Goal: Task Accomplishment & Management: Manage account settings

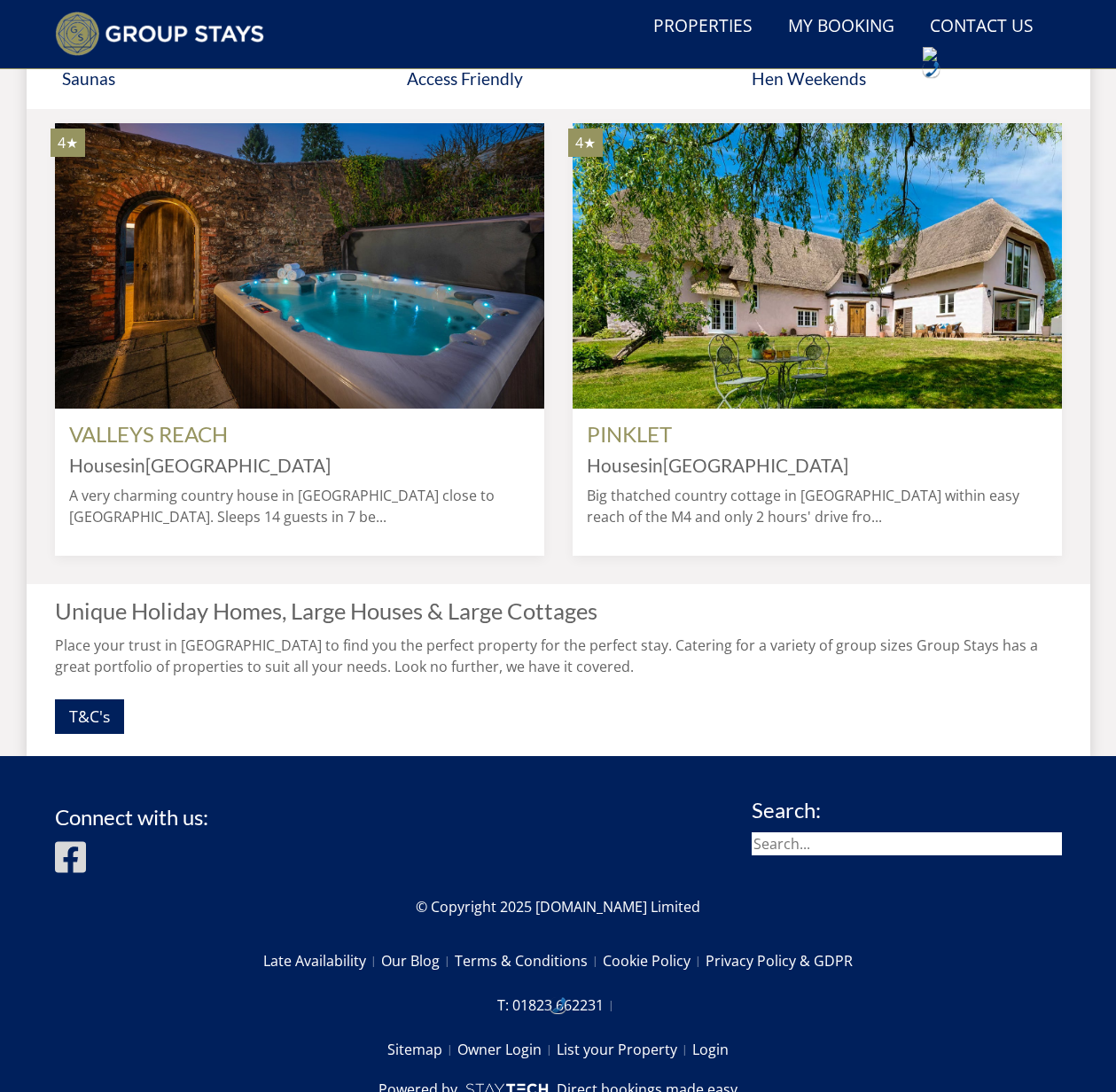
scroll to position [1529, 0]
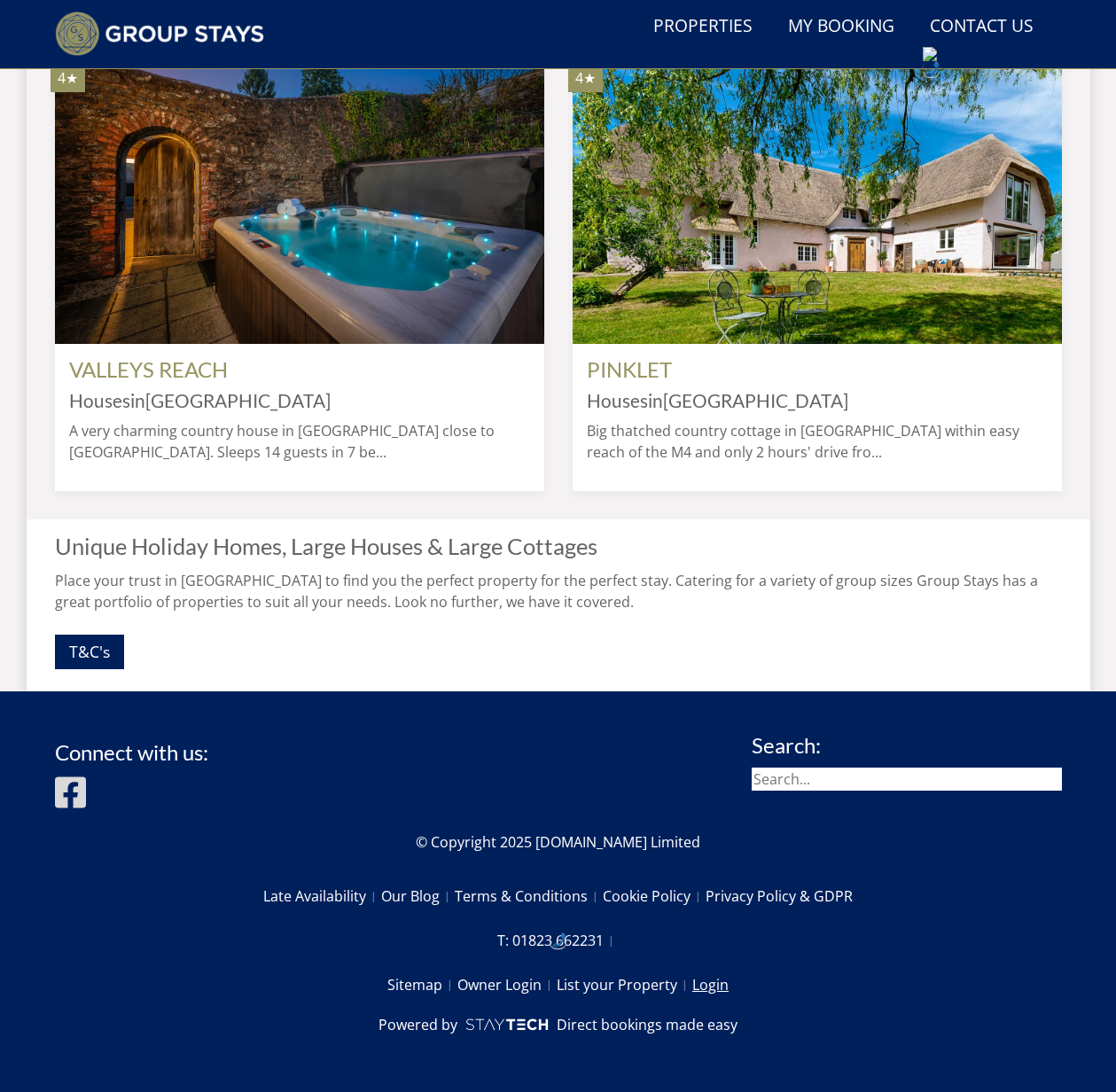
click at [713, 992] on link "Login" at bounding box center [710, 984] width 36 height 30
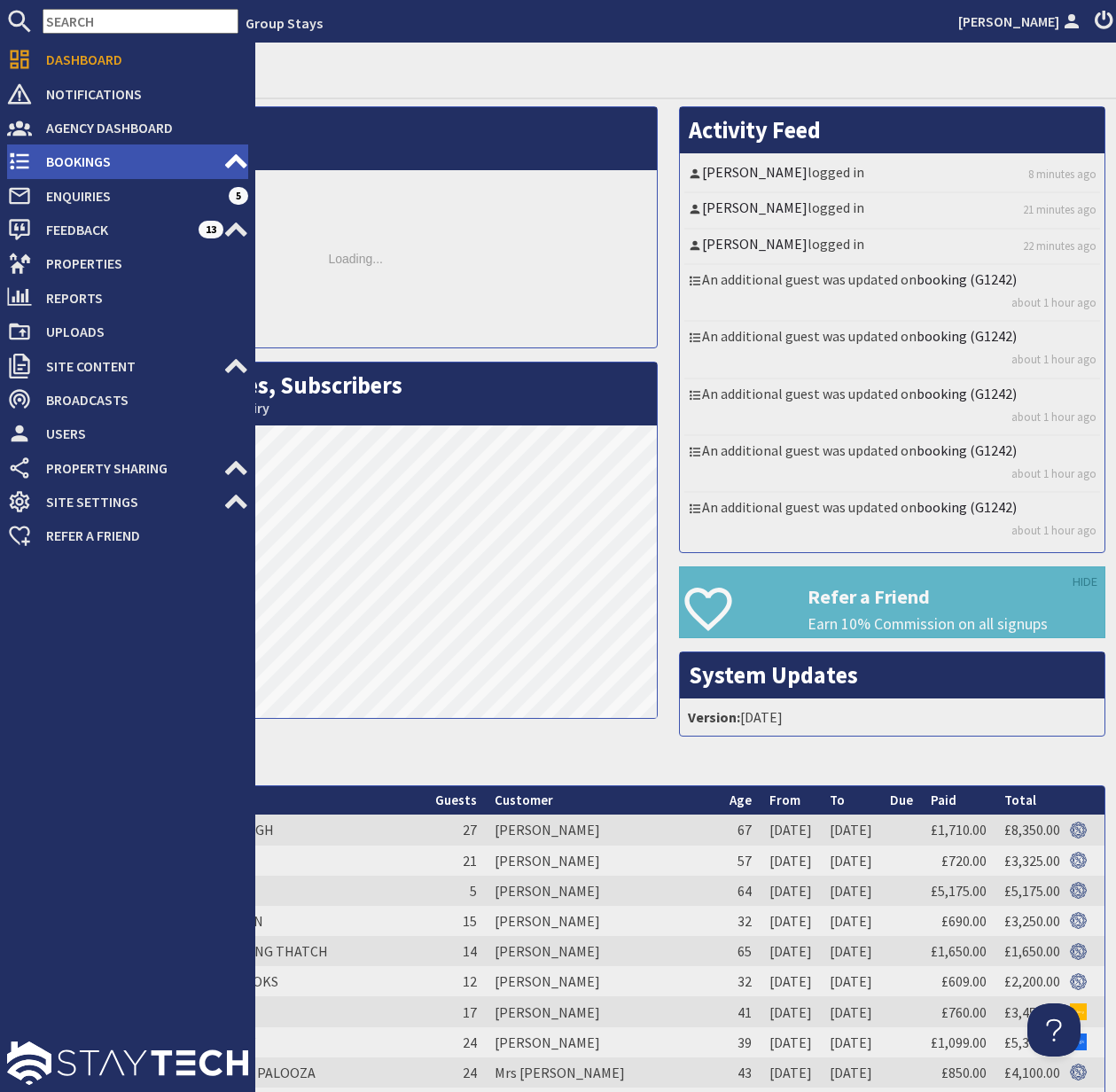
click at [88, 174] on span "Bookings" at bounding box center [127, 161] width 192 height 29
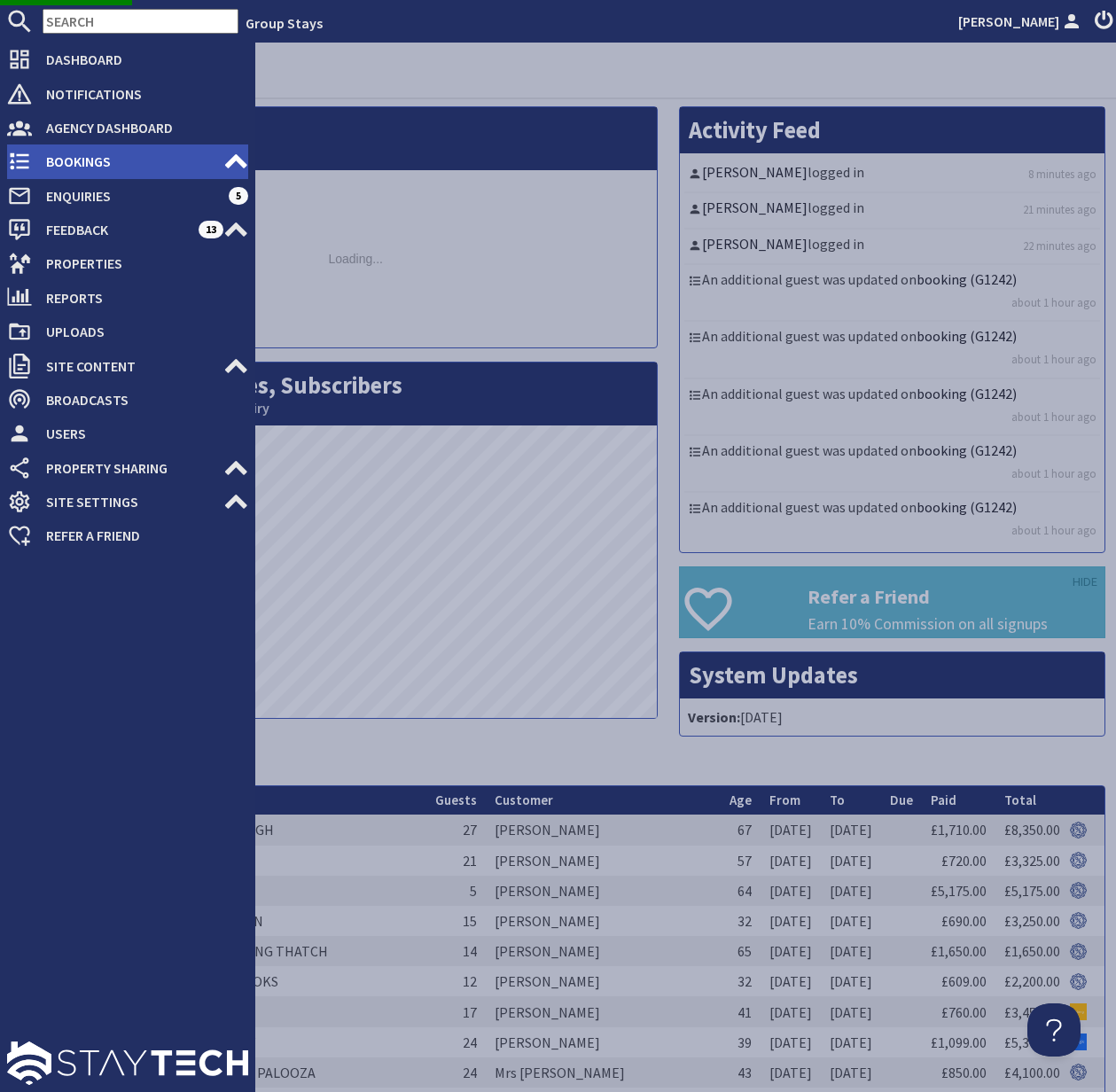
click at [103, 167] on span "Bookings" at bounding box center [127, 161] width 192 height 29
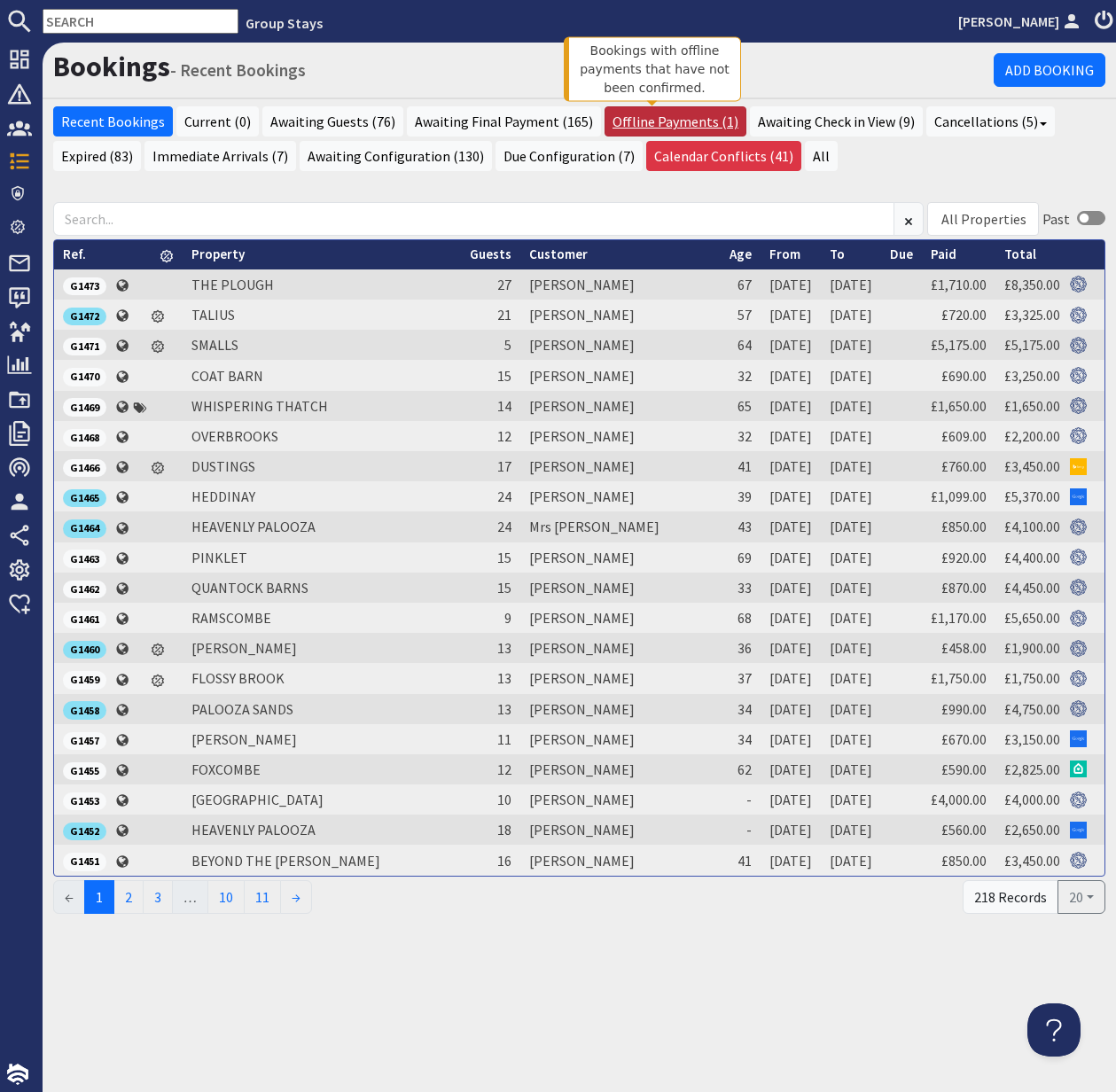
click at [653, 120] on link "Offline Payments (1)" at bounding box center [675, 121] width 142 height 30
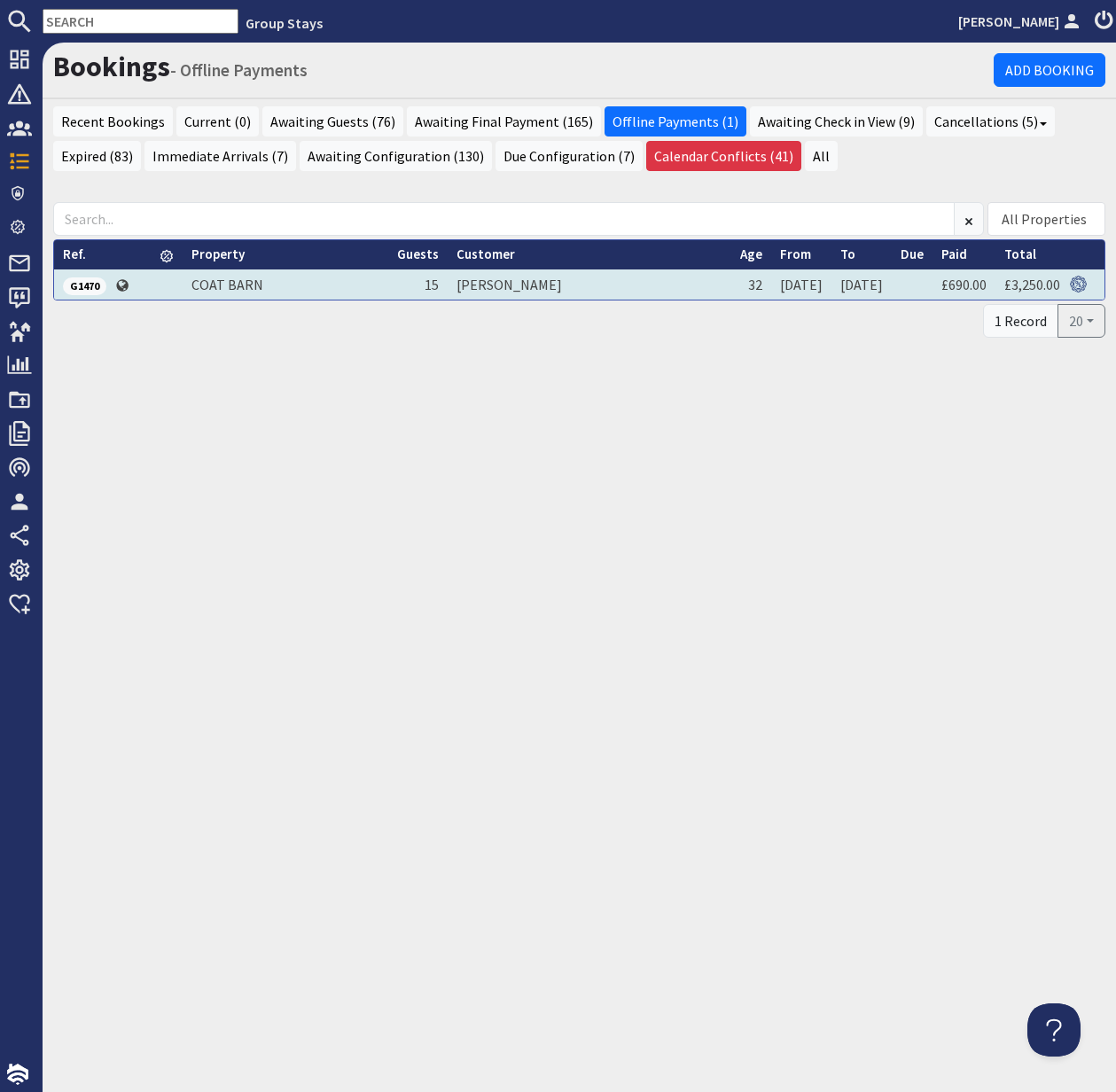
click at [82, 288] on span "G1470" at bounding box center [85, 286] width 43 height 18
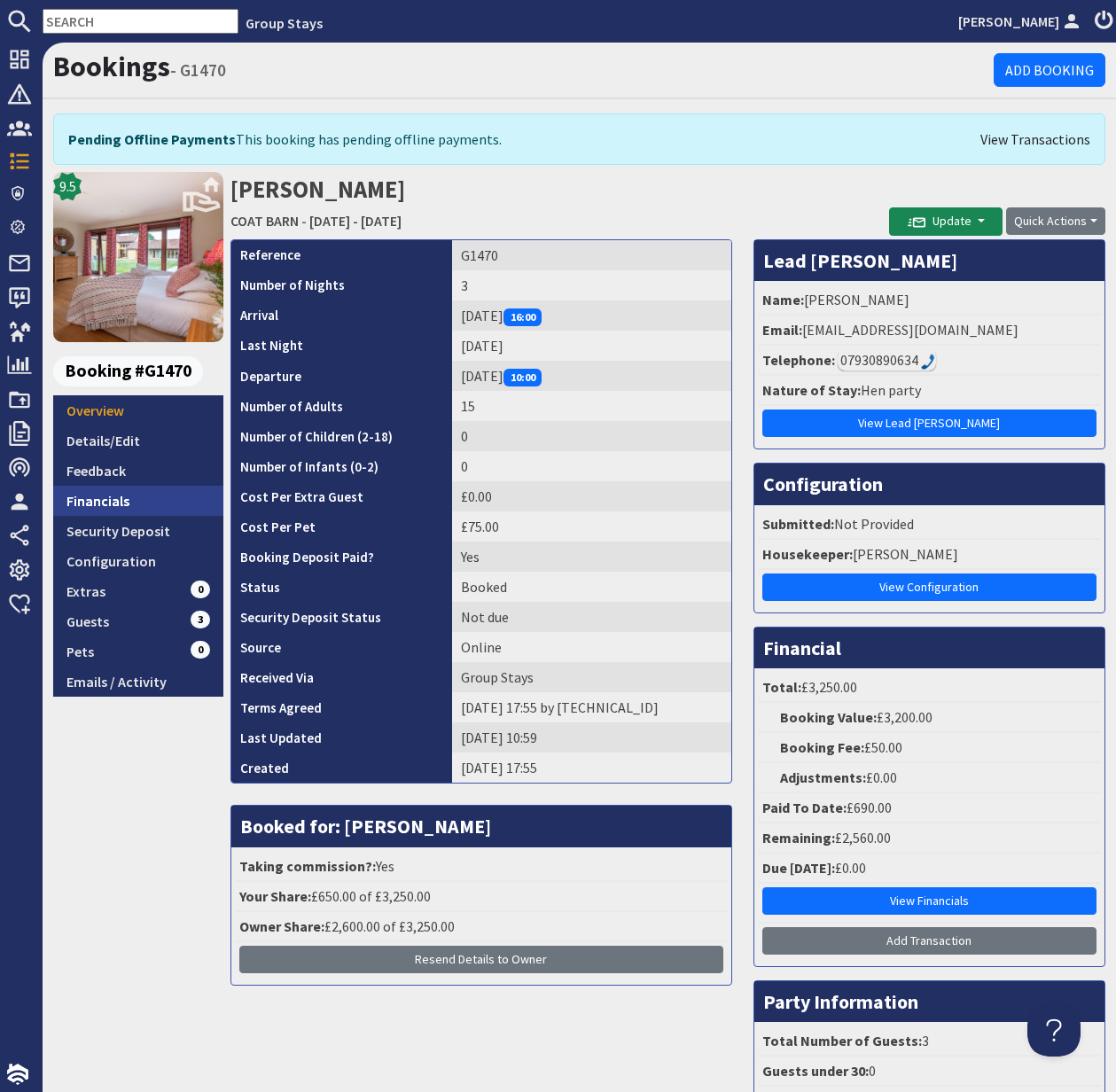
click at [132, 498] on link "Financials" at bounding box center [138, 500] width 170 height 30
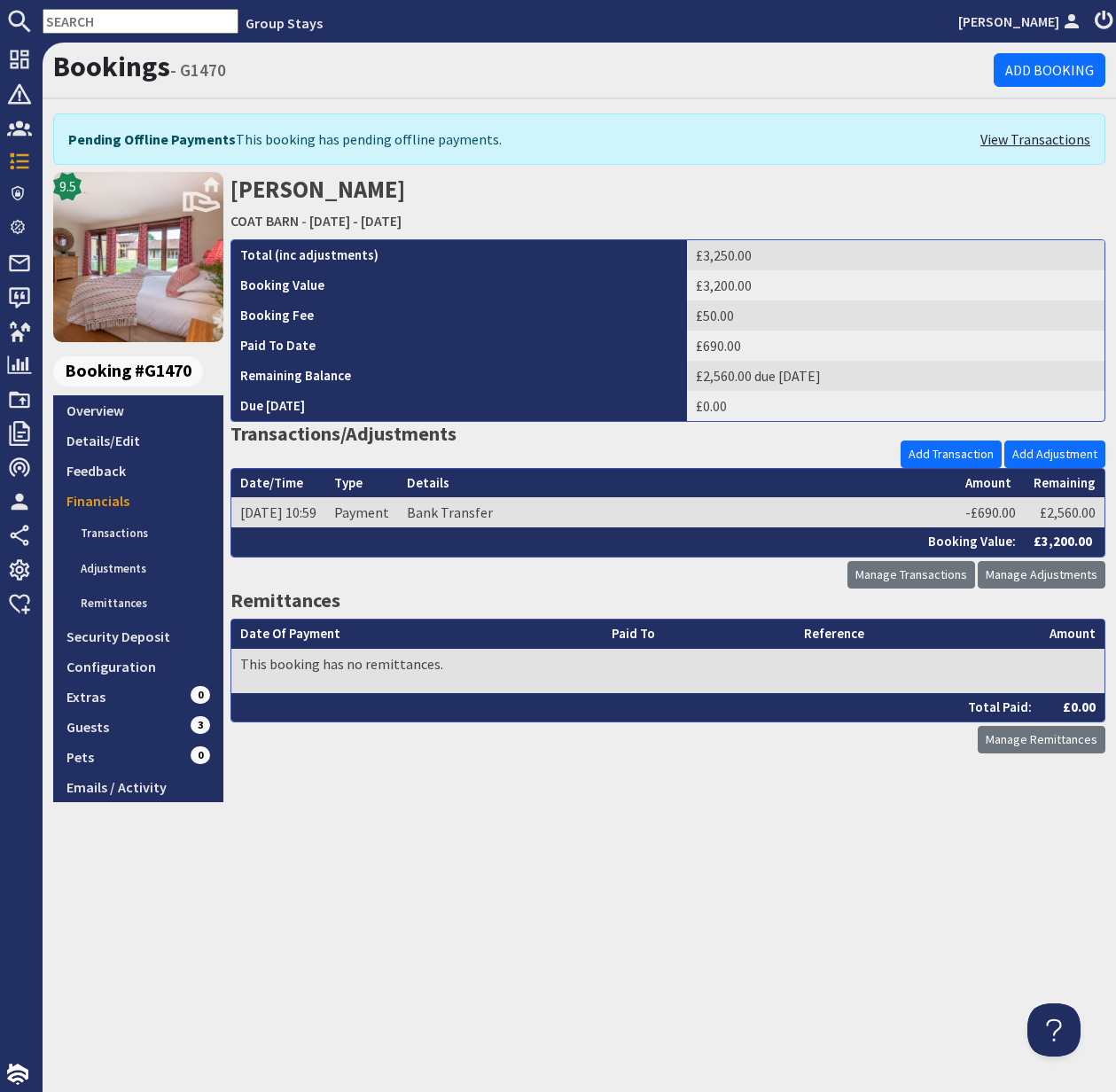
click at [1043, 141] on link "View Transactions" at bounding box center [1035, 140] width 110 height 22
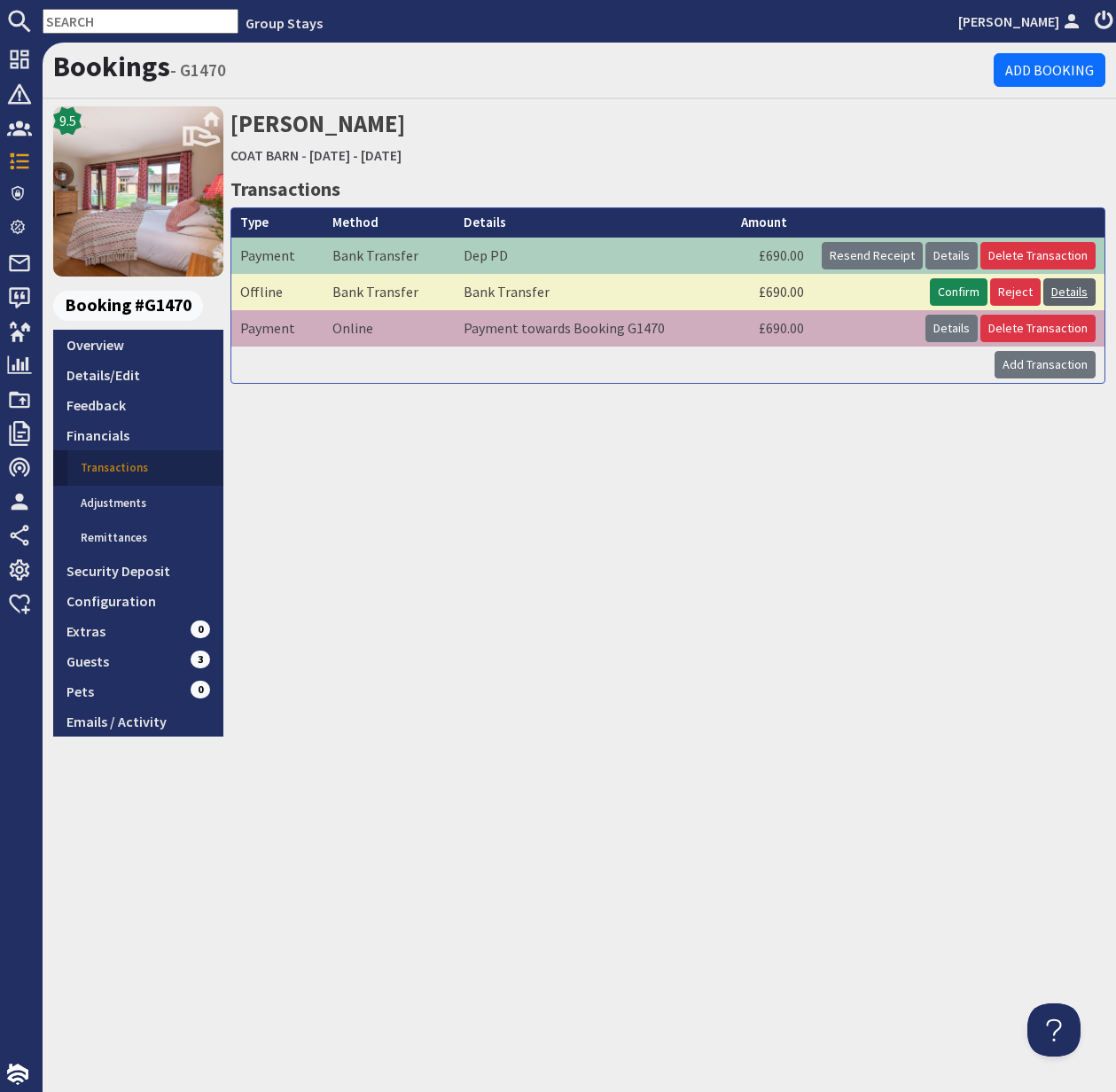
click at [1068, 293] on link "Details" at bounding box center [1069, 292] width 52 height 28
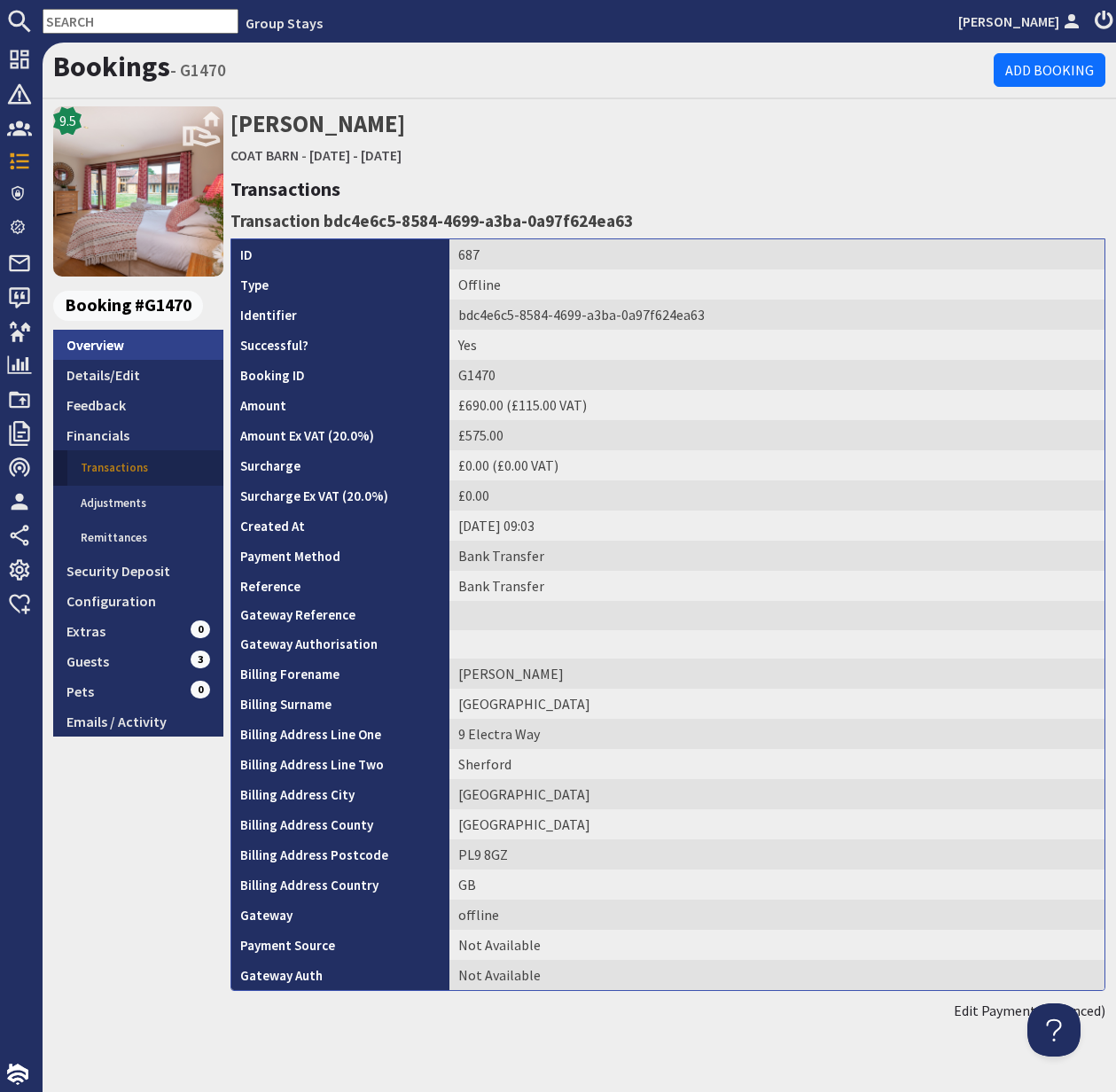
click at [115, 344] on link "Overview" at bounding box center [138, 344] width 170 height 30
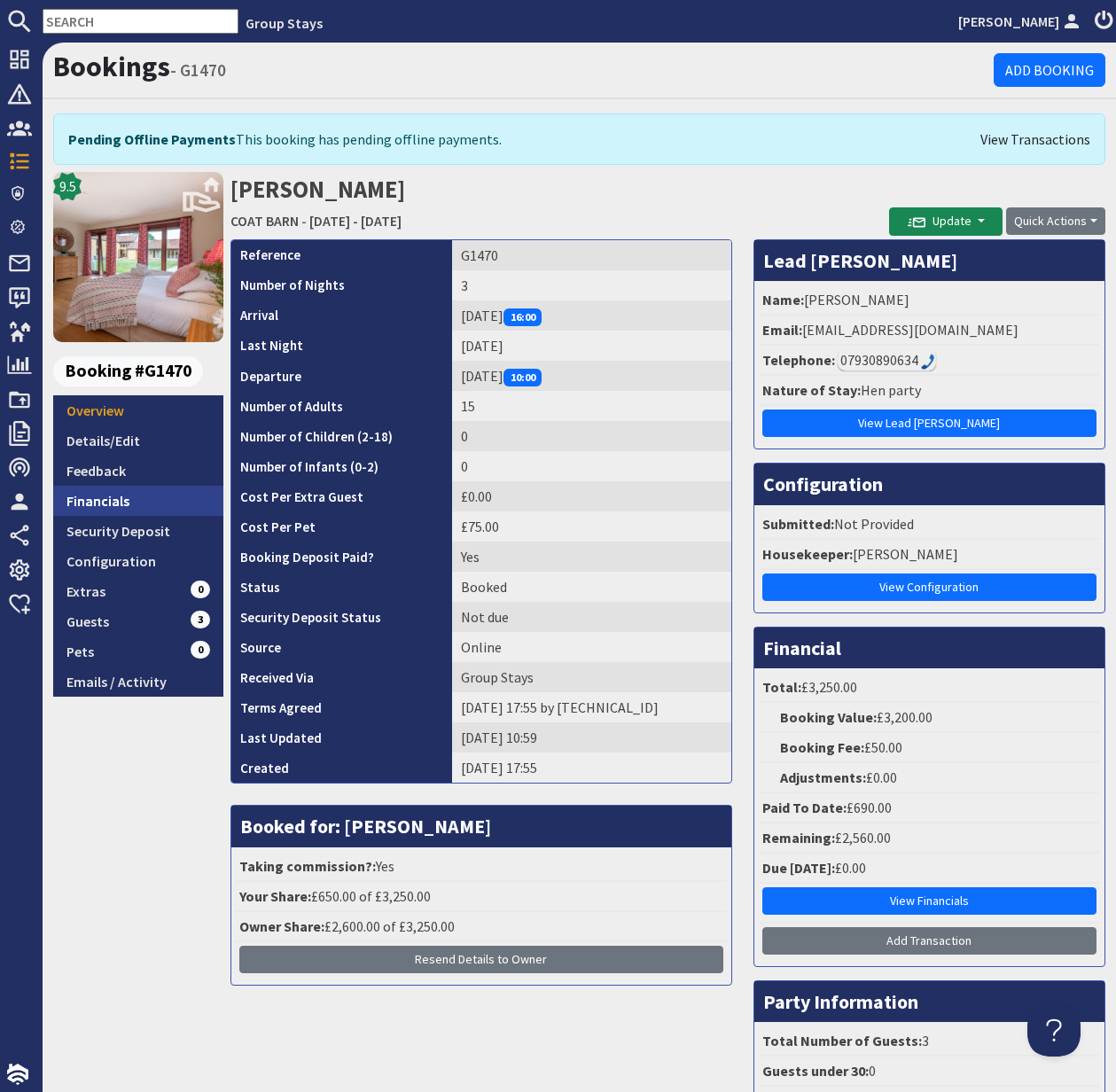
click at [113, 491] on link "Financials" at bounding box center [138, 500] width 170 height 30
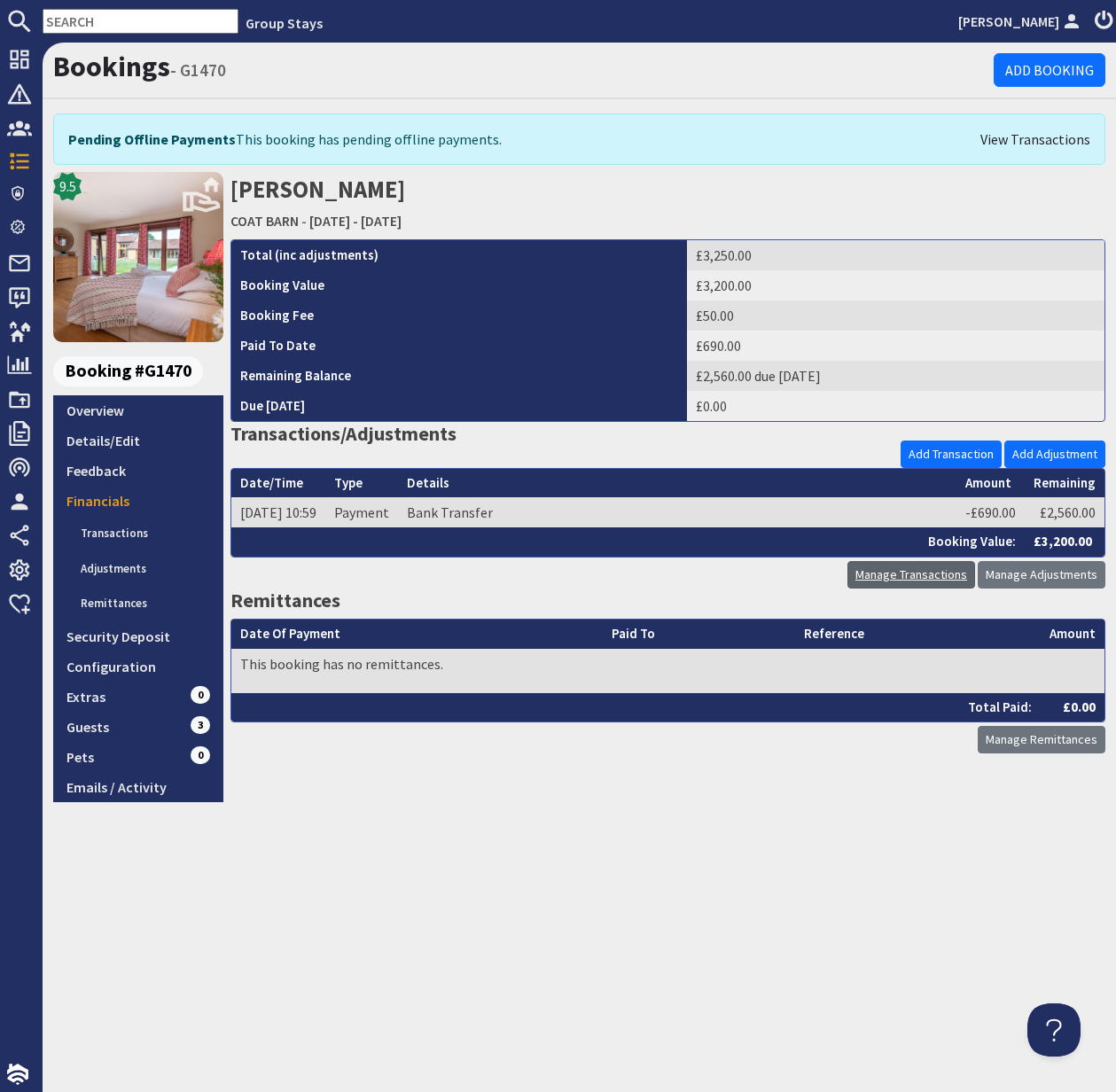
click at [932, 573] on link "Manage Transactions" at bounding box center [911, 575] width 128 height 28
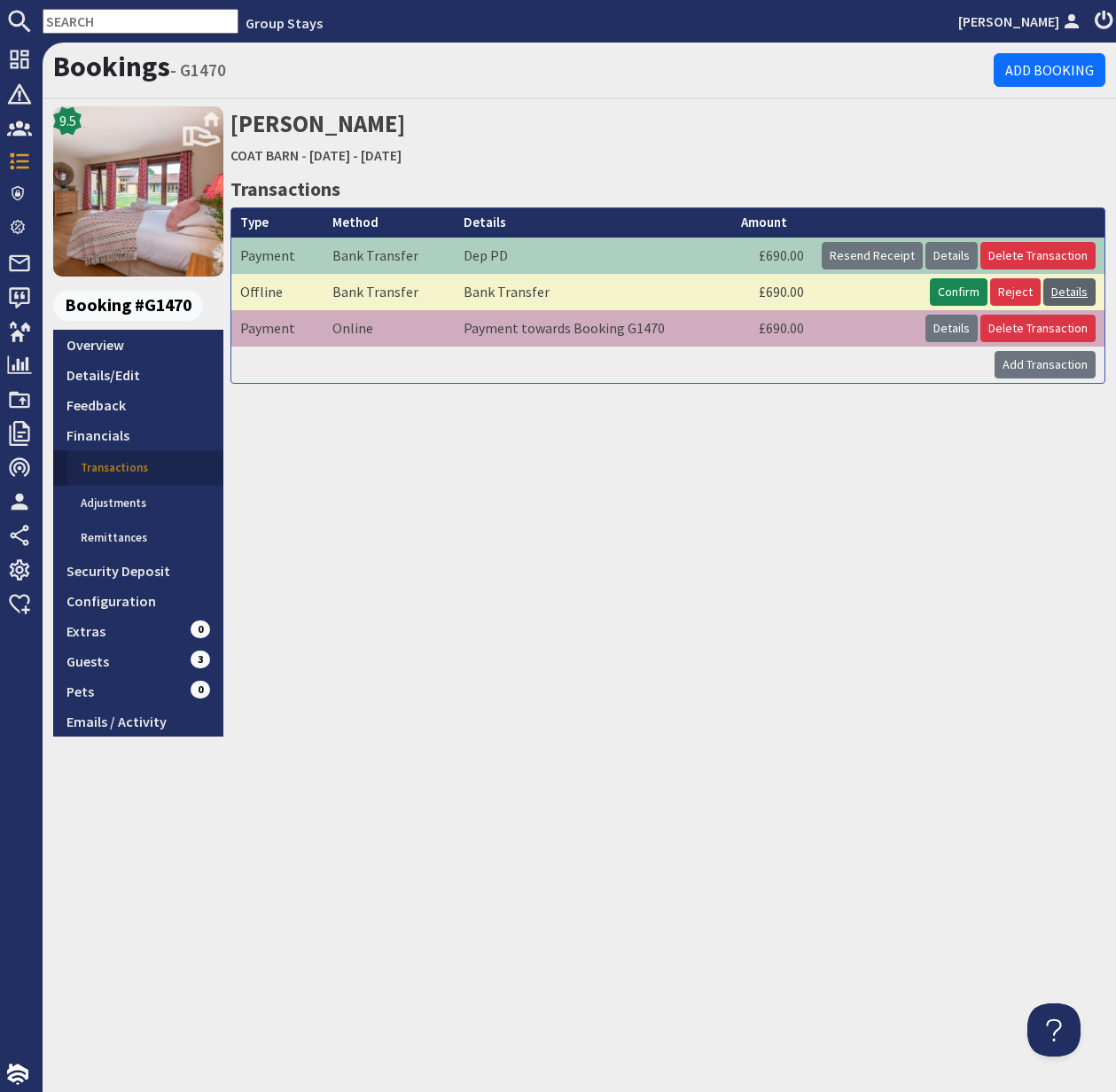
click at [1074, 288] on link "Details" at bounding box center [1069, 292] width 52 height 28
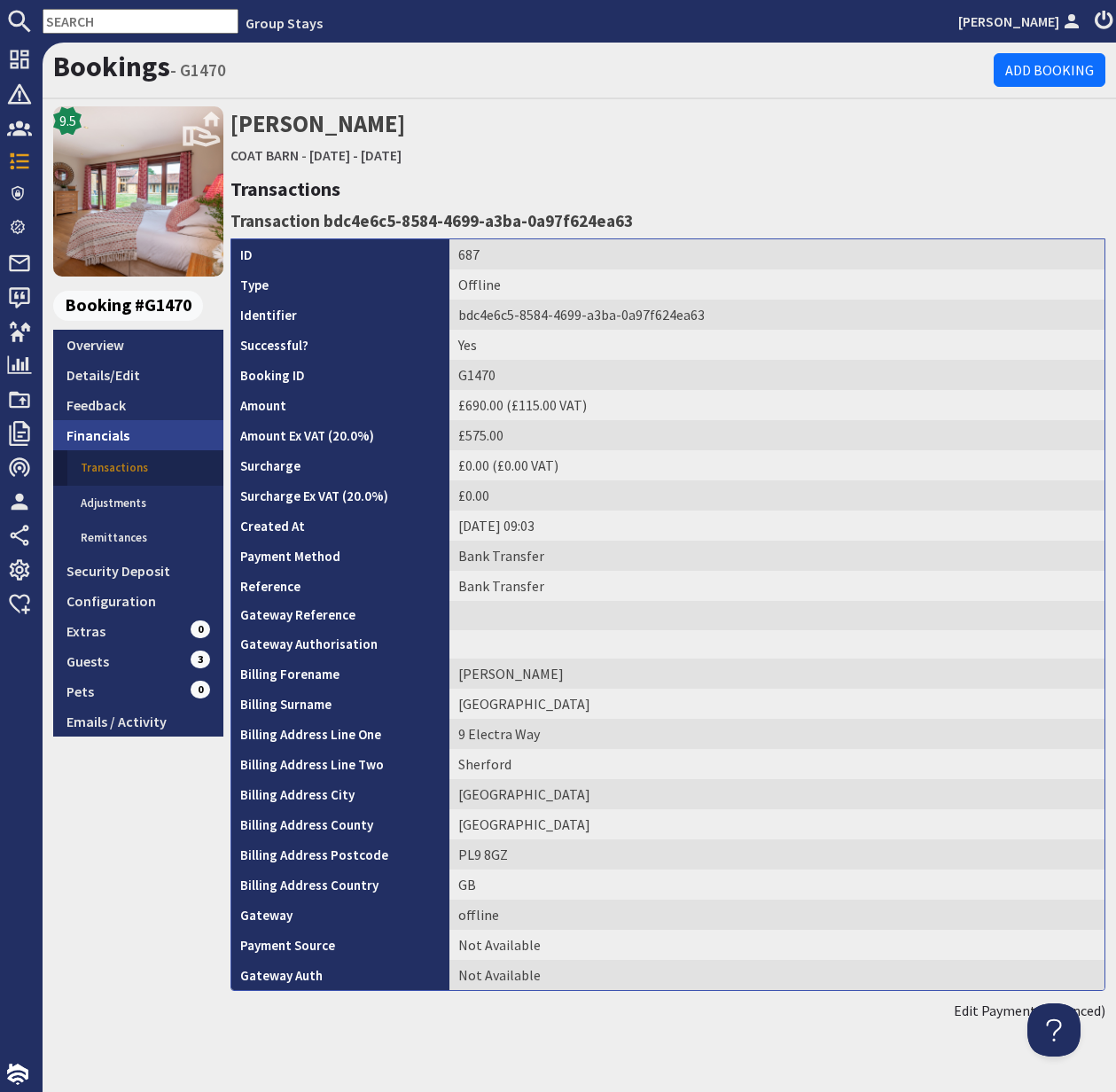
click at [102, 425] on link "Financials" at bounding box center [138, 434] width 170 height 30
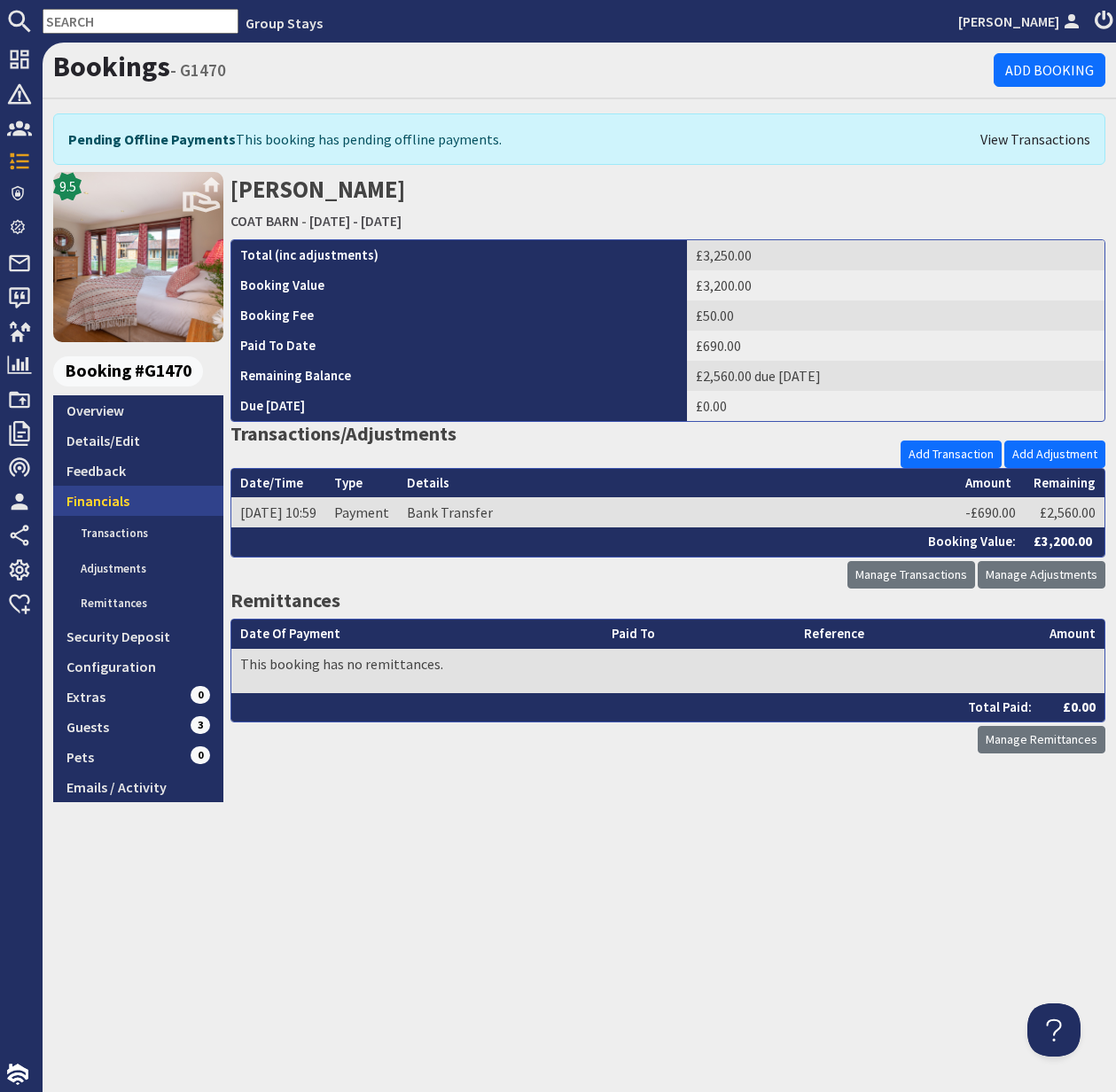
click at [102, 492] on link "Financials" at bounding box center [138, 500] width 170 height 30
click at [115, 533] on link "Transactions" at bounding box center [146, 534] width 156 height 35
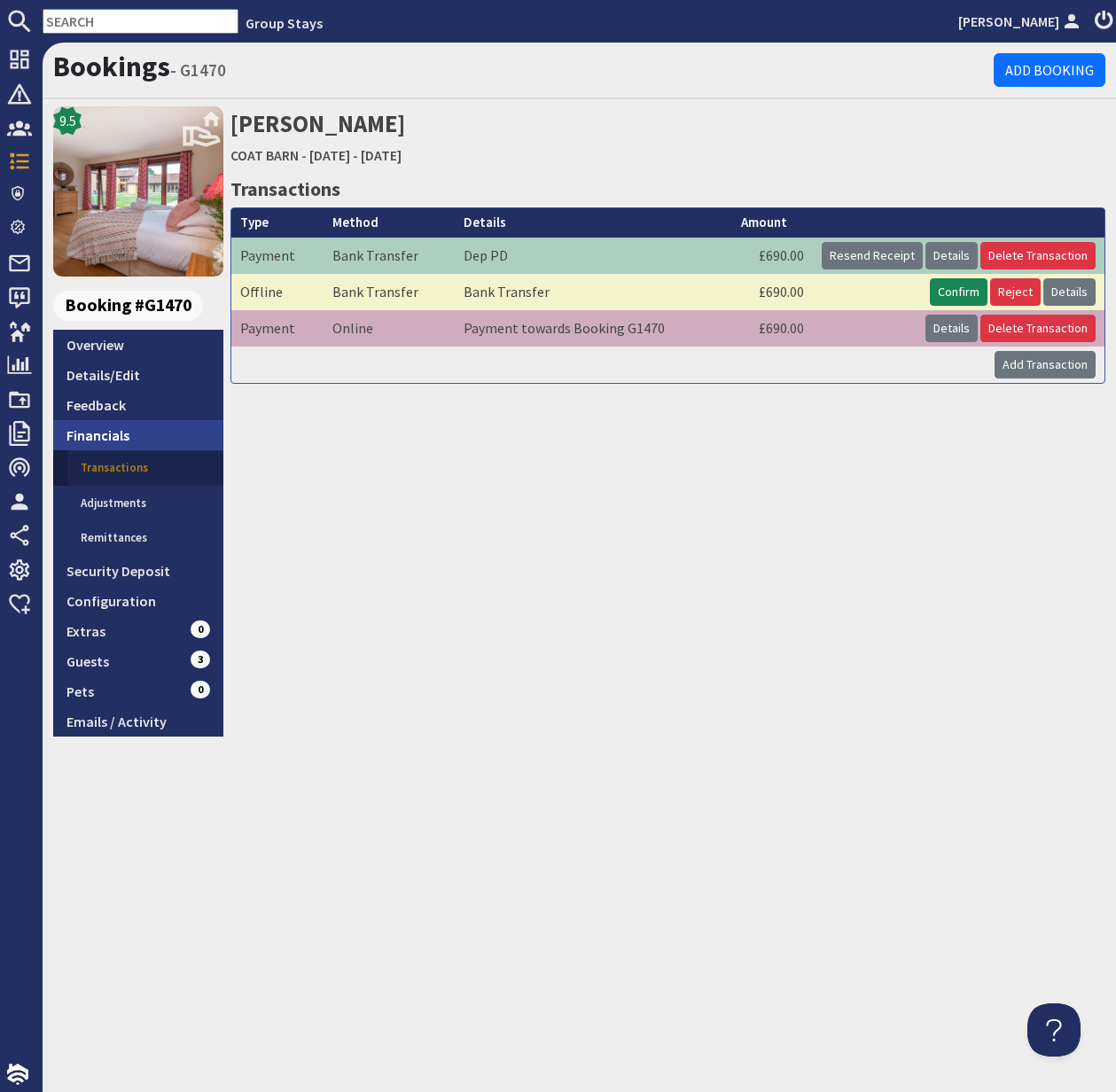
click at [109, 436] on link "Financials" at bounding box center [138, 434] width 170 height 30
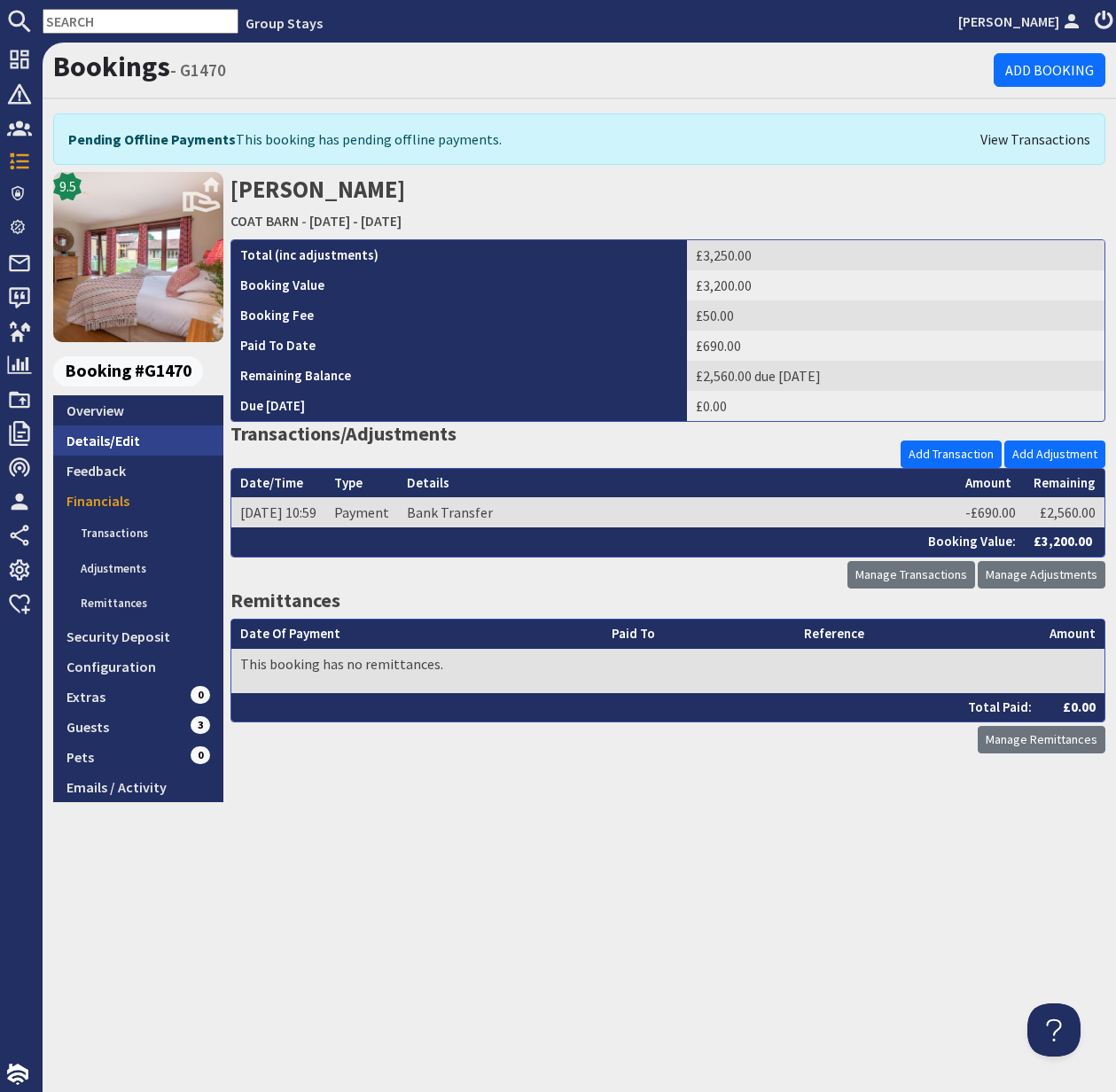
click at [113, 439] on link "Details/Edit" at bounding box center [138, 440] width 170 height 30
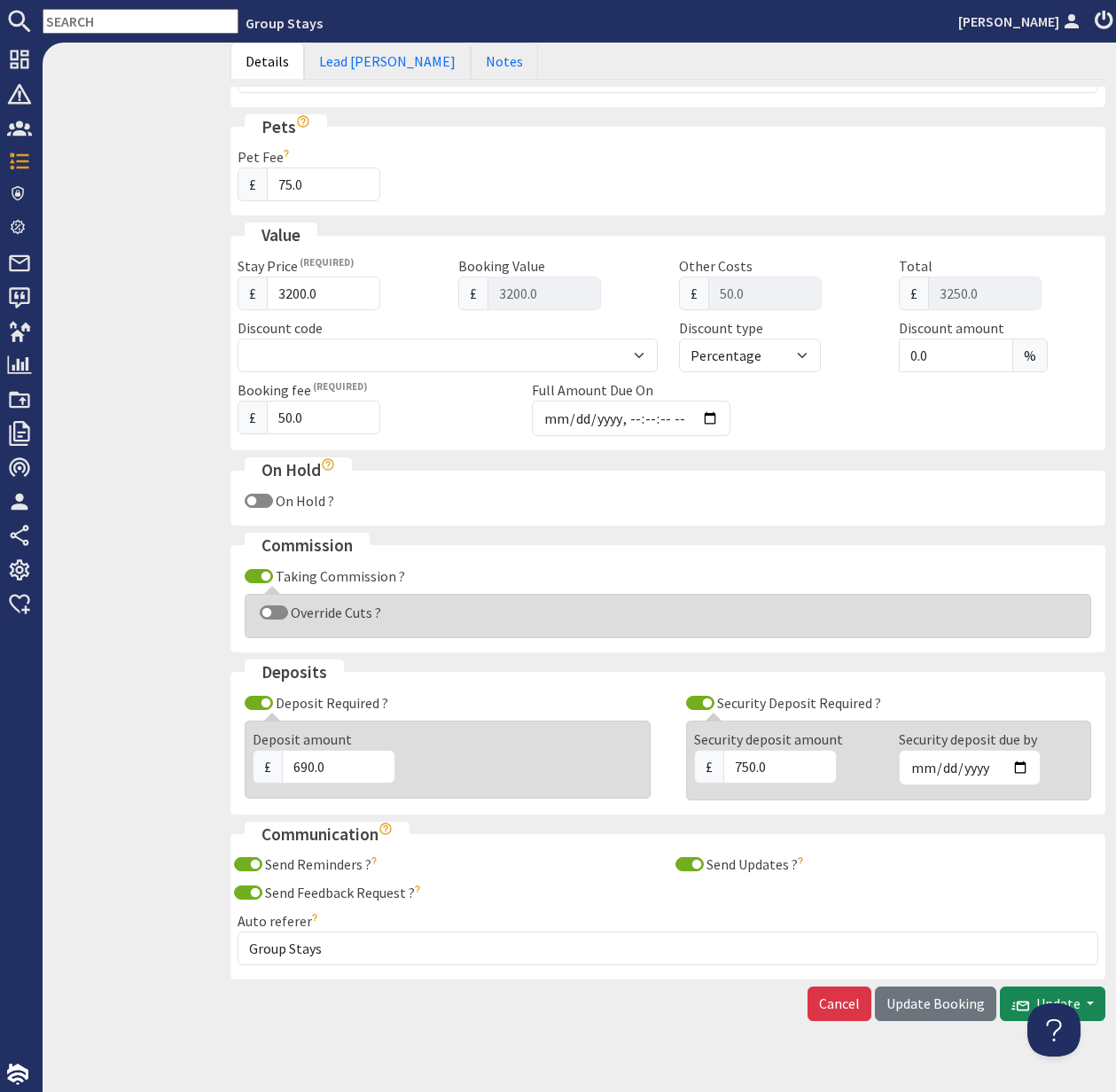
scroll to position [880, 0]
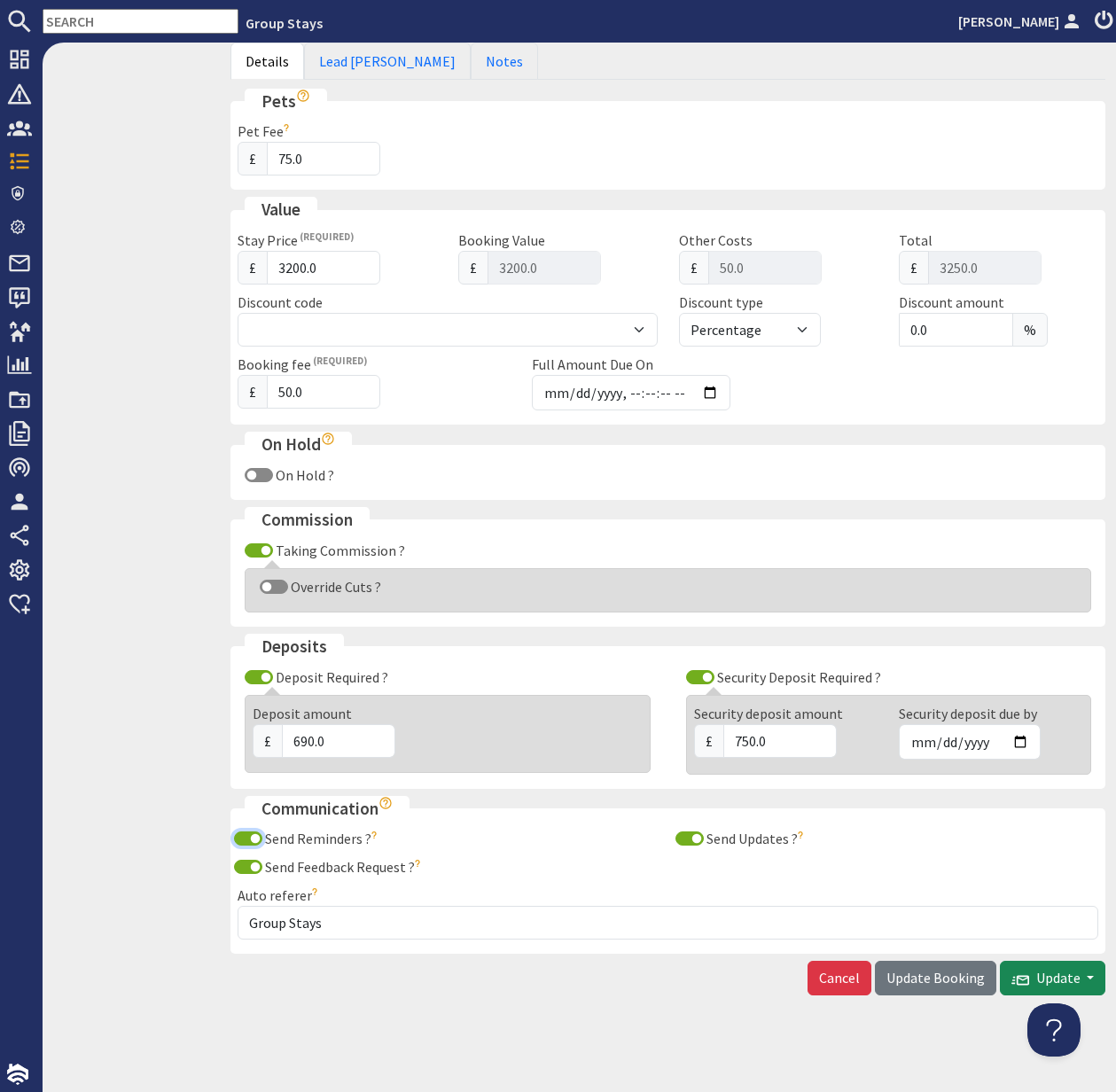
click at [256, 838] on input "Send Reminders ?" at bounding box center [248, 838] width 29 height 14
checkbox input "false"
click at [254, 864] on input "Send Feedback Request ?" at bounding box center [248, 867] width 29 height 14
checkbox input "false"
click at [699, 838] on input "Send Updates ?" at bounding box center [689, 838] width 29 height 14
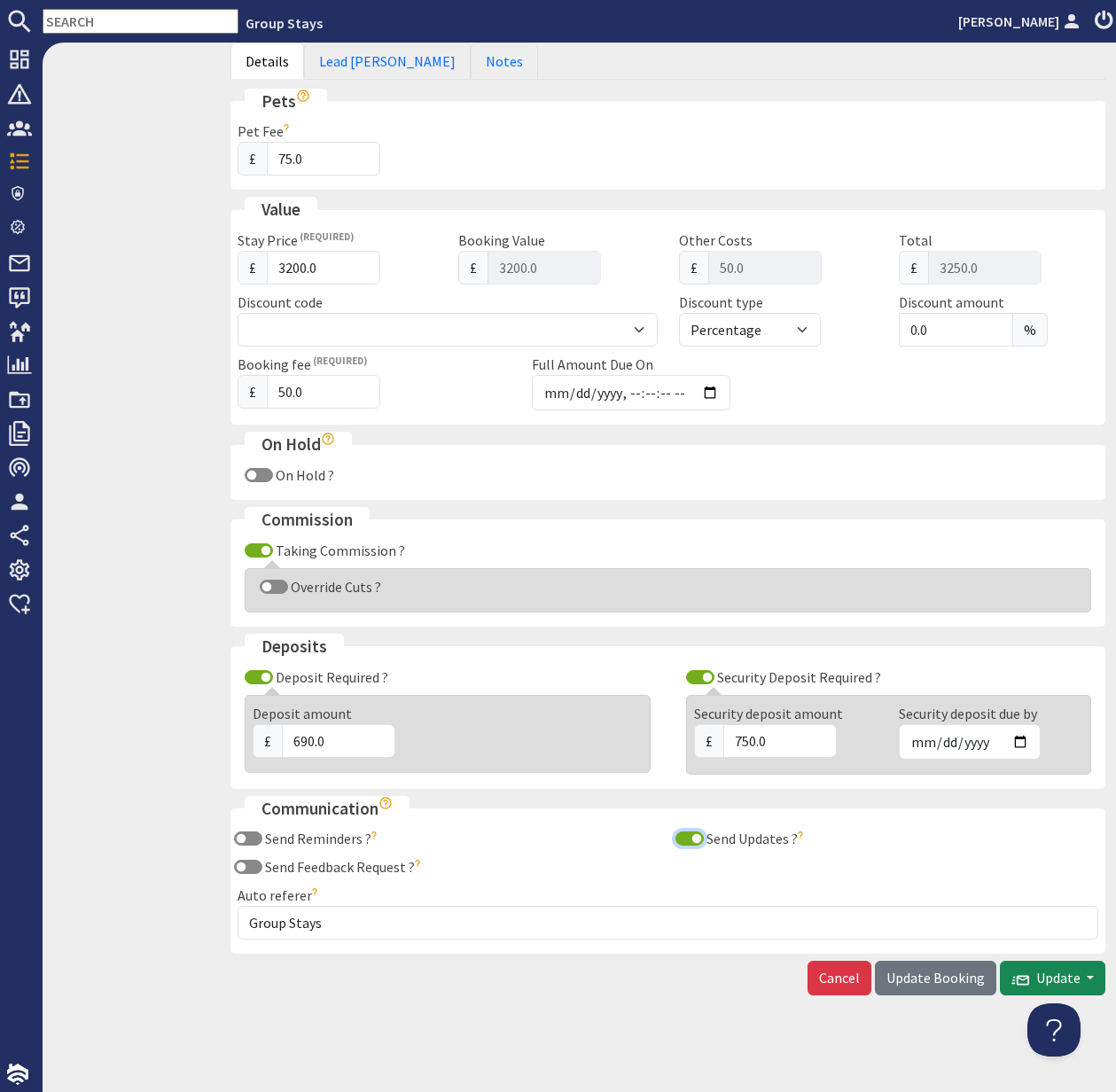
checkbox input "false"
click at [957, 976] on span "Update Booking" at bounding box center [936, 977] width 98 height 18
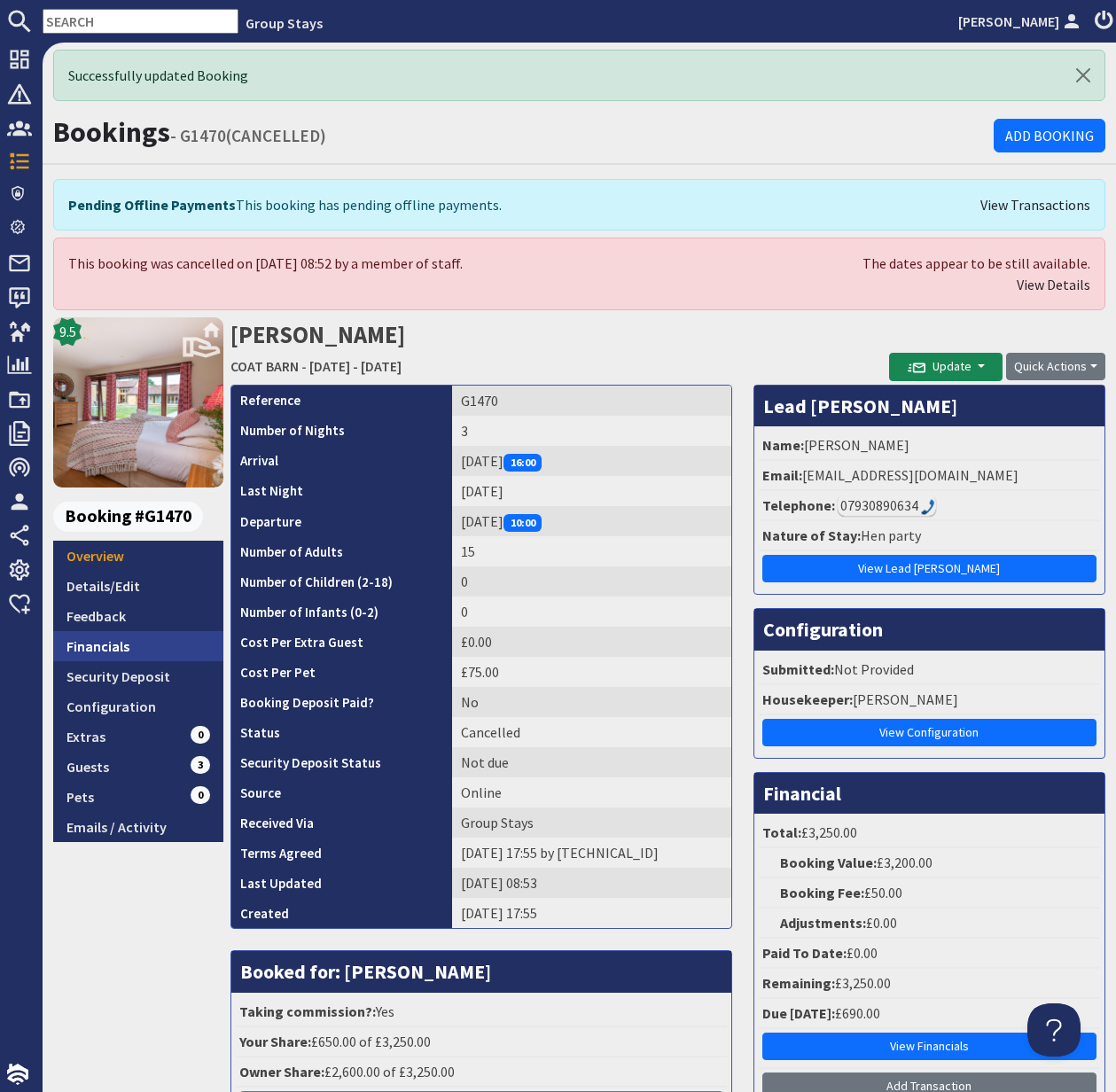
click at [115, 644] on link "Financials" at bounding box center [138, 646] width 170 height 30
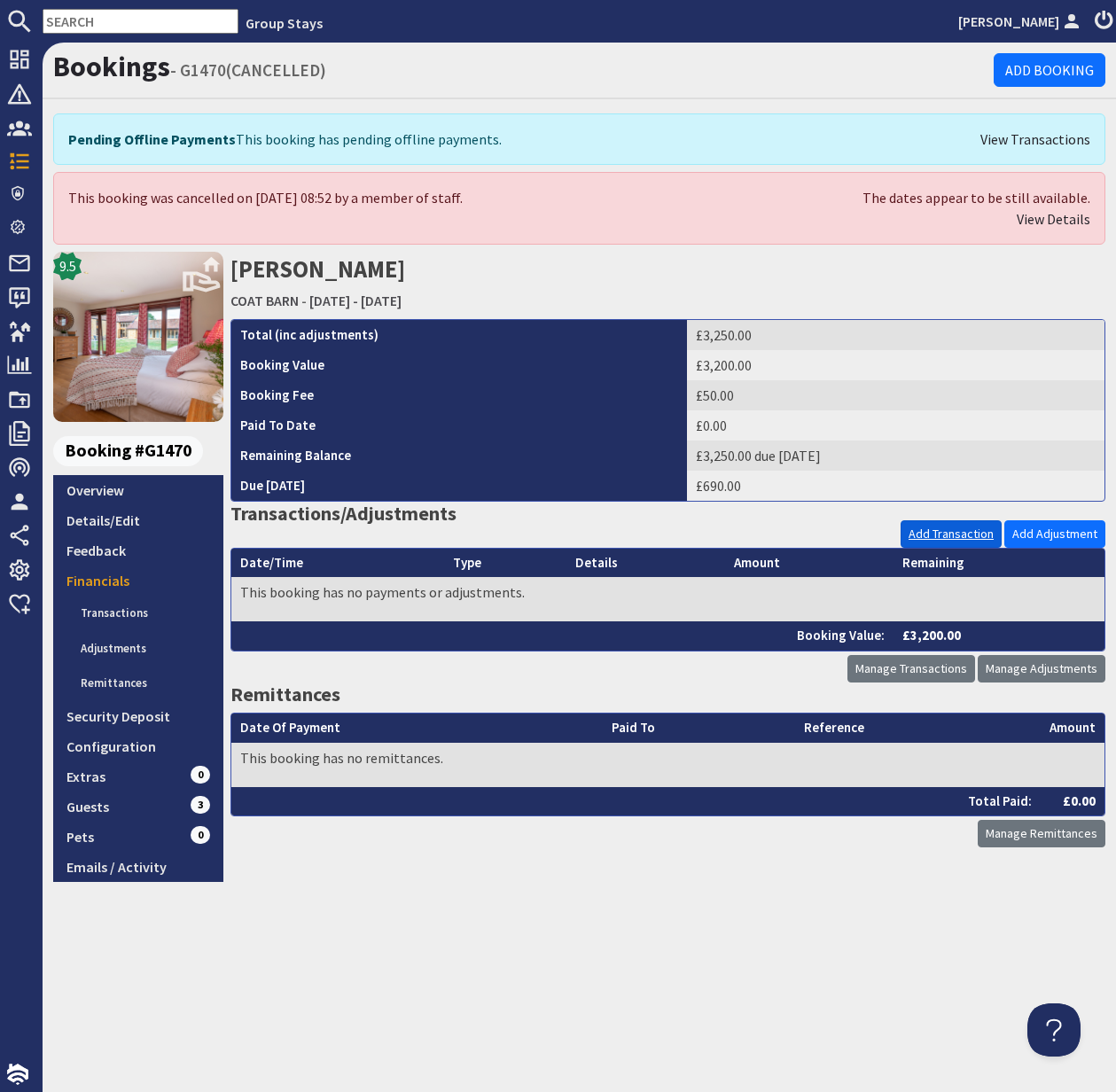
click at [964, 534] on link "Add Transaction" at bounding box center [951, 534] width 101 height 28
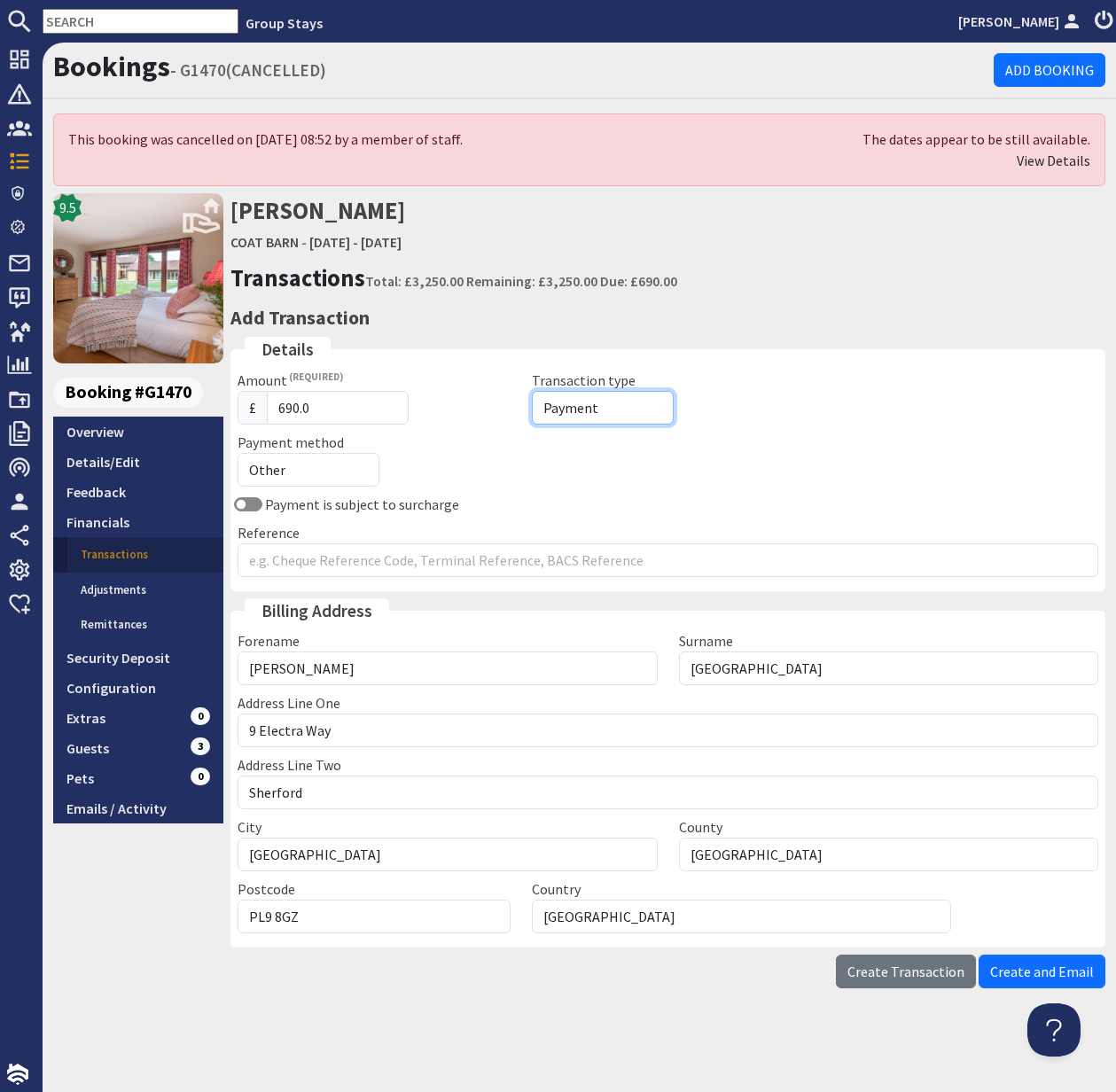
click at [596, 404] on select "Payment Refund" at bounding box center [603, 408] width 142 height 33
click at [302, 468] on select "Other Cash Bank Transfer Offline Card Cheque Online External" at bounding box center [309, 470] width 142 height 33
select select "offline_bank_transfer_payment"
click at [238, 453] on select "Other Cash Bank Transfer Offline Card Cheque Online External" at bounding box center [309, 470] width 142 height 33
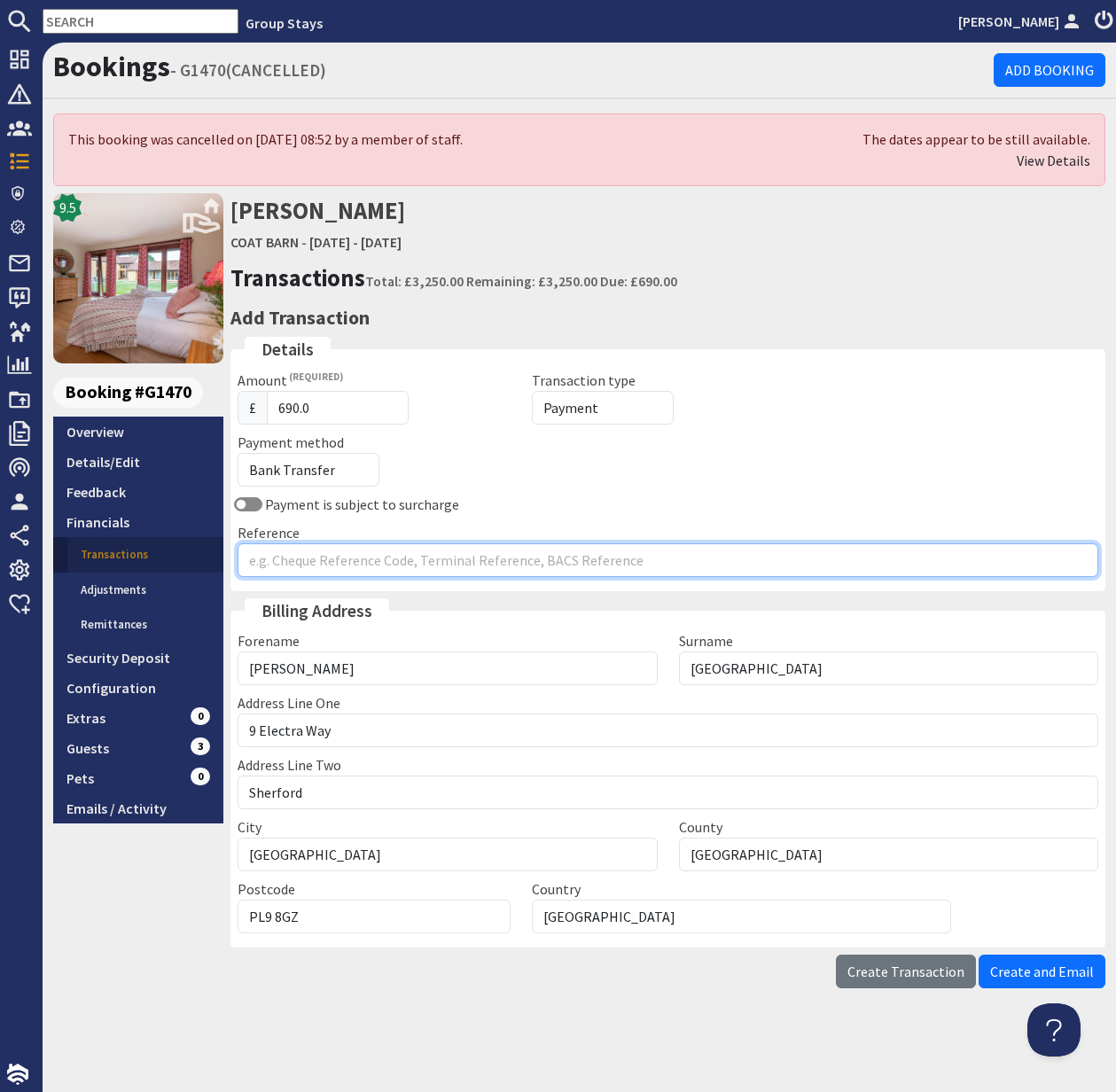
click at [281, 554] on input "Reference" at bounding box center [668, 560] width 860 height 33
type input "Paid BT 25.09.25"
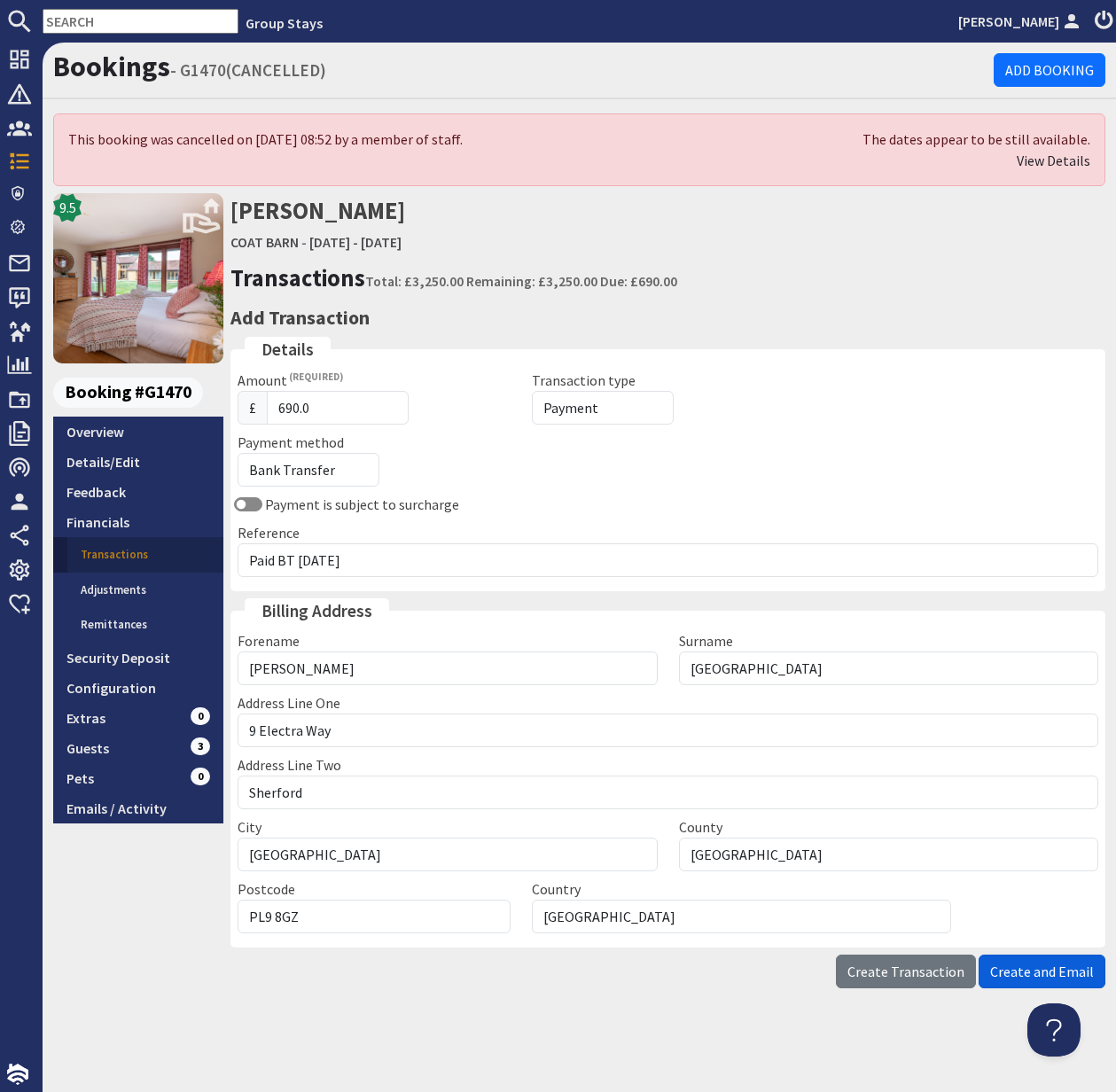
click at [1033, 973] on span "Create and Email" at bounding box center [1041, 971] width 103 height 18
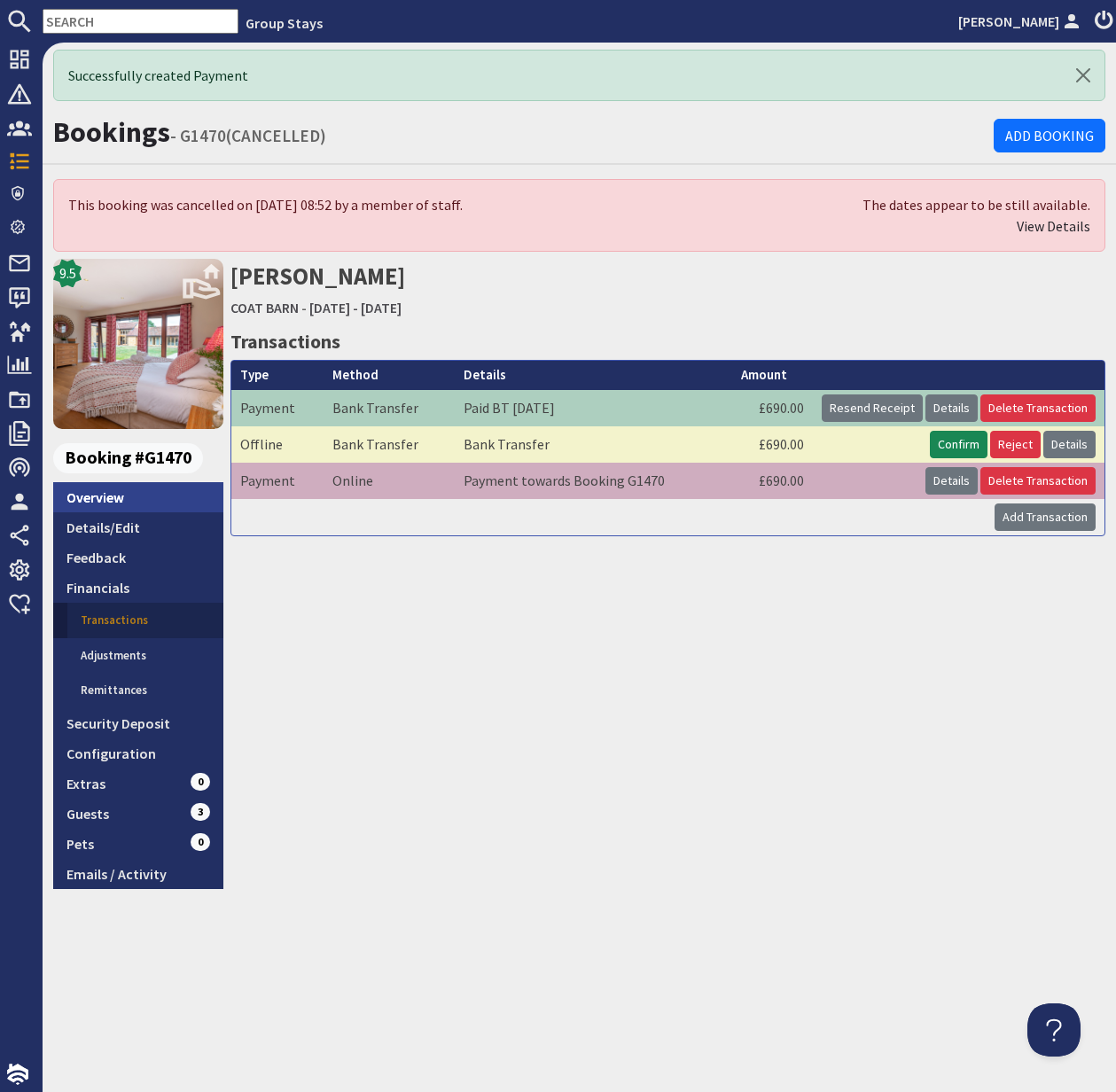
click at [113, 496] on link "Overview" at bounding box center [138, 496] width 170 height 30
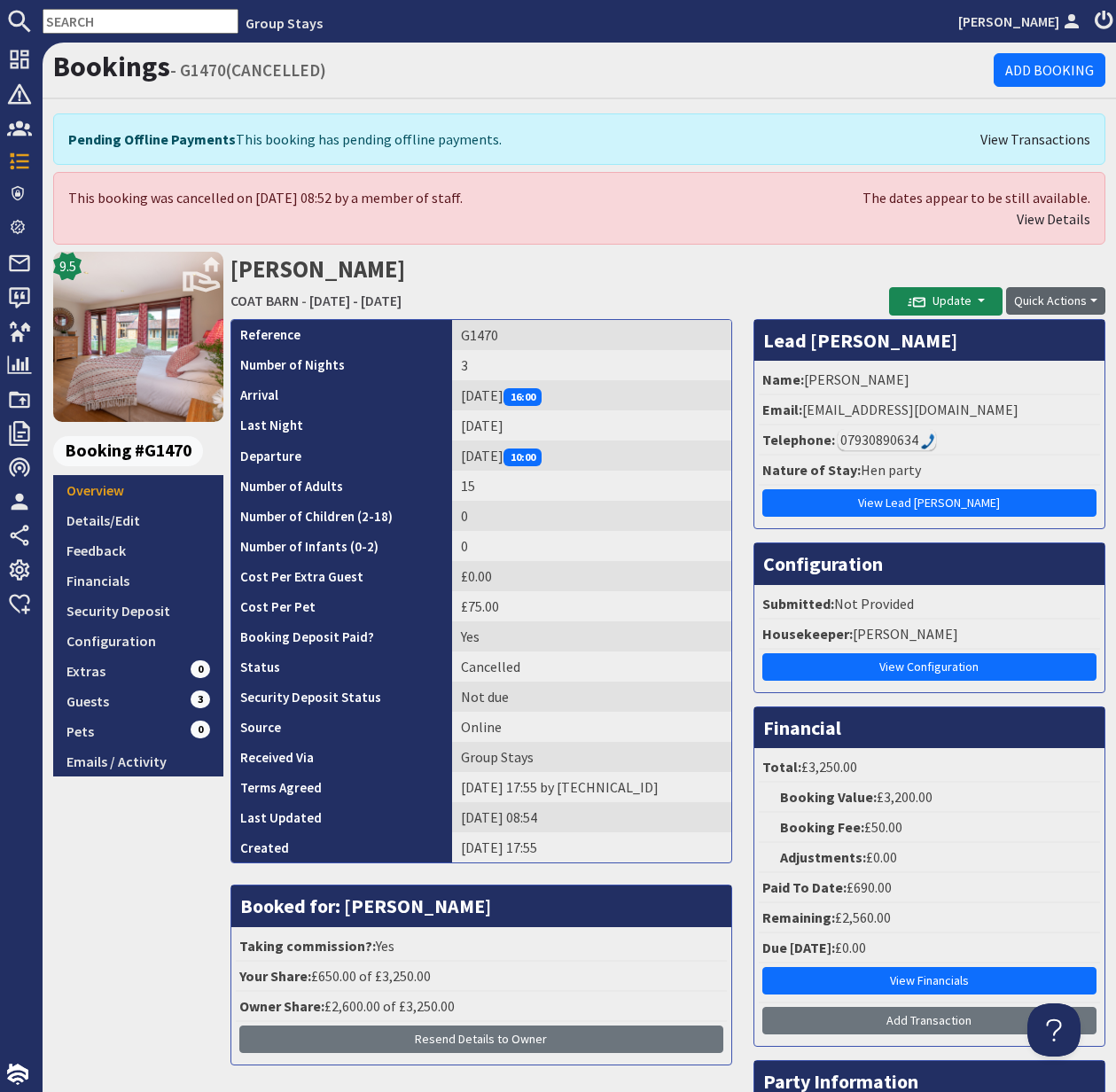
click at [1059, 303] on button "Quick Actions" at bounding box center [1055, 301] width 99 height 28
click at [1043, 364] on link "Uncancel Booking" at bounding box center [1034, 367] width 140 height 29
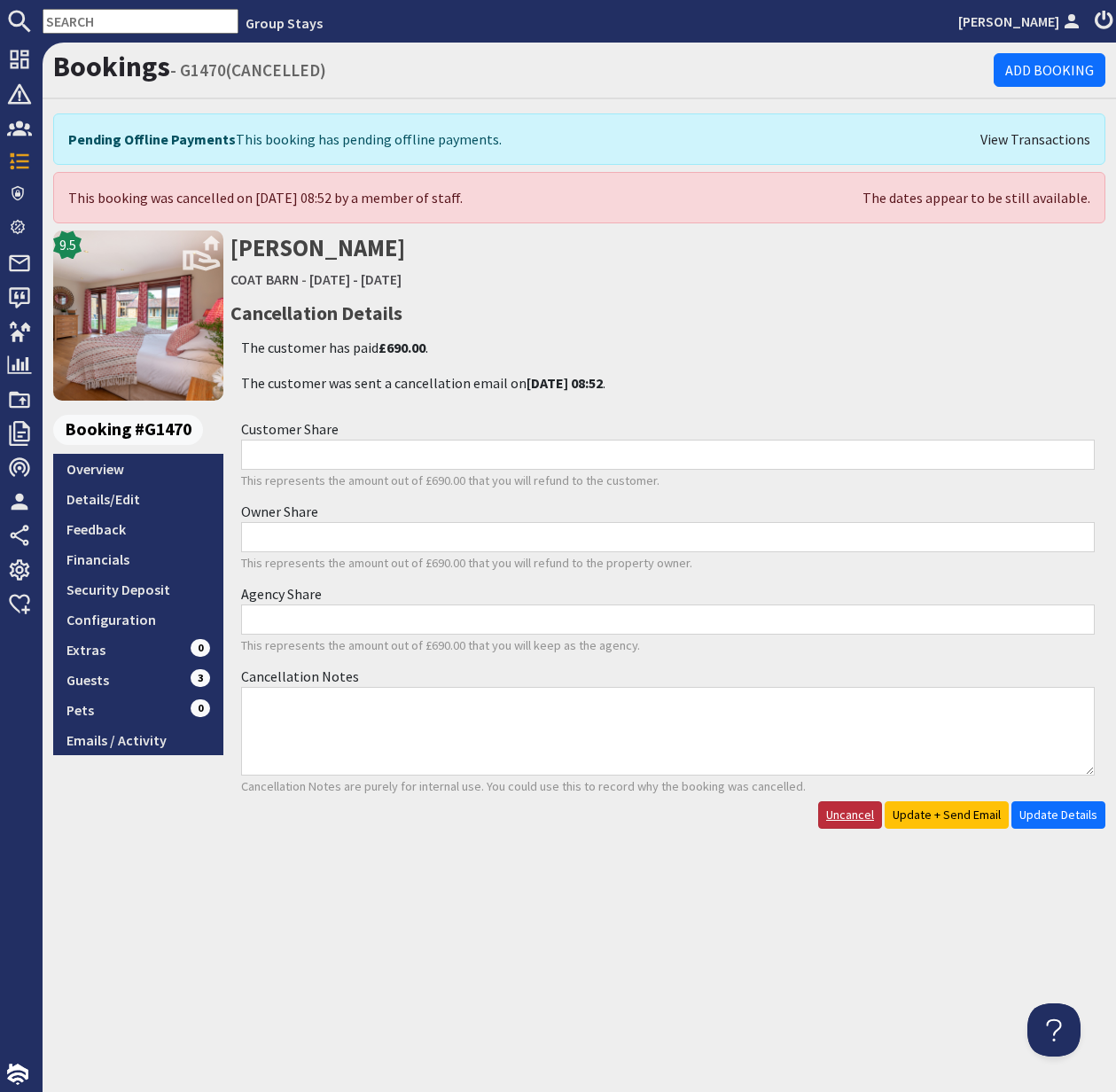
click at [860, 817] on link "Uncancel" at bounding box center [850, 815] width 64 height 28
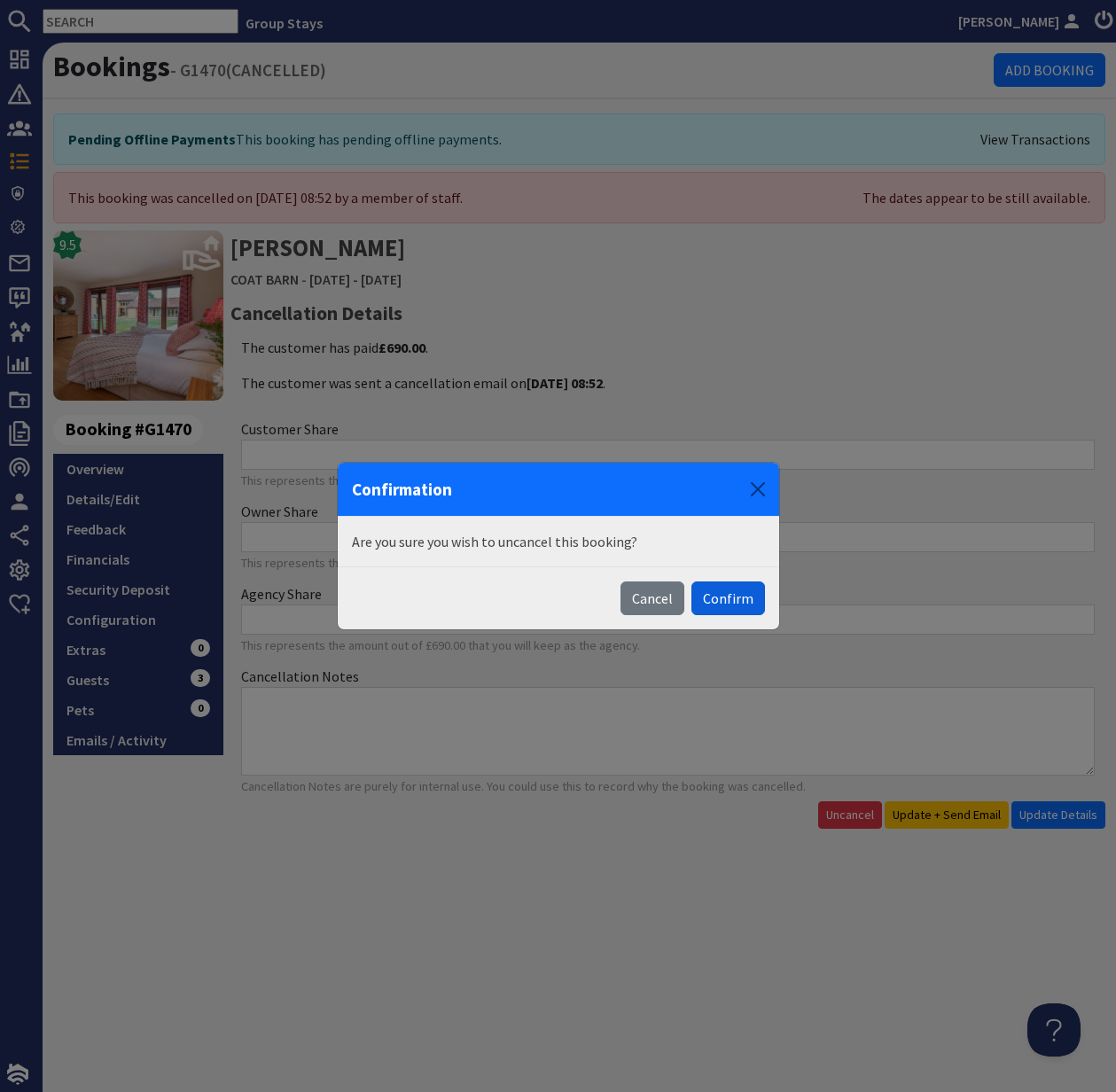
click at [734, 597] on button "Confirm" at bounding box center [728, 598] width 74 height 33
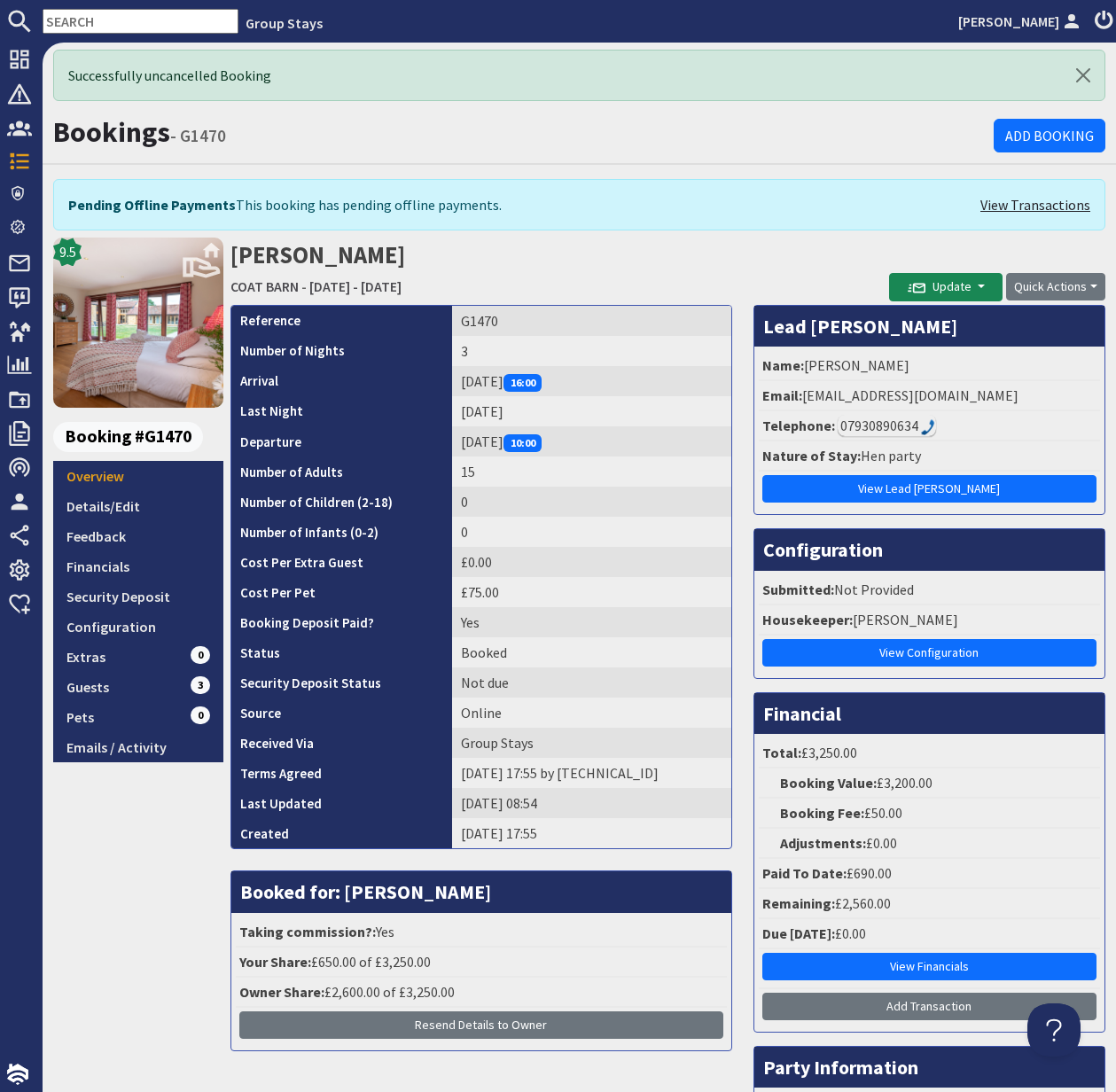
click at [1016, 206] on link "View Transactions" at bounding box center [1035, 204] width 110 height 22
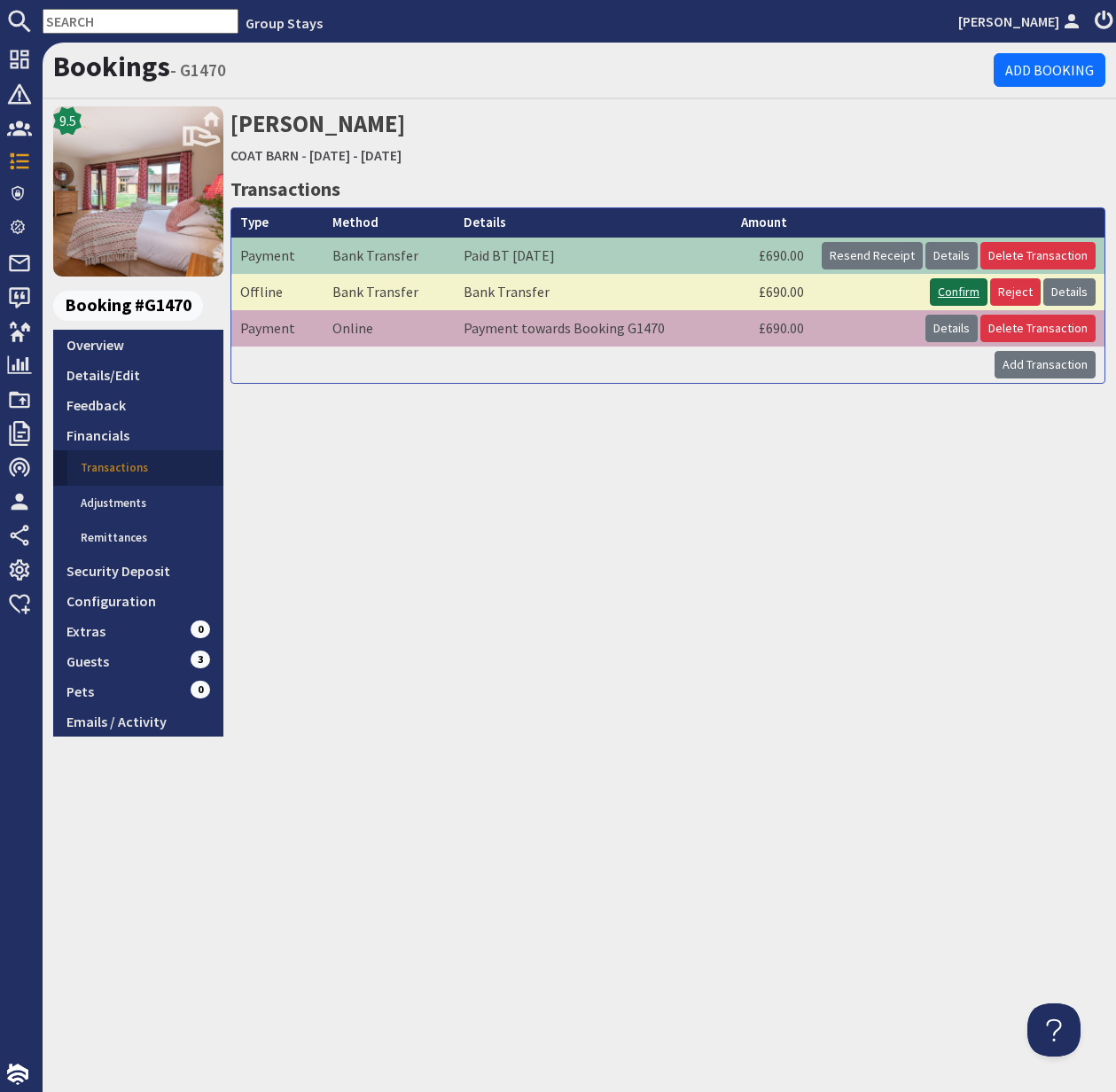
click at [957, 292] on link "Confirm" at bounding box center [959, 292] width 58 height 28
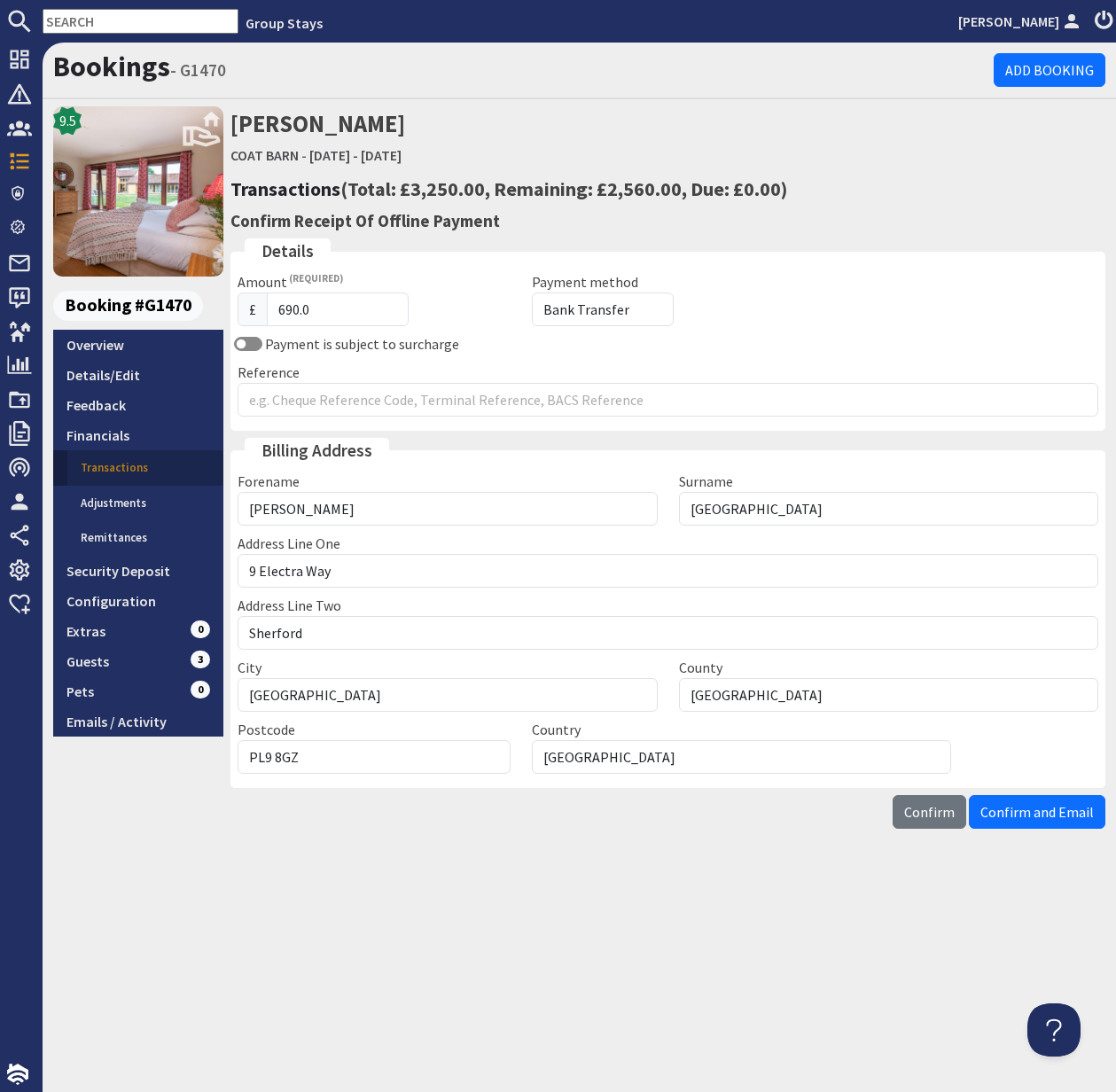
click at [930, 815] on span "Confirm" at bounding box center [929, 812] width 50 height 18
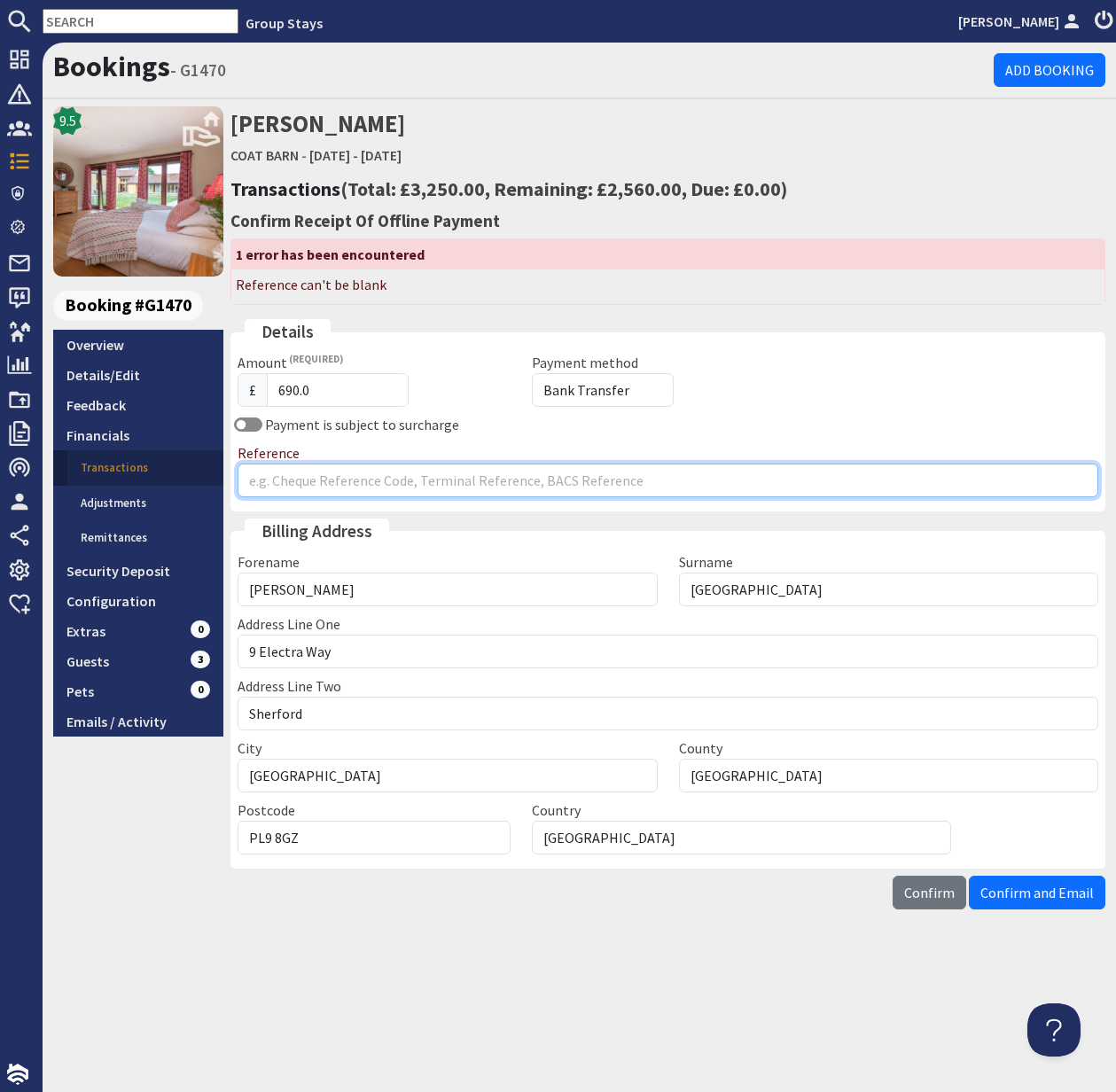
click at [302, 481] on input "Reference" at bounding box center [668, 481] width 860 height 33
type input "Paid Via BT 25.9.25"
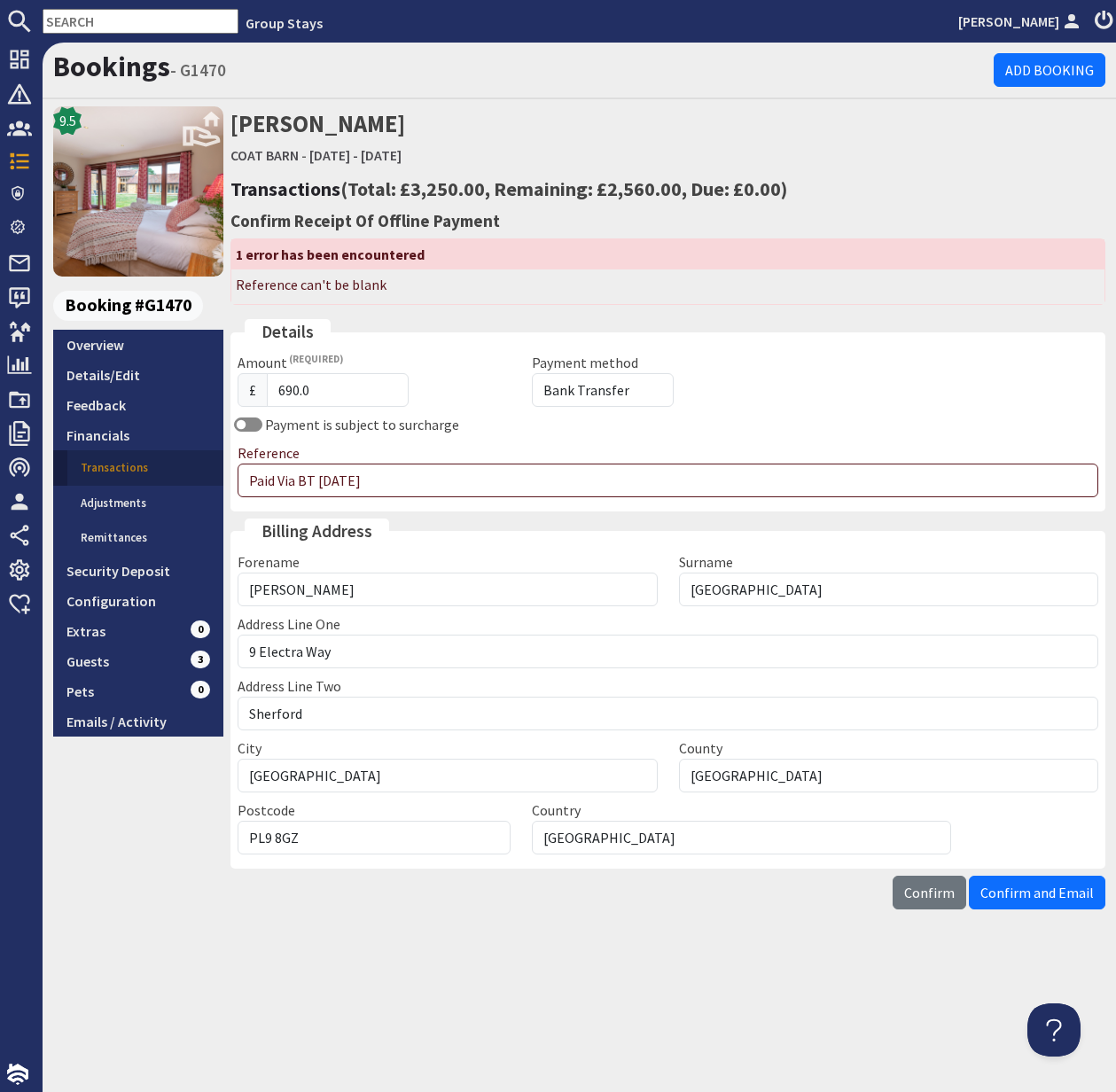
drag, startPoint x: 935, startPoint y: 895, endPoint x: 957, endPoint y: 883, distance: 25.1
click at [936, 893] on span "Confirm" at bounding box center [929, 892] width 50 height 18
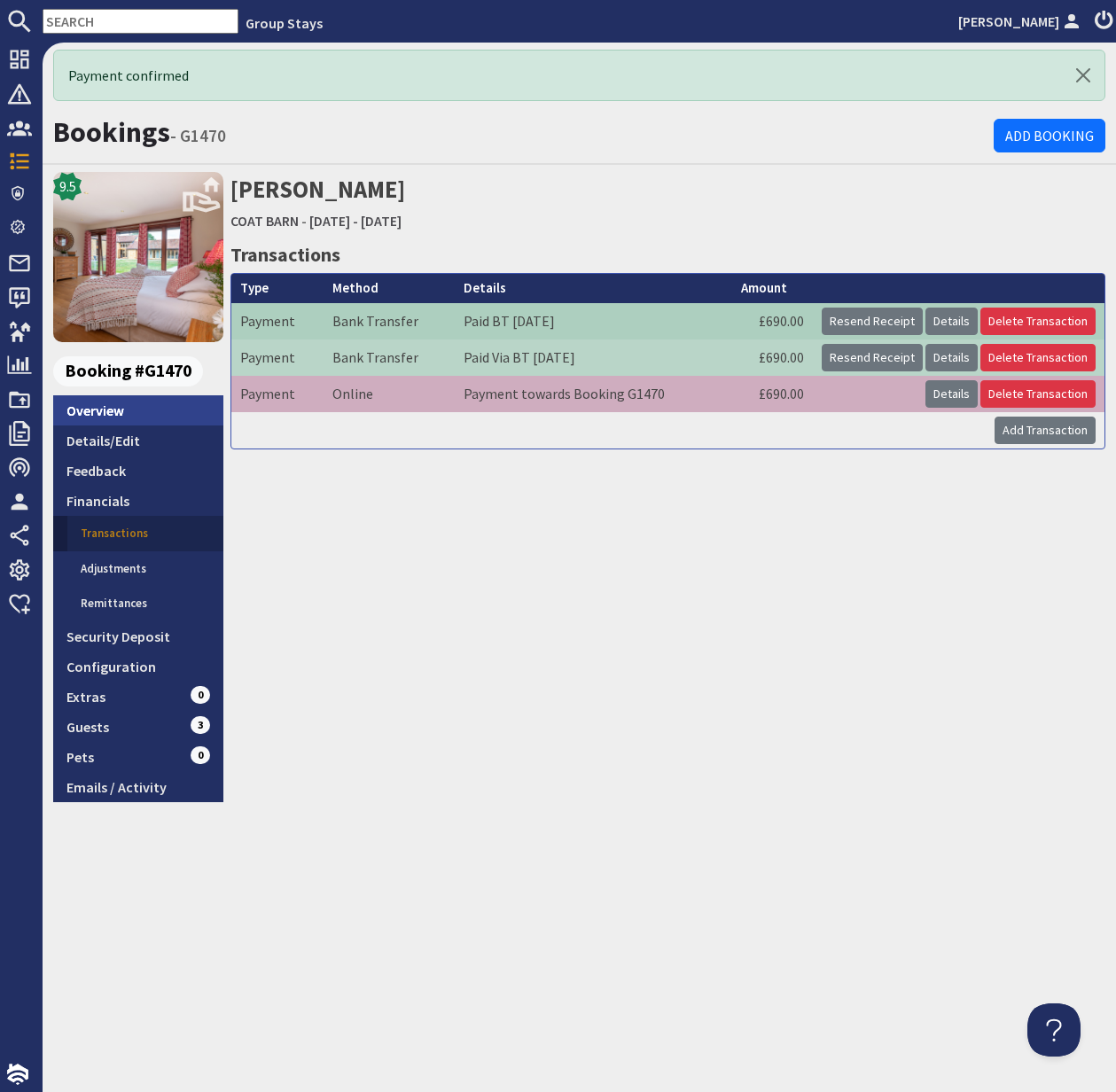
click at [117, 414] on link "Overview" at bounding box center [138, 410] width 170 height 30
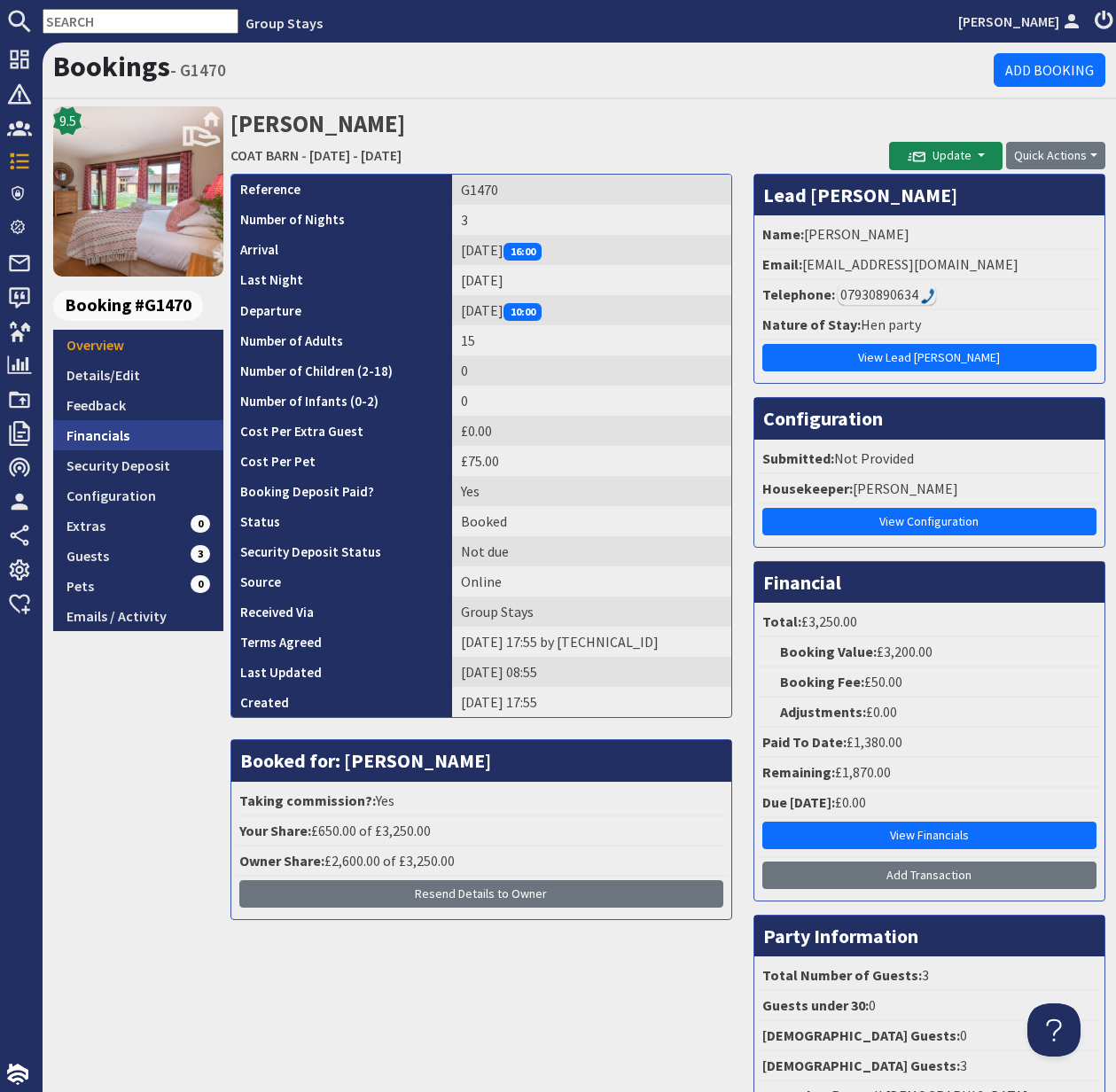
click at [113, 436] on link "Financials" at bounding box center [138, 434] width 170 height 30
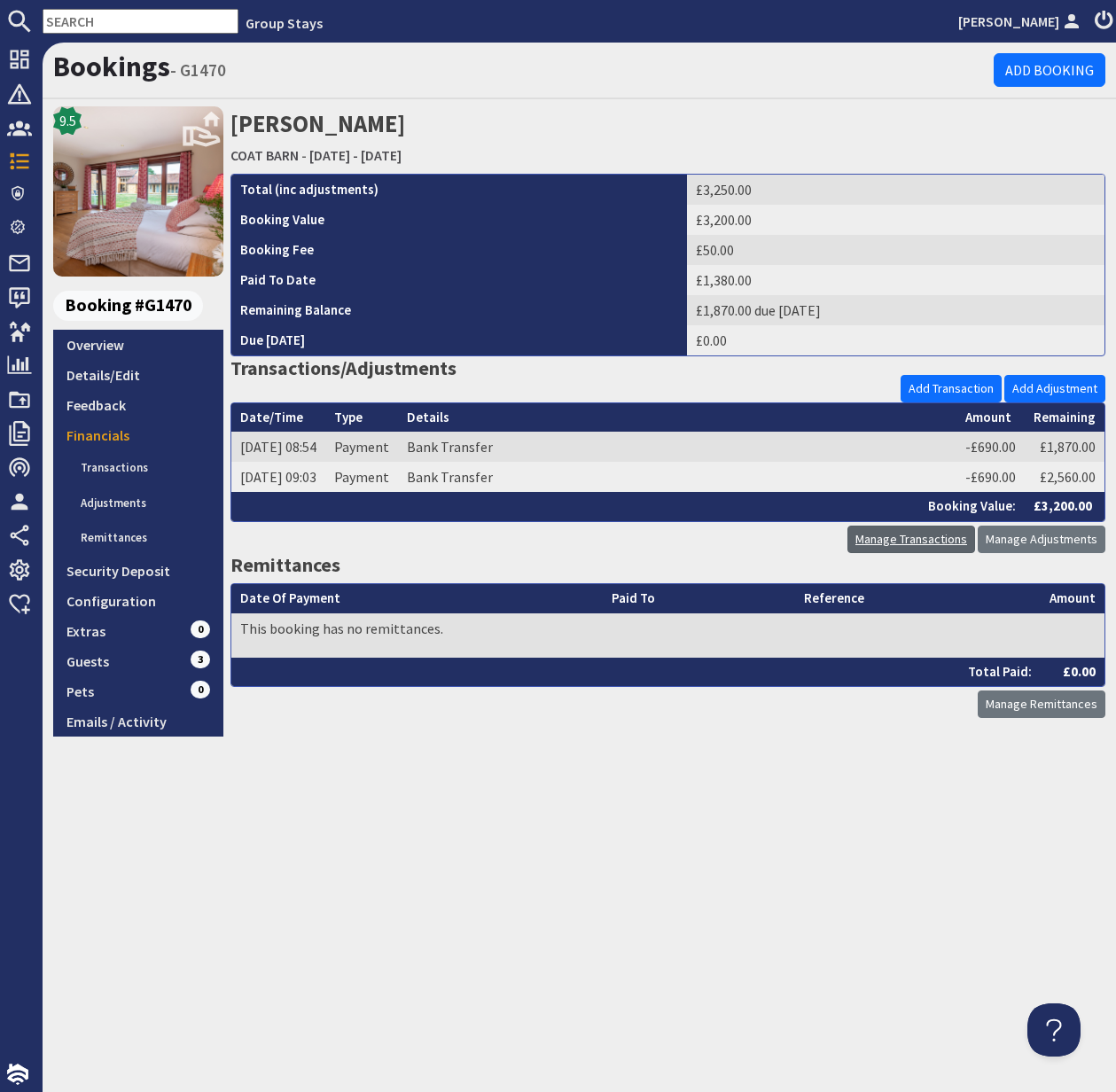
click at [923, 540] on link "Manage Transactions" at bounding box center [911, 540] width 128 height 28
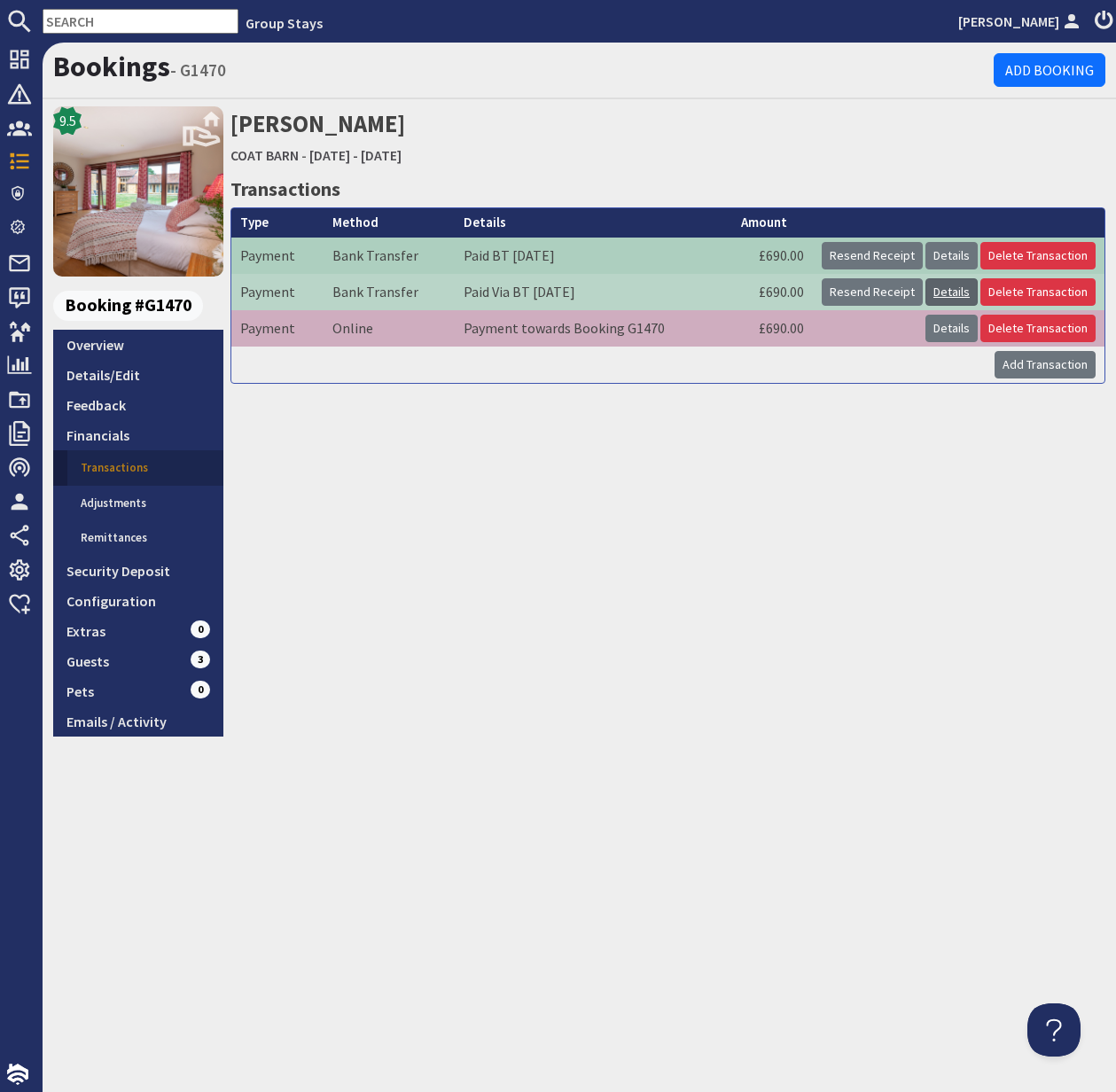
click at [959, 295] on link "Details" at bounding box center [951, 292] width 52 height 28
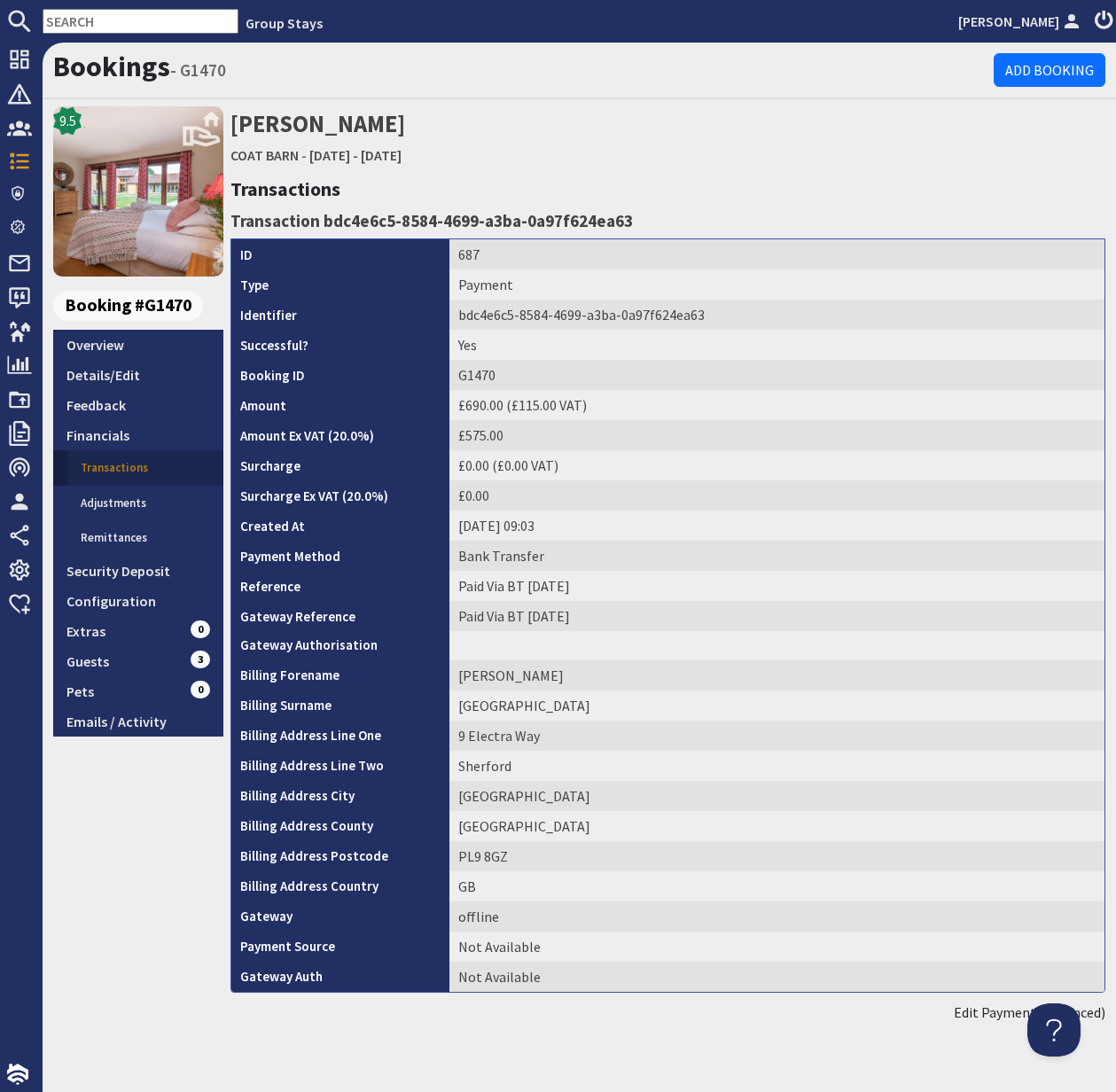
click at [111, 468] on link "Transactions" at bounding box center [146, 468] width 156 height 35
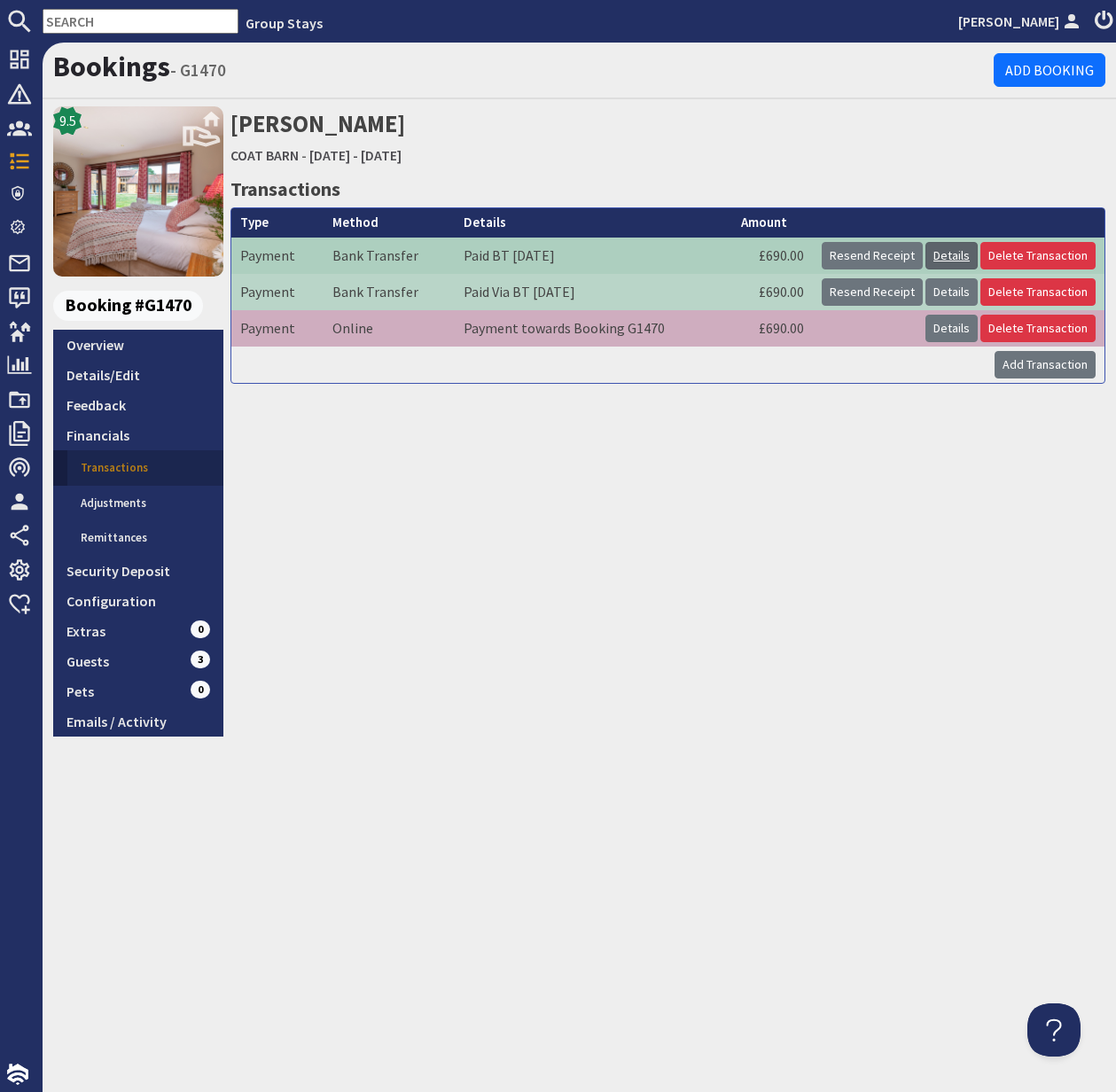
click at [962, 254] on link "Details" at bounding box center [951, 256] width 52 height 28
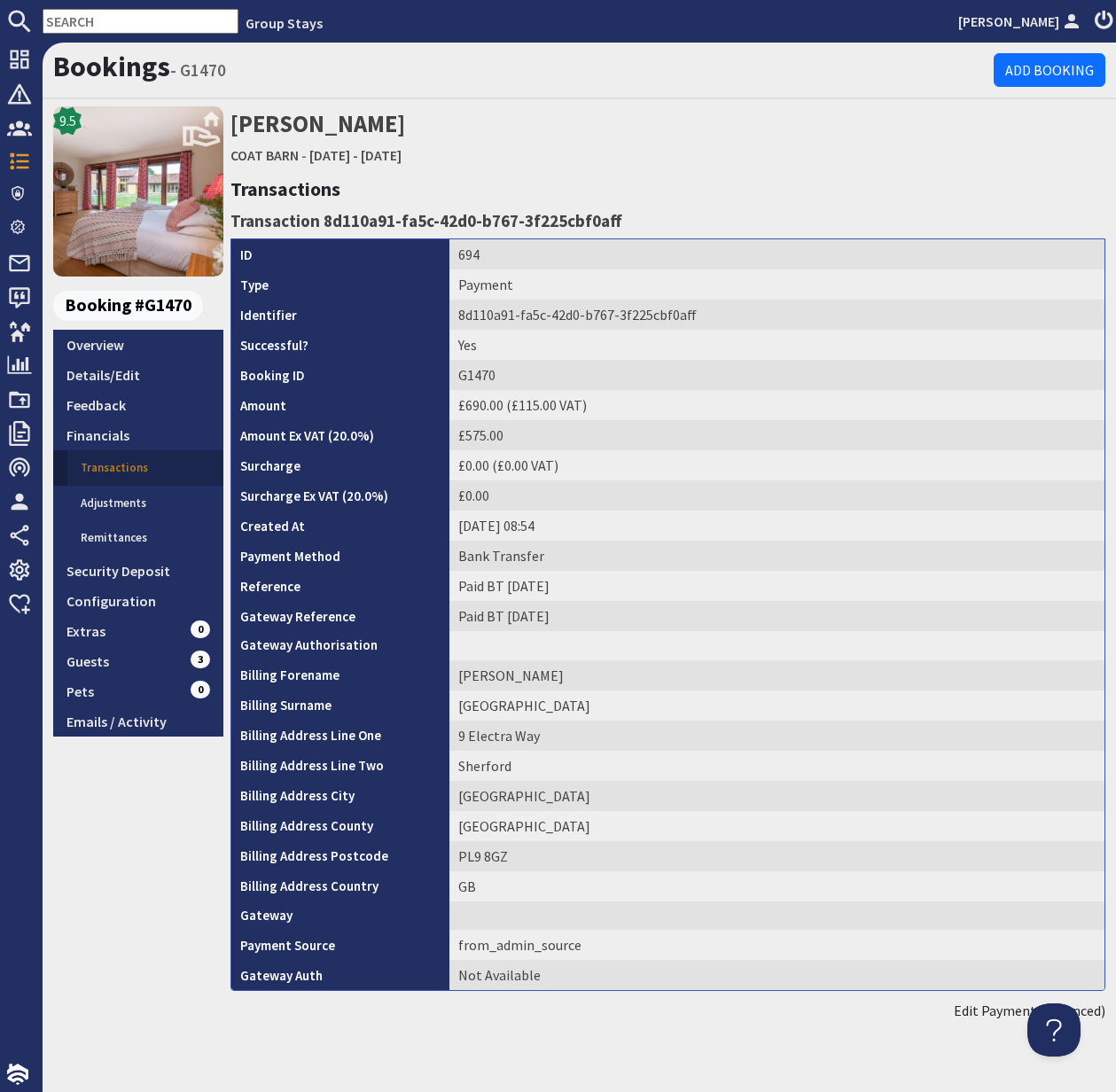
click at [113, 464] on link "Transactions" at bounding box center [146, 468] width 156 height 35
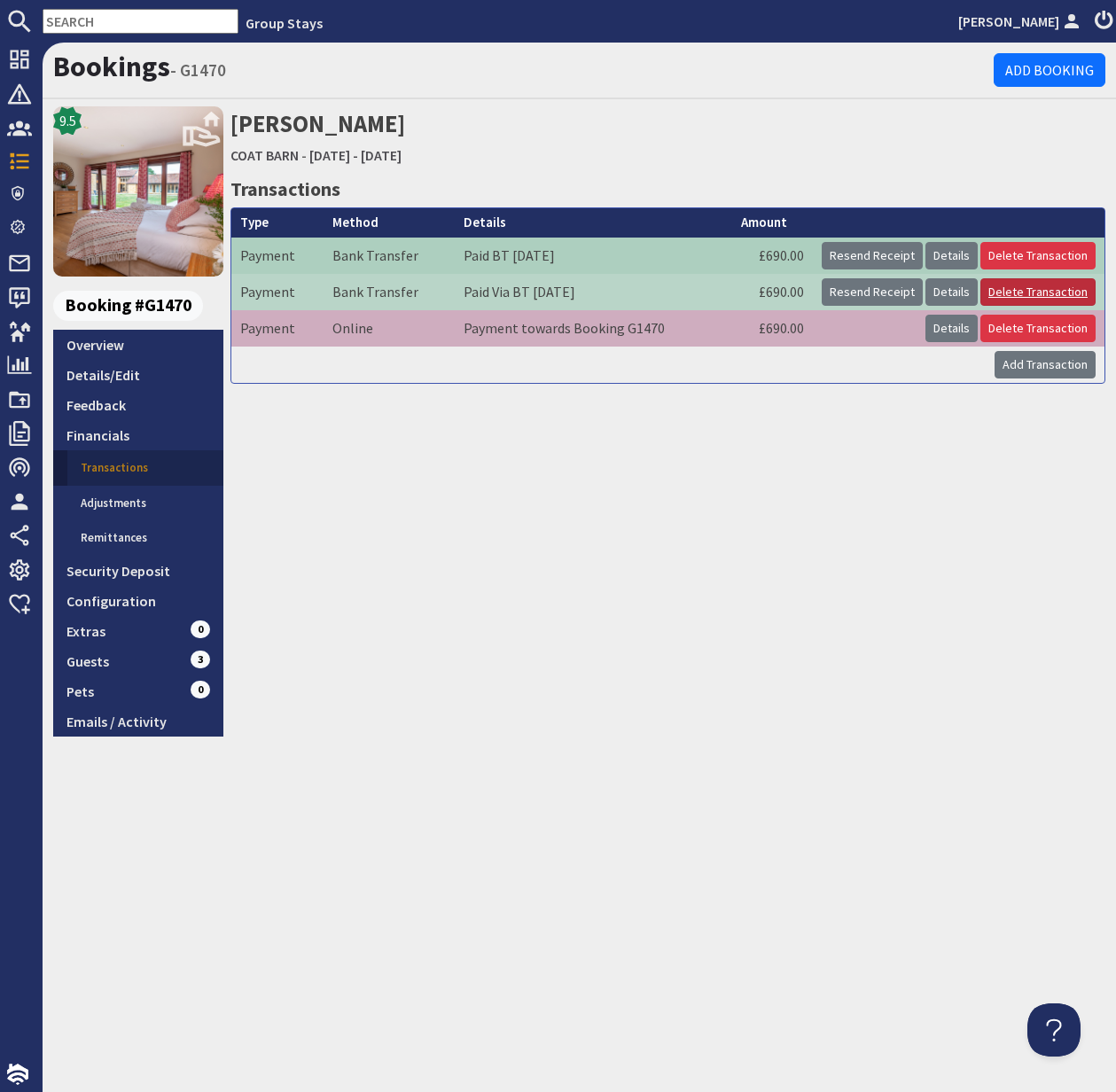
click at [1052, 294] on link "Delete Transaction" at bounding box center [1037, 292] width 115 height 28
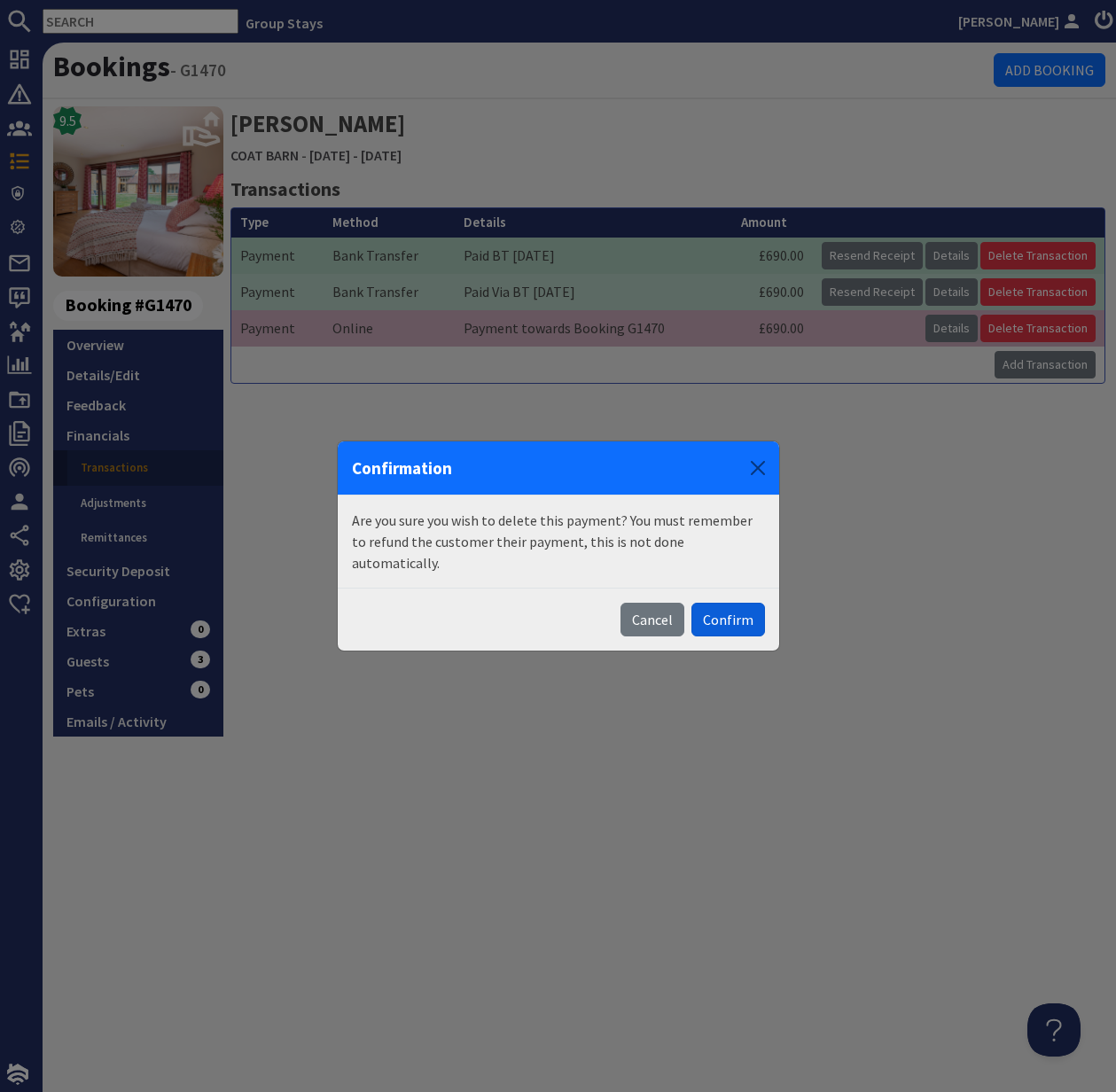
click at [741, 609] on button "Confirm" at bounding box center [728, 619] width 74 height 33
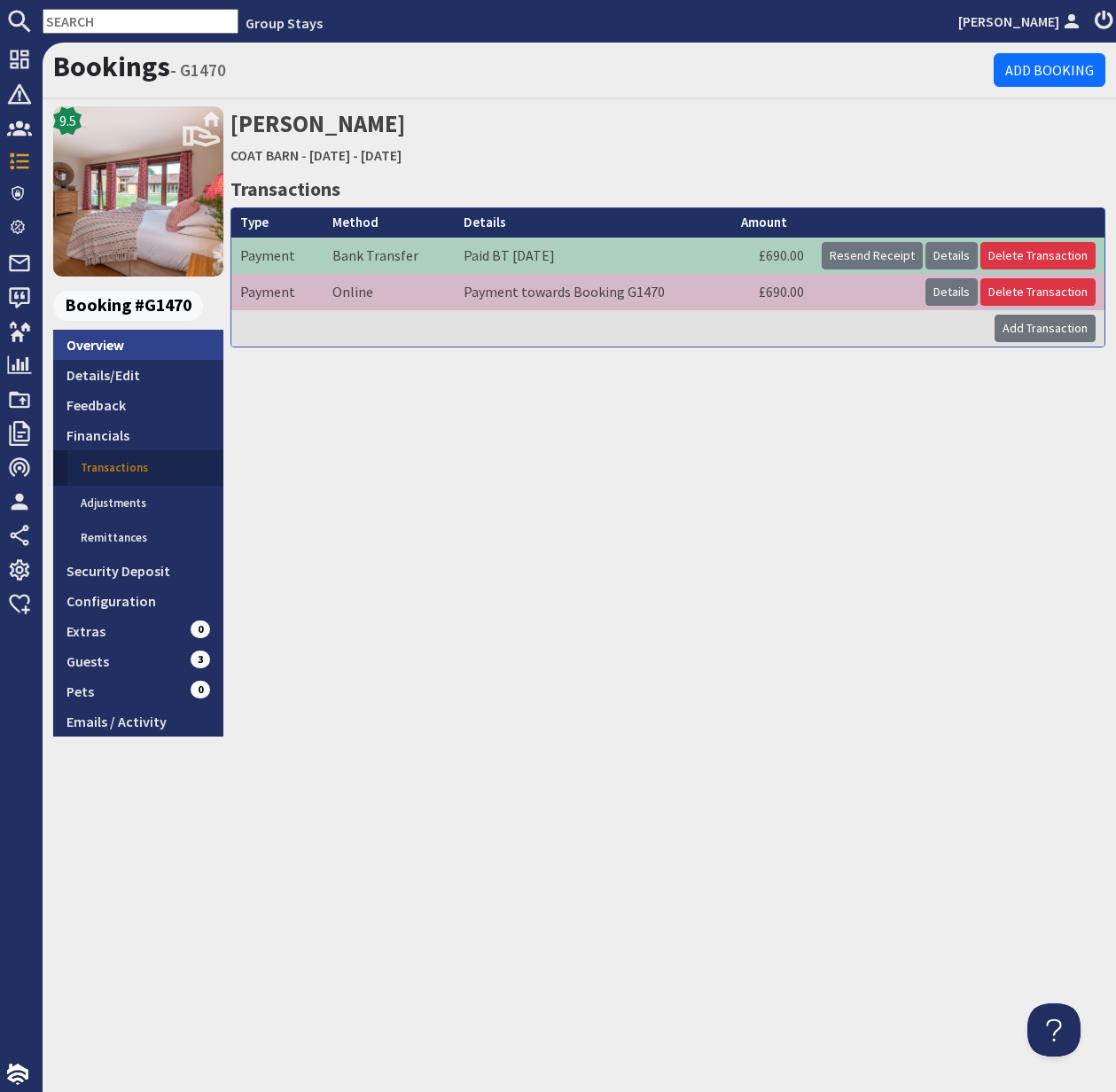
click at [85, 340] on link "Overview" at bounding box center [138, 344] width 170 height 30
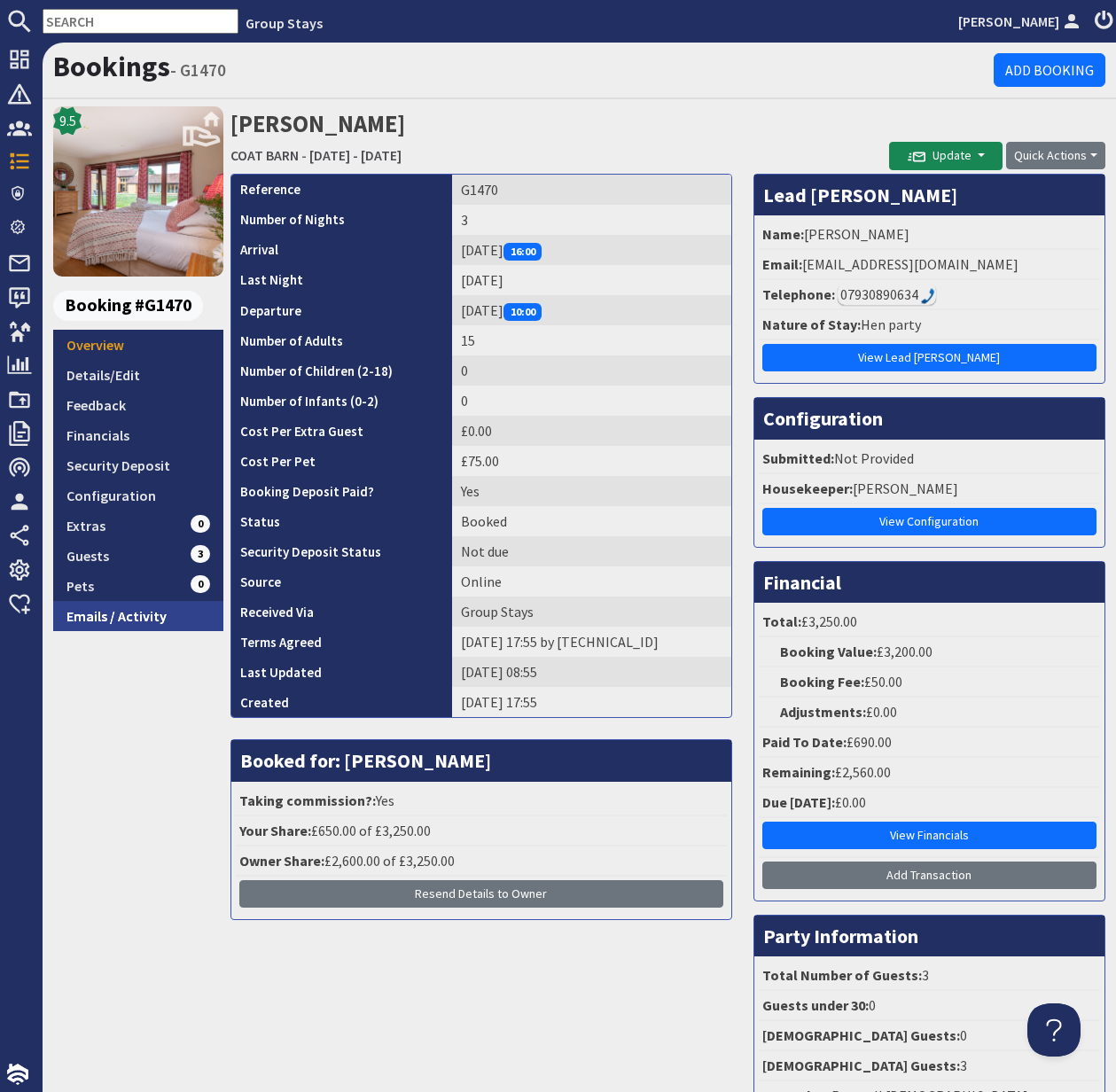
click at [130, 612] on link "Emails / Activity" at bounding box center [138, 615] width 170 height 30
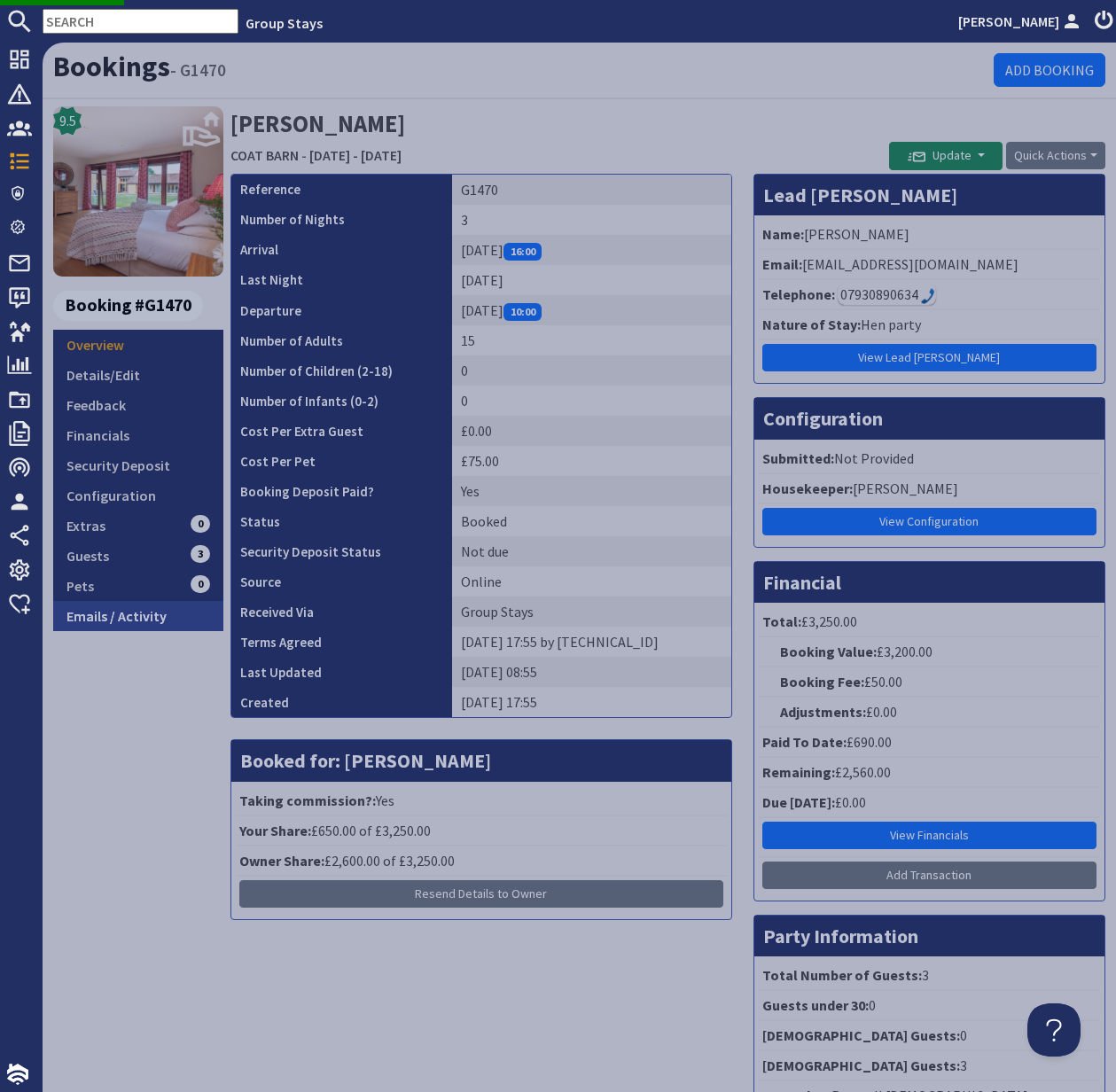
click at [129, 606] on link "Emails / Activity" at bounding box center [138, 615] width 170 height 30
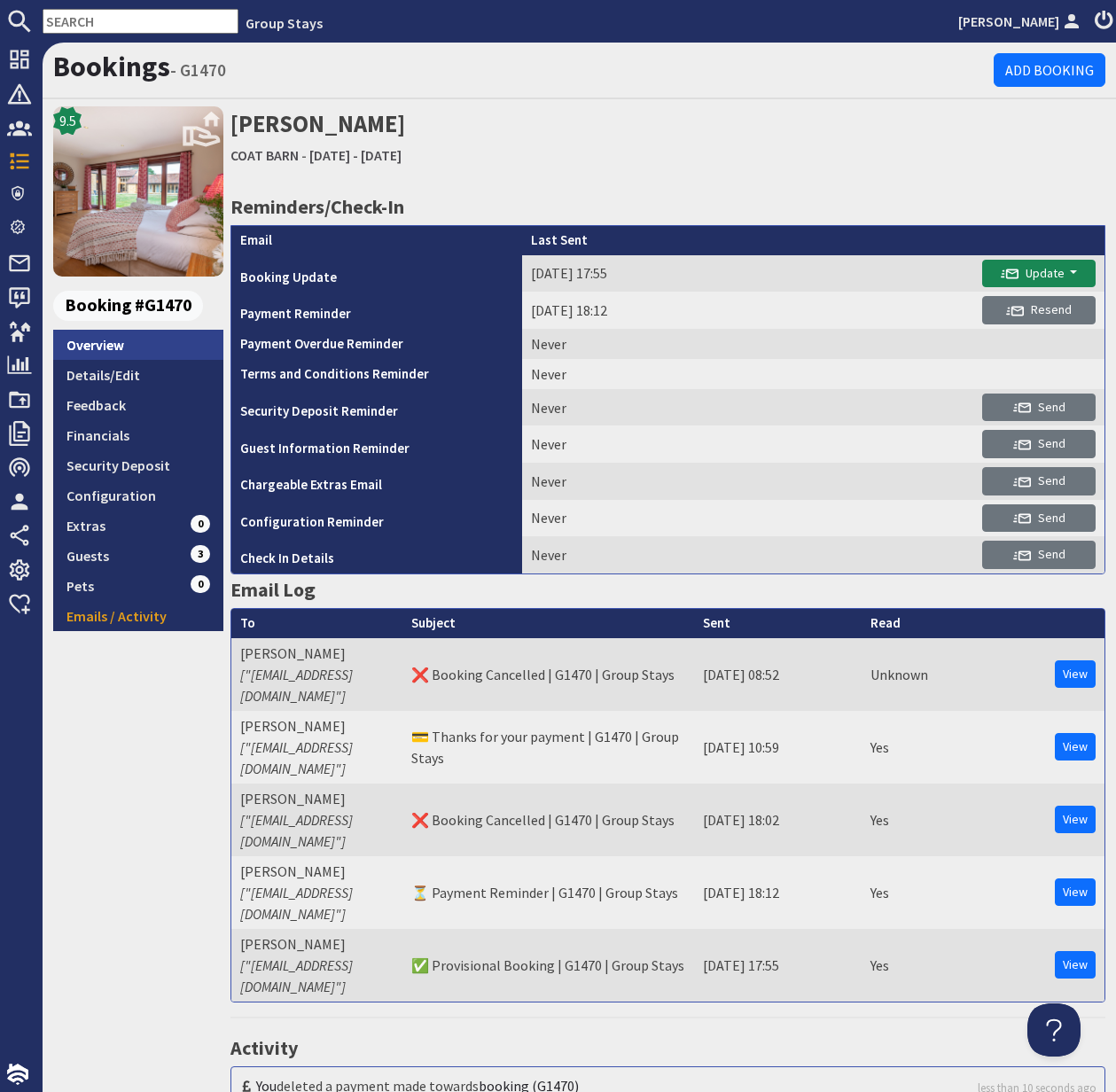
click at [96, 347] on link "Overview" at bounding box center [138, 344] width 170 height 30
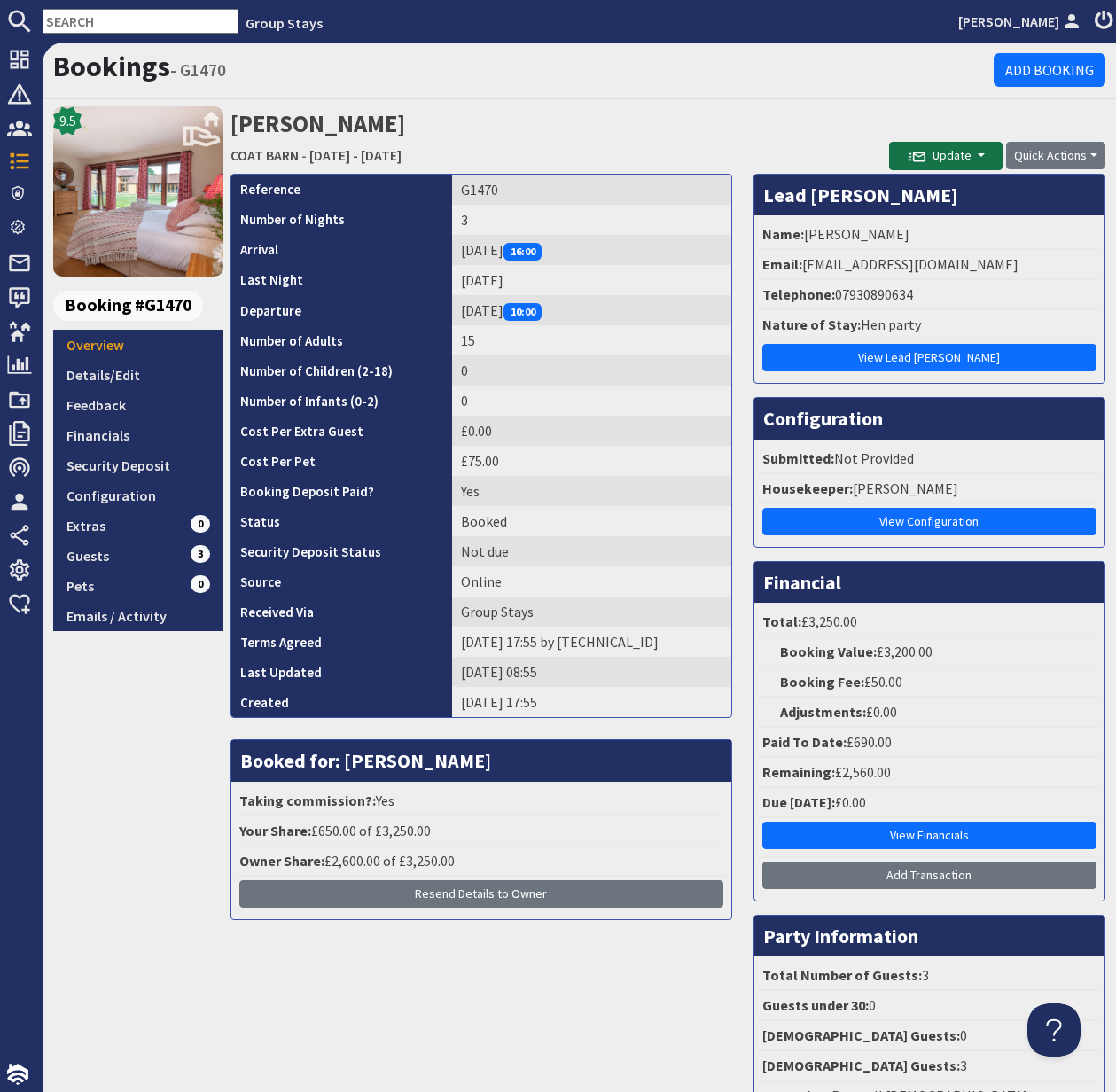
click at [965, 159] on span "Update" at bounding box center [939, 155] width 64 height 16
click at [1003, 189] on button "Send Booking Update Email" at bounding box center [988, 194] width 197 height 29
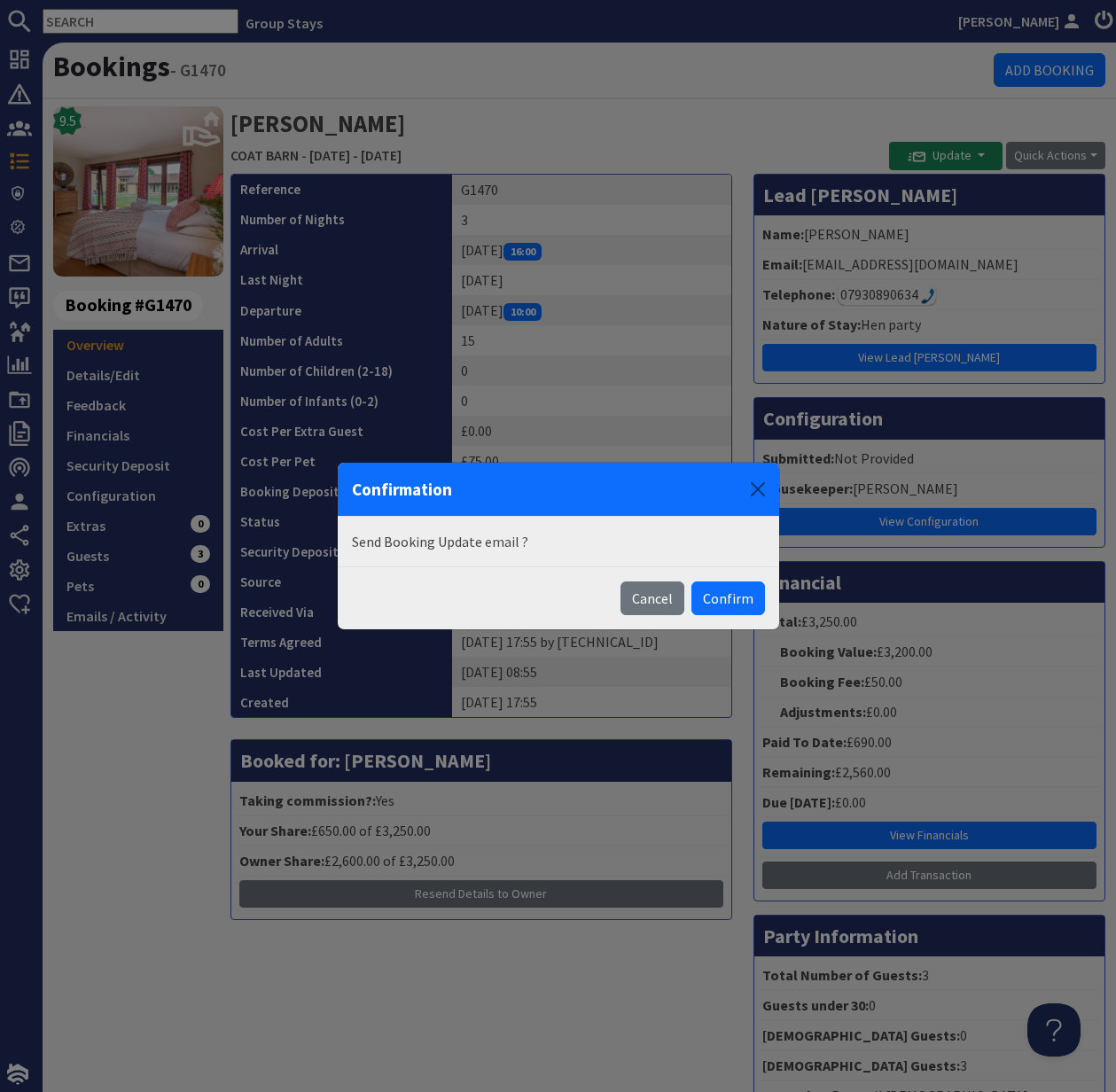
drag, startPoint x: 648, startPoint y: 602, endPoint x: 482, endPoint y: 555, distance: 172.5
click at [647, 602] on button "Cancel" at bounding box center [652, 598] width 64 height 33
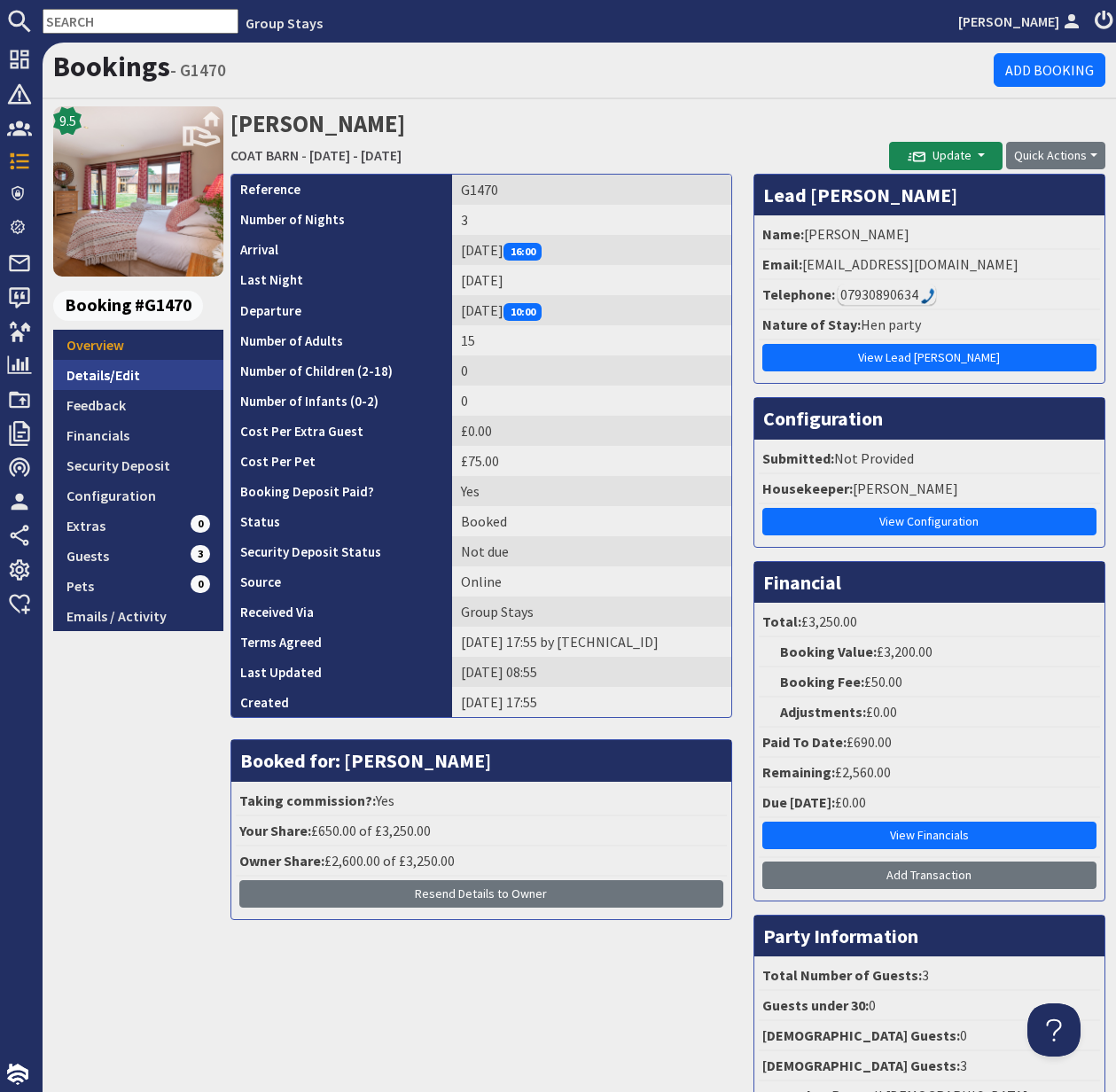
click at [98, 373] on link "Details/Edit" at bounding box center [138, 374] width 170 height 30
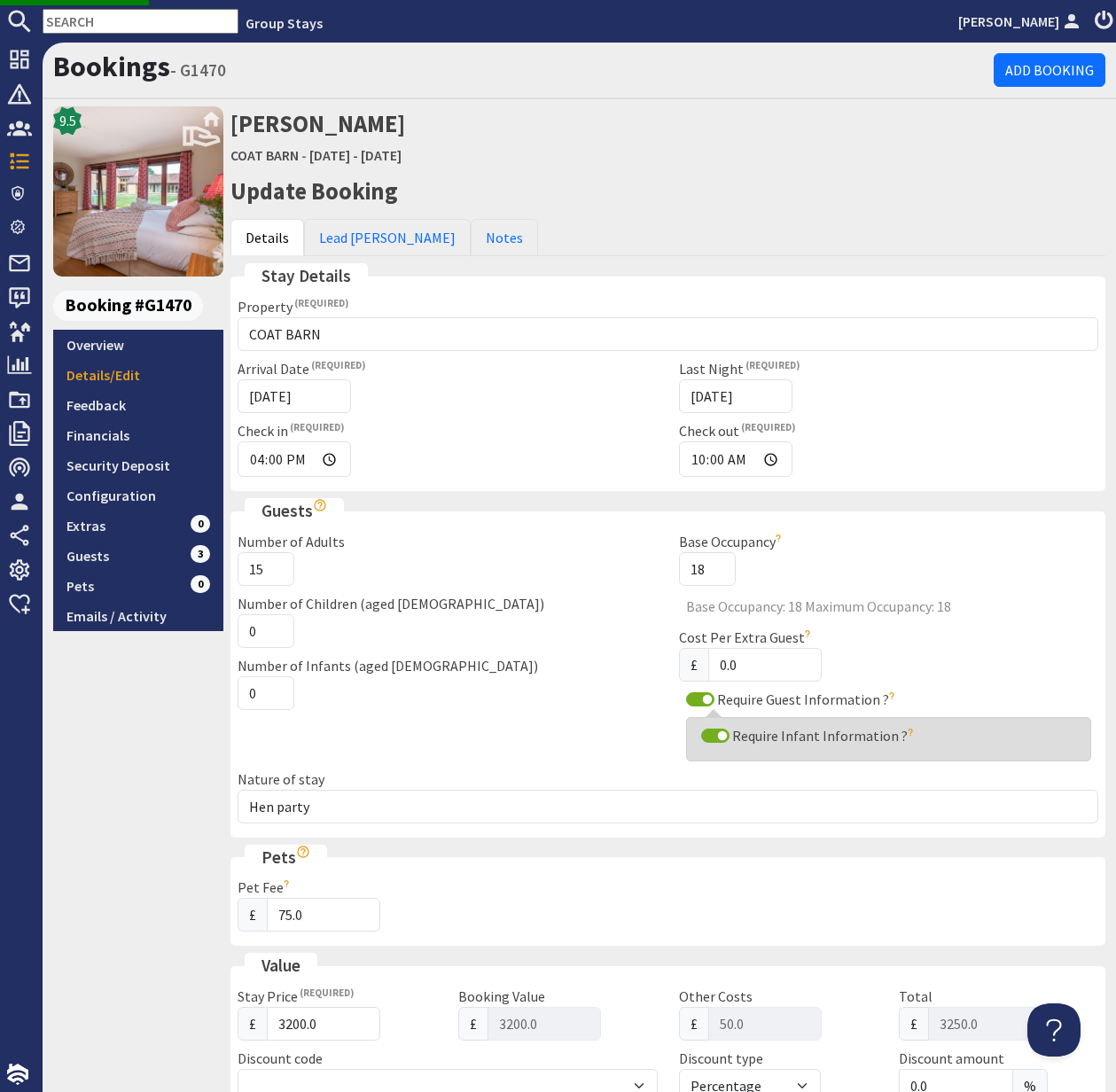
scroll to position [756, 0]
drag, startPoint x: 243, startPoint y: 839, endPoint x: 247, endPoint y: 849, distance: 10.8
click at [243, 839] on div "Stay Details Property Please select a property SWALLOWS REST SILVERLY JAYS ROOS…" at bounding box center [668, 1029] width 875 height 1531
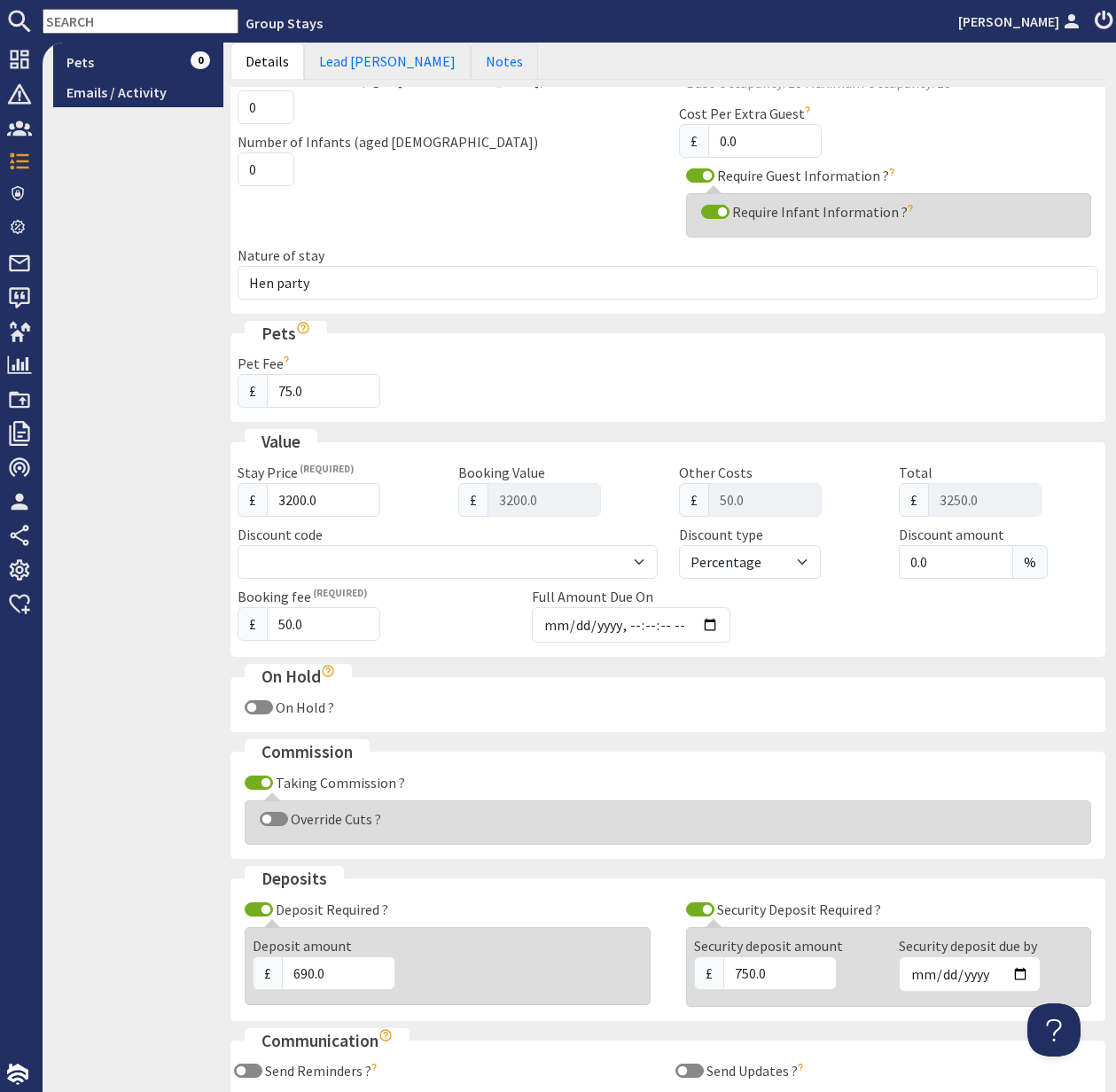
scroll to position [725, 0]
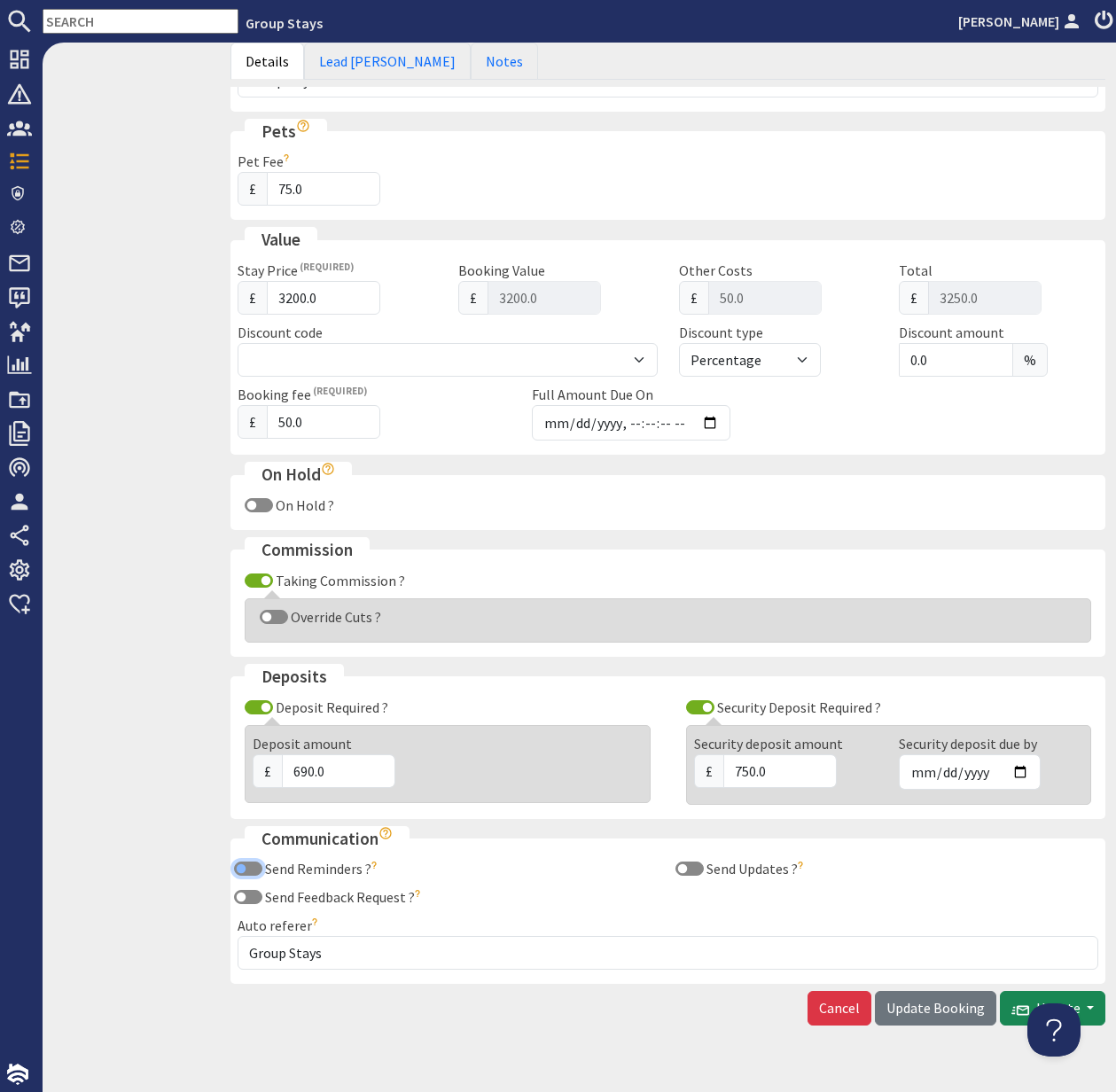
drag, startPoint x: 242, startPoint y: 870, endPoint x: 241, endPoint y: 882, distance: 12.0
click at [242, 870] on input "Send Reminders ?" at bounding box center [248, 868] width 29 height 14
checkbox input "true"
click at [241, 891] on input "Send Feedback Request ?" at bounding box center [248, 896] width 29 height 14
checkbox input "true"
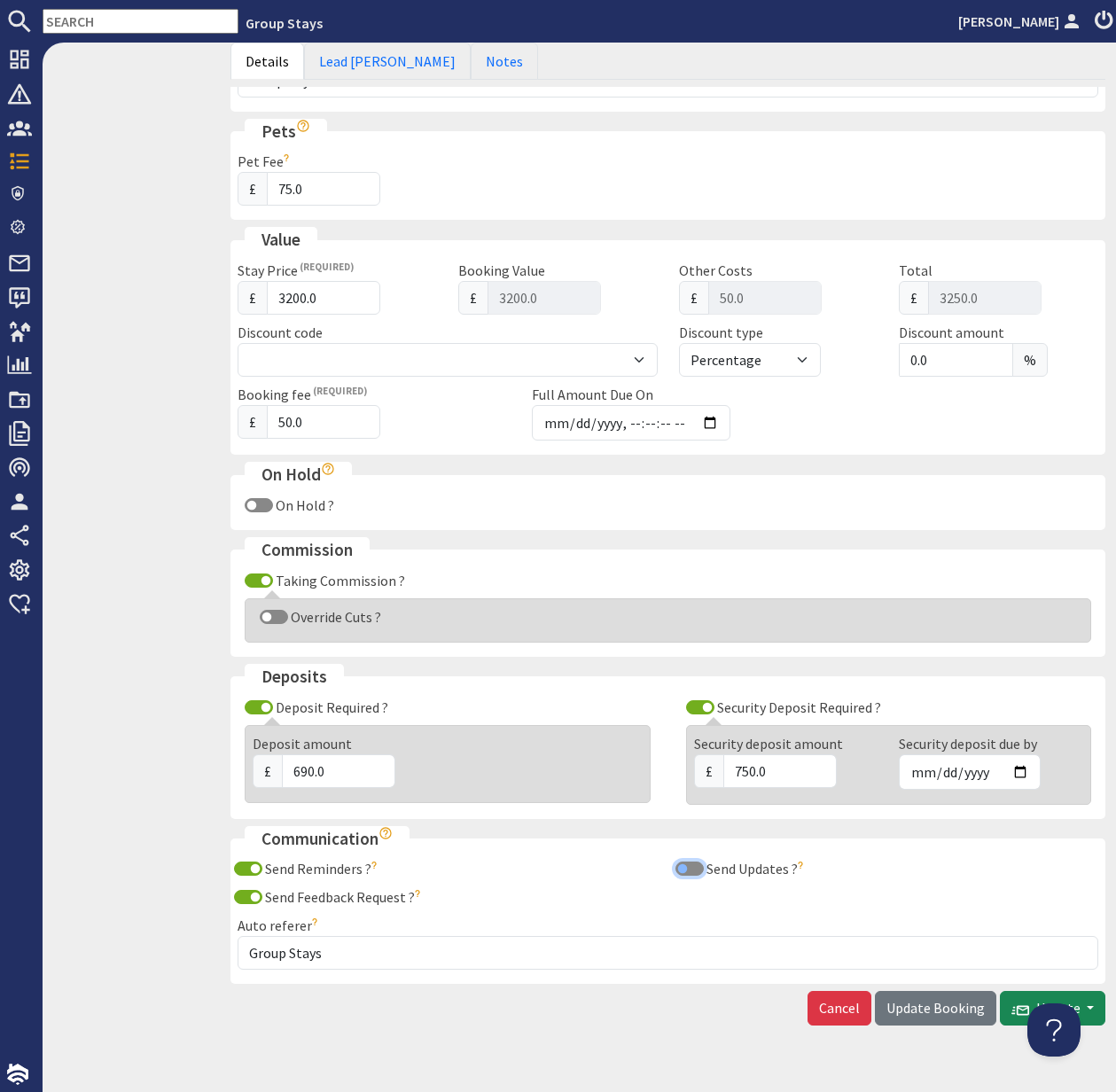
click at [680, 869] on input "Send Updates ?" at bounding box center [689, 868] width 29 height 14
checkbox input "true"
click at [947, 1007] on span "Update Booking" at bounding box center [936, 1007] width 98 height 18
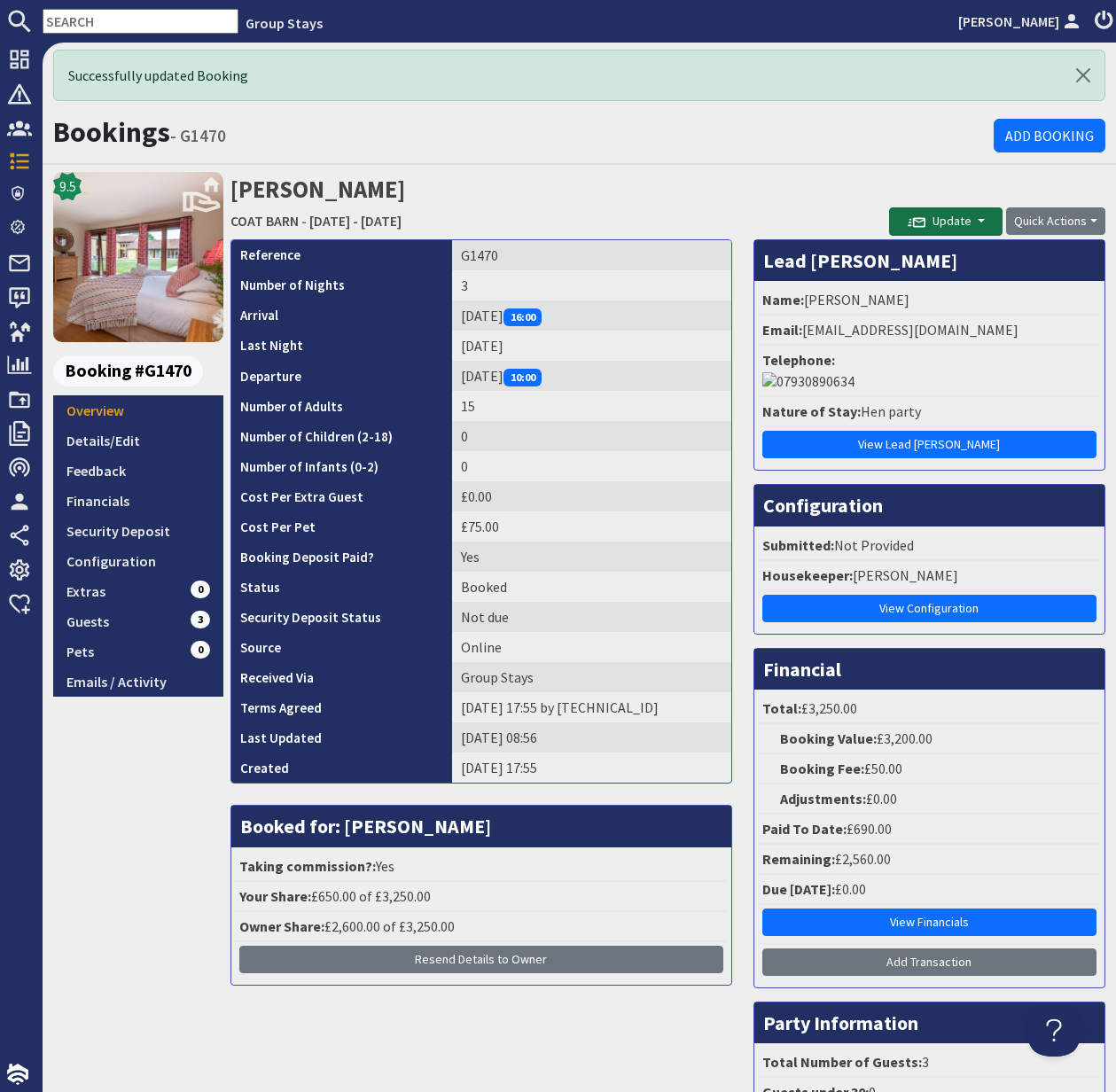
click at [948, 220] on span "Update" at bounding box center [939, 220] width 64 height 16
click at [976, 257] on button "Send Booking Update Email" at bounding box center [988, 259] width 197 height 29
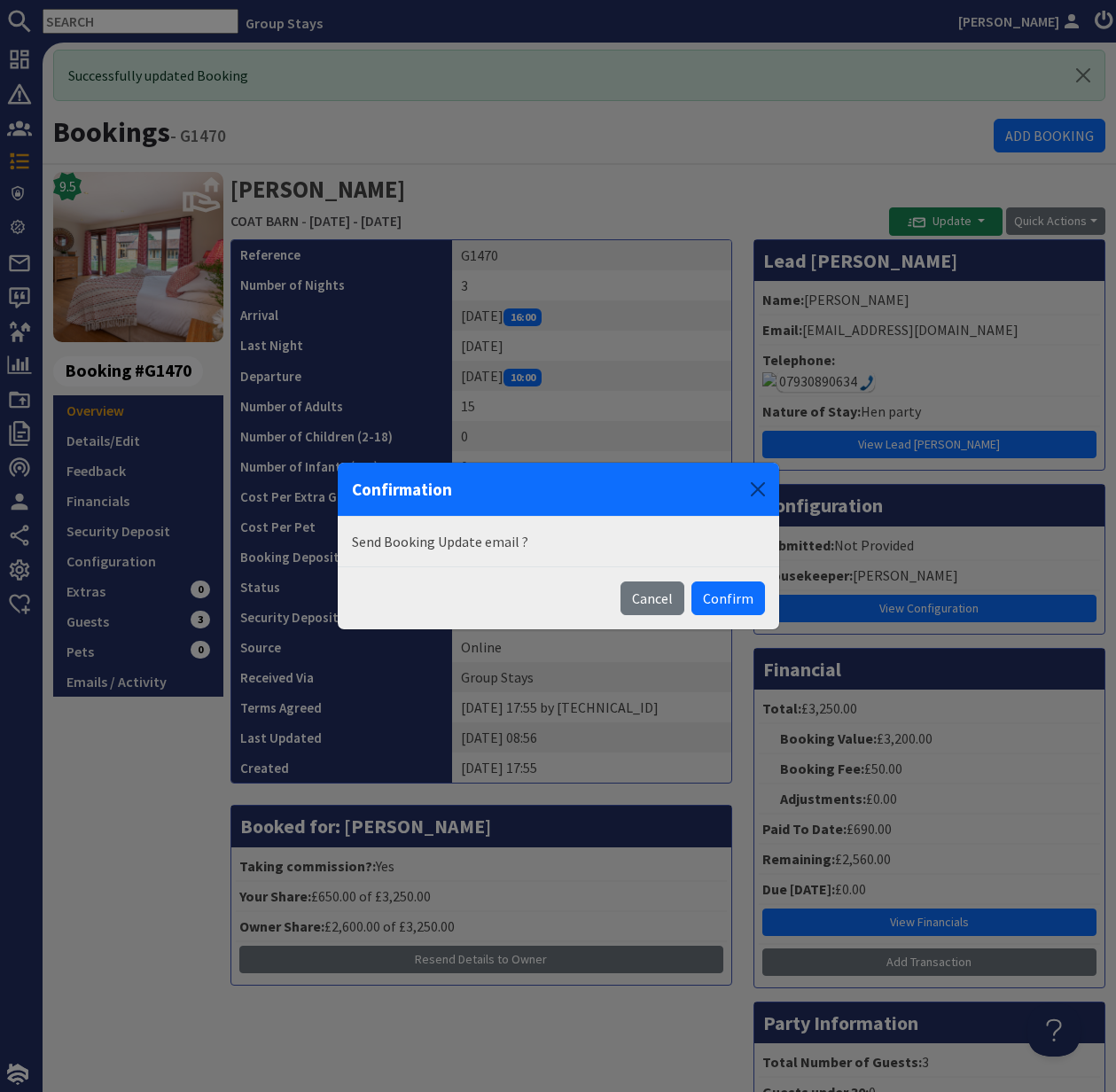
click at [738, 592] on button "Confirm" at bounding box center [728, 598] width 74 height 33
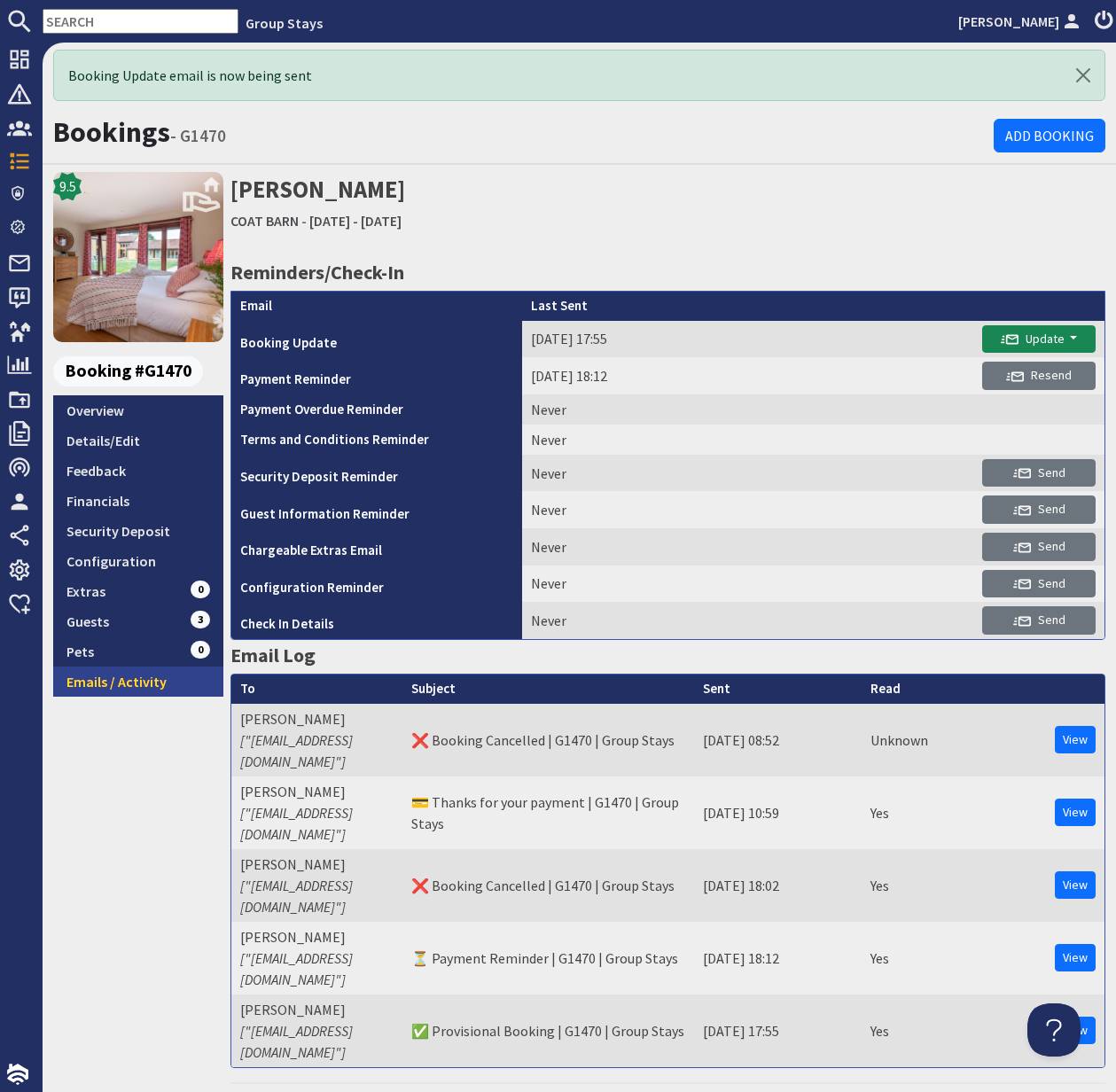
click at [116, 682] on link "Emails / Activity" at bounding box center [138, 681] width 170 height 30
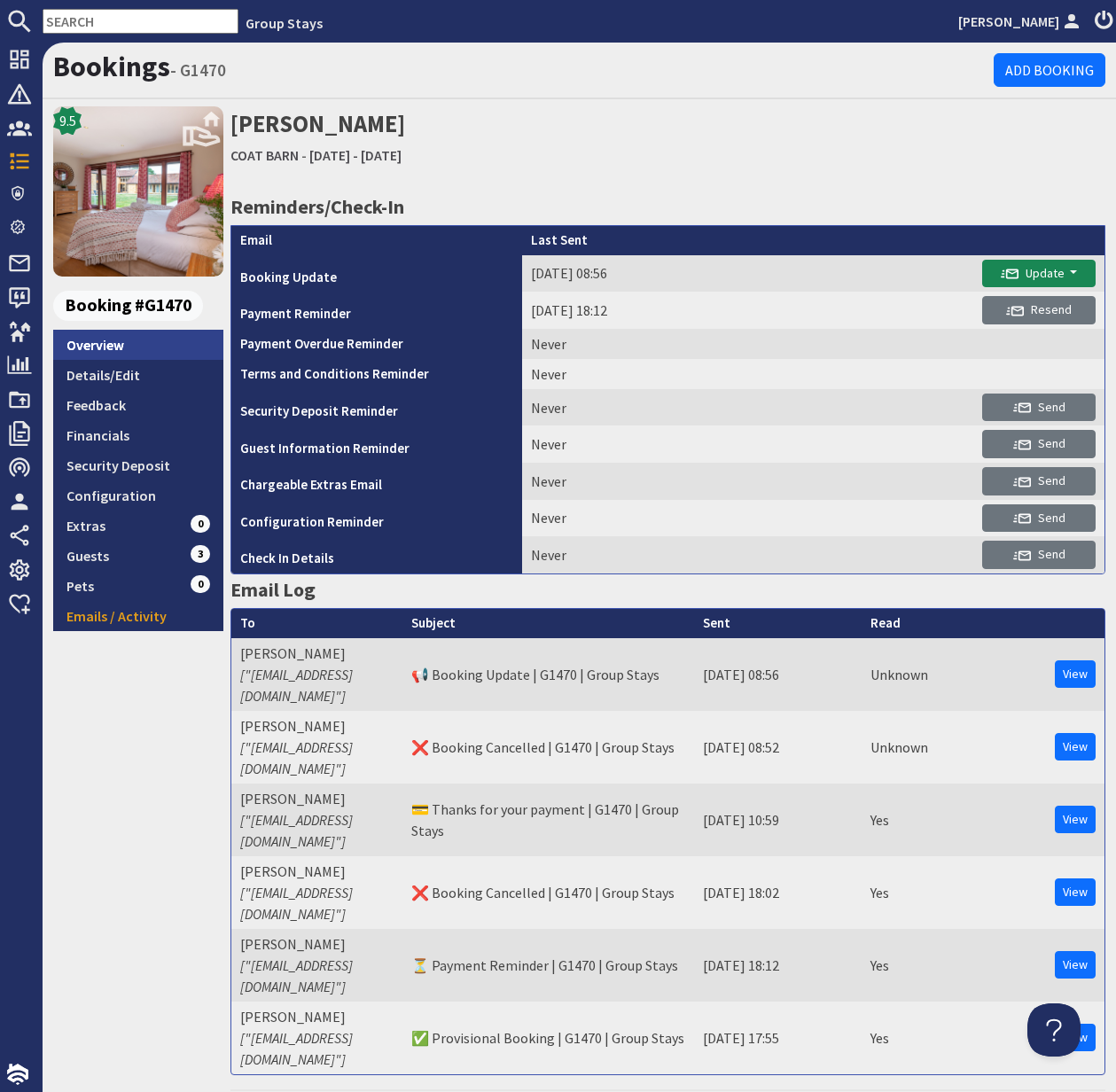
click at [104, 352] on link "Overview" at bounding box center [138, 344] width 170 height 30
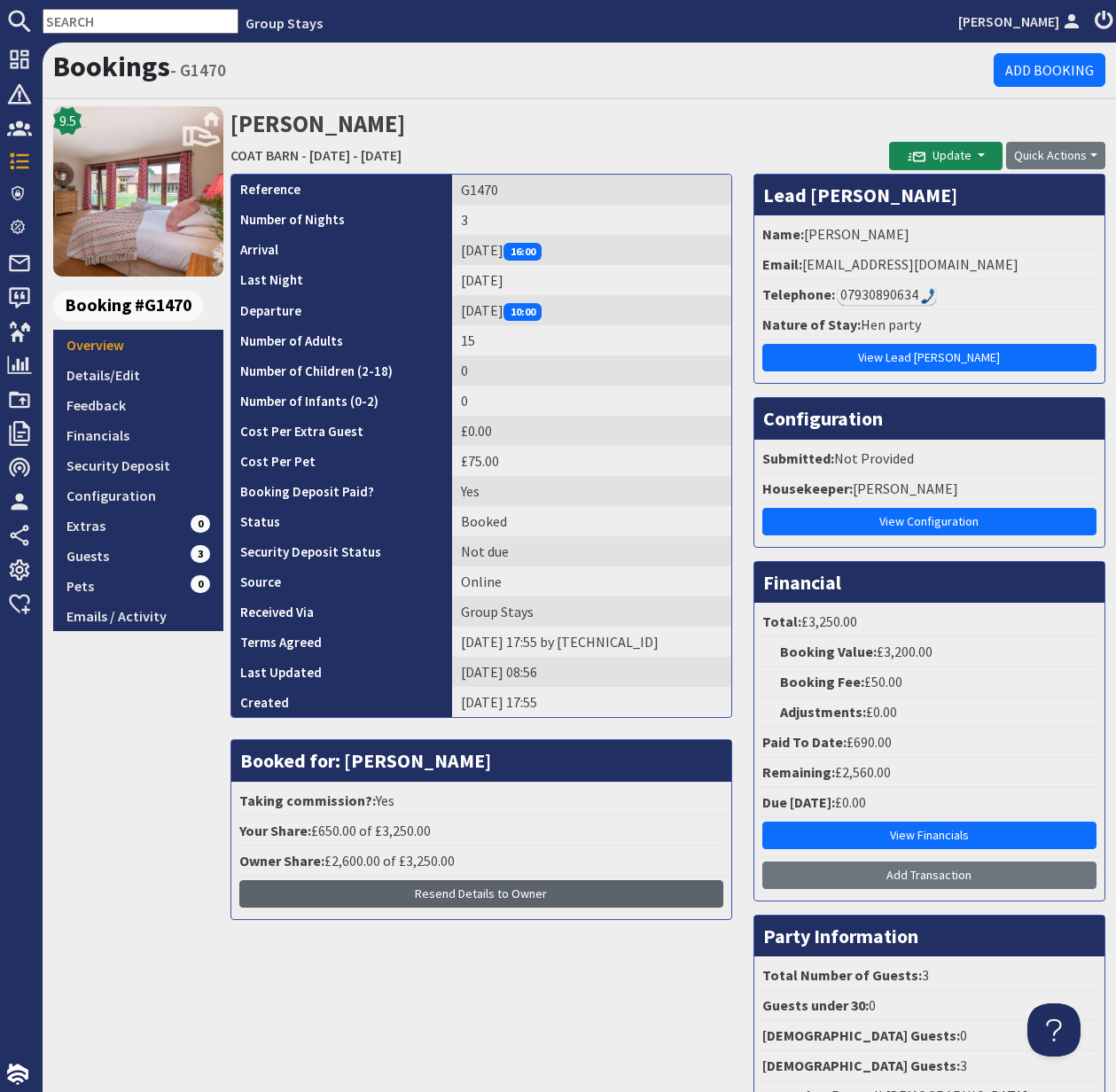
click at [498, 895] on span "Resend Details to Owner" at bounding box center [481, 893] width 132 height 16
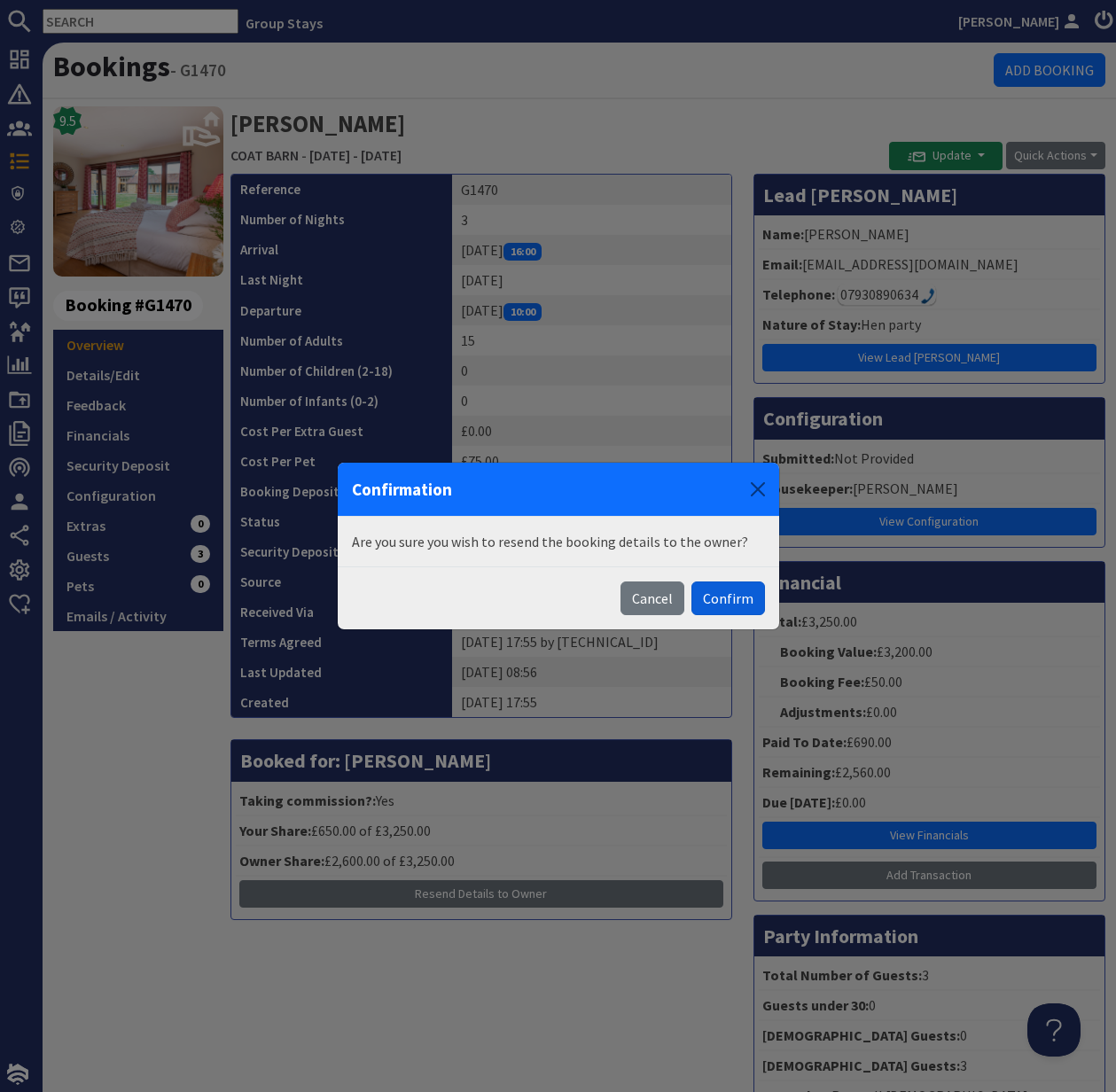
click at [740, 597] on button "Confirm" at bounding box center [728, 598] width 74 height 33
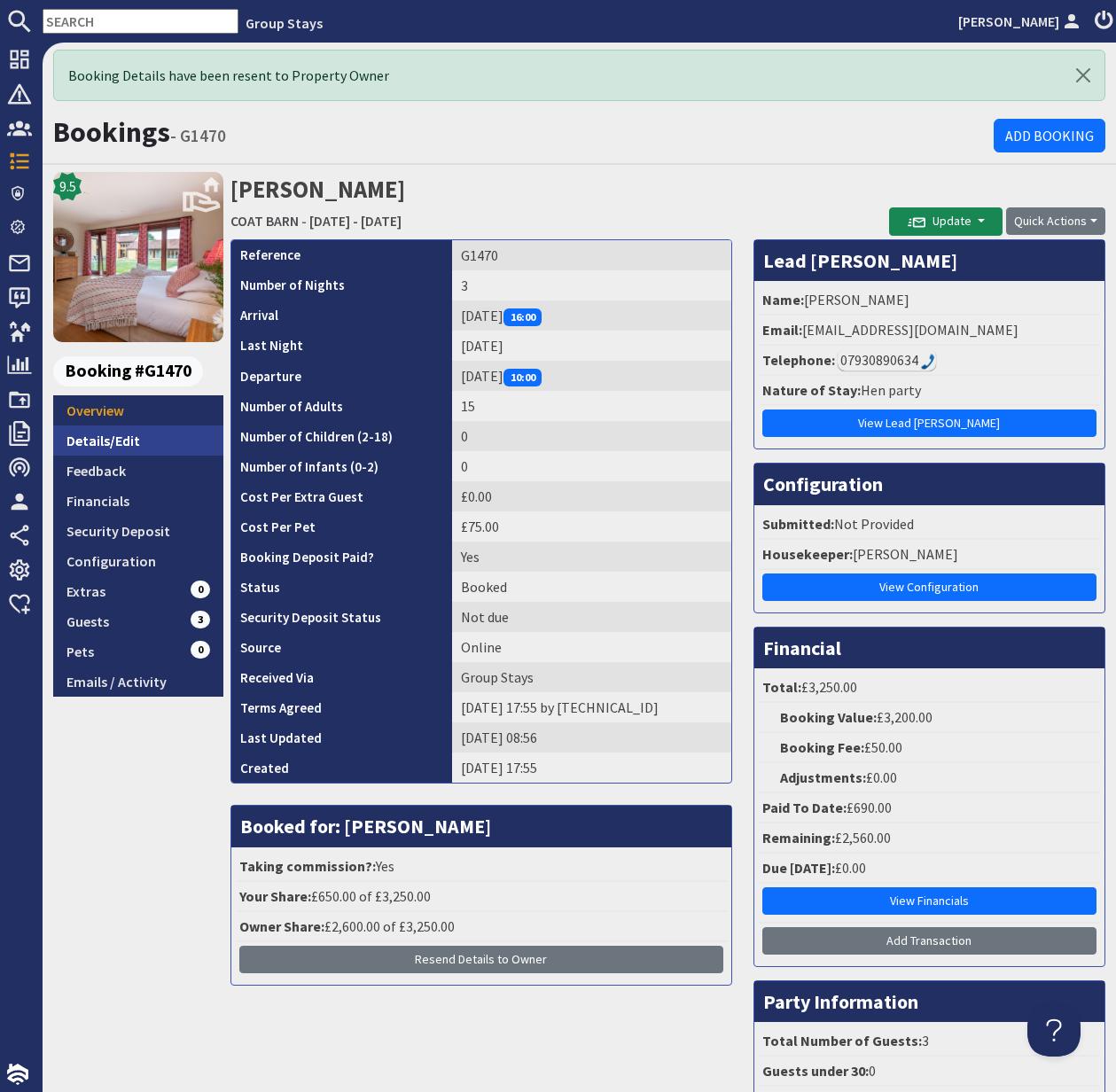
click at [114, 446] on link "Details/Edit" at bounding box center [138, 440] width 170 height 30
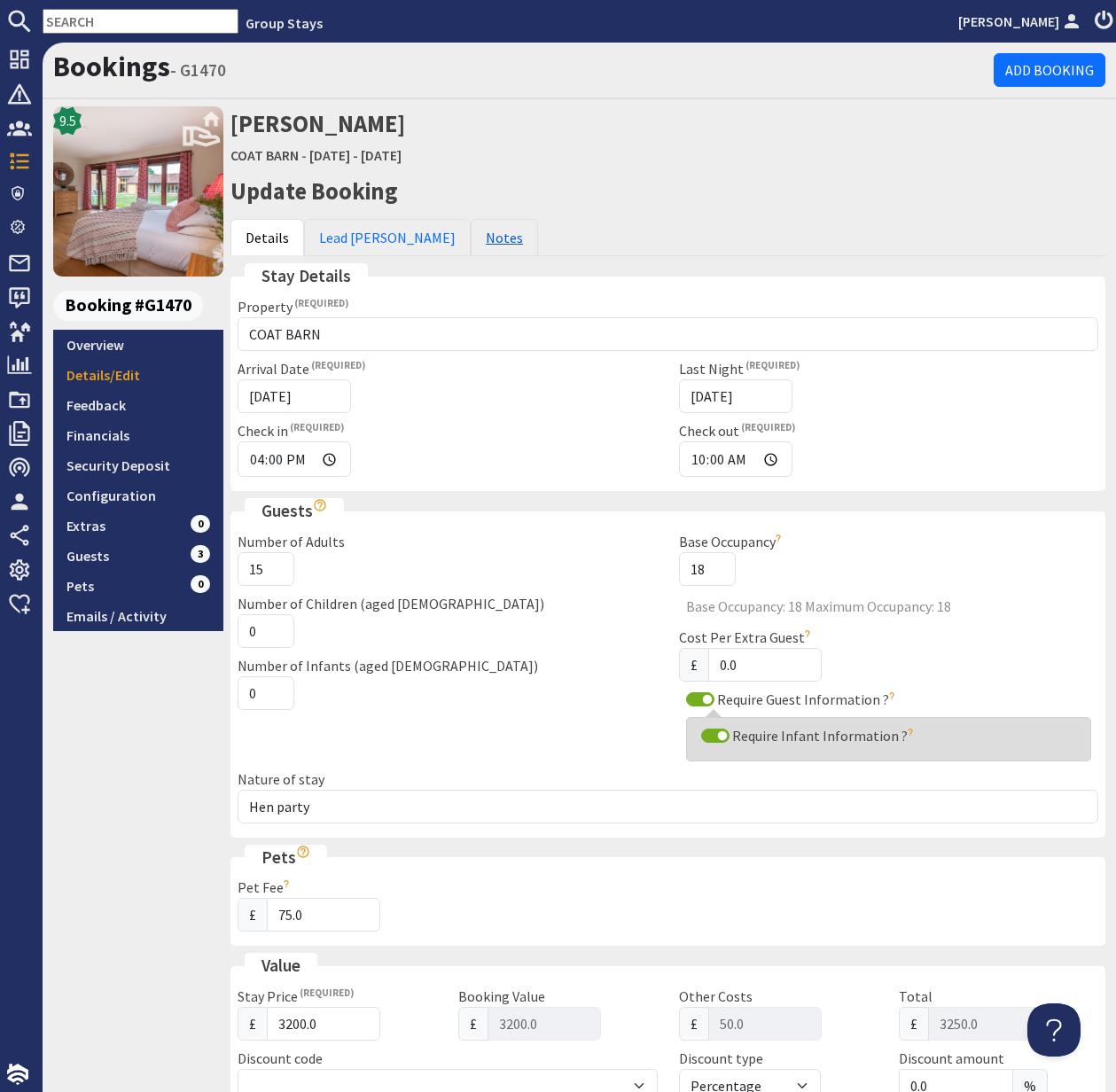
click at [471, 244] on link "Notes" at bounding box center [504, 238] width 68 height 37
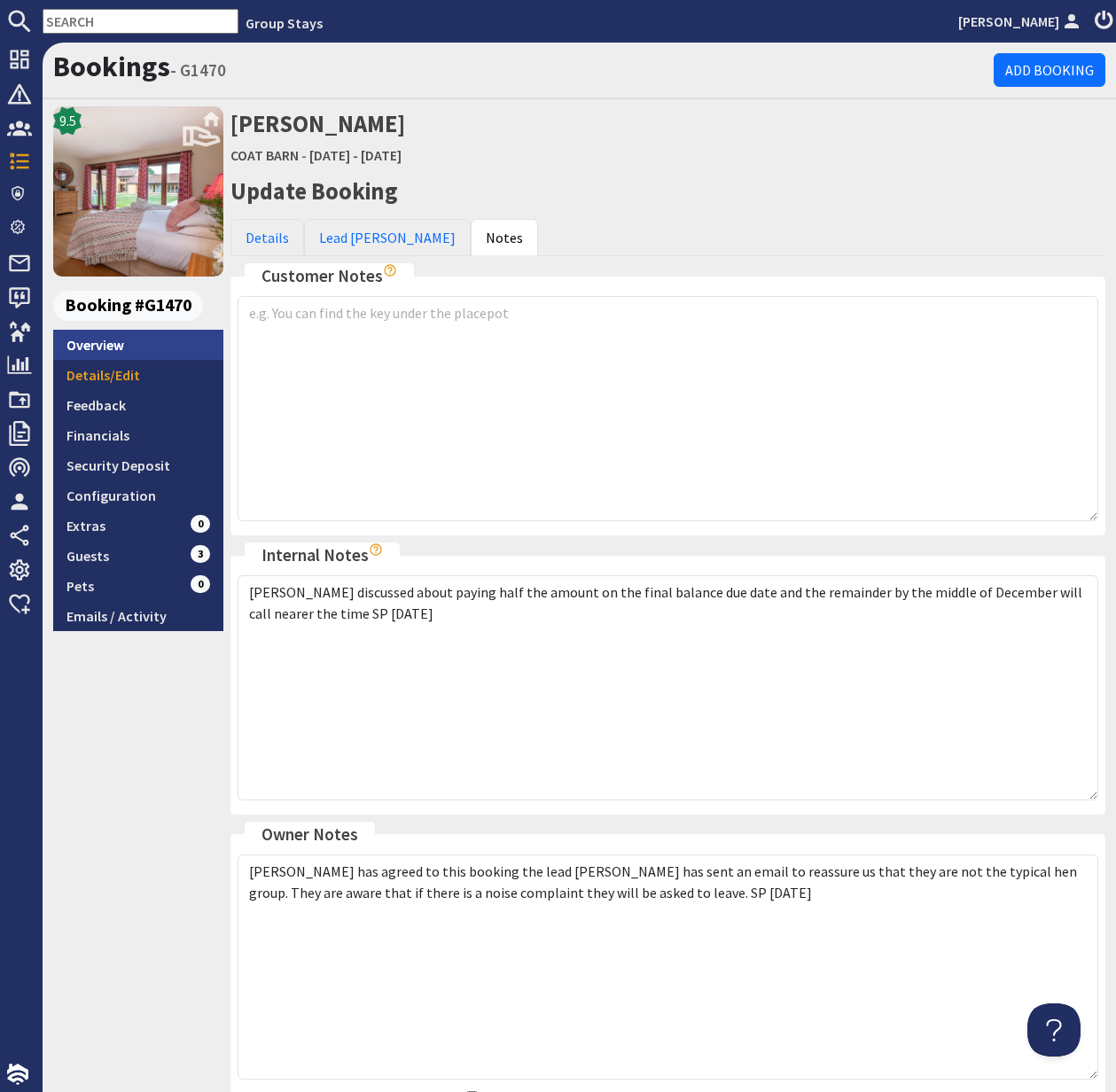
click at [99, 344] on link "Overview" at bounding box center [138, 344] width 170 height 30
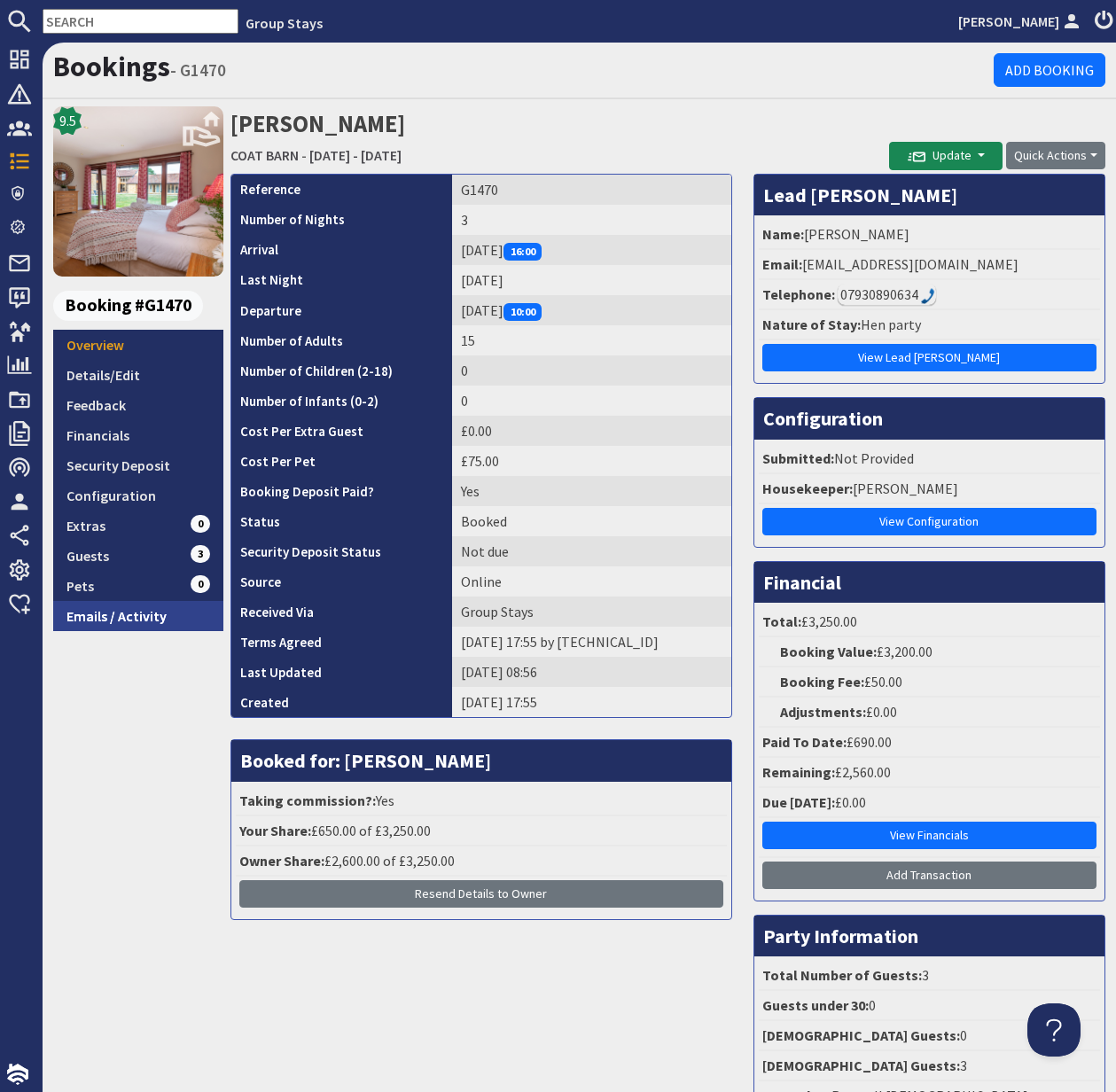
scroll to position [1, 0]
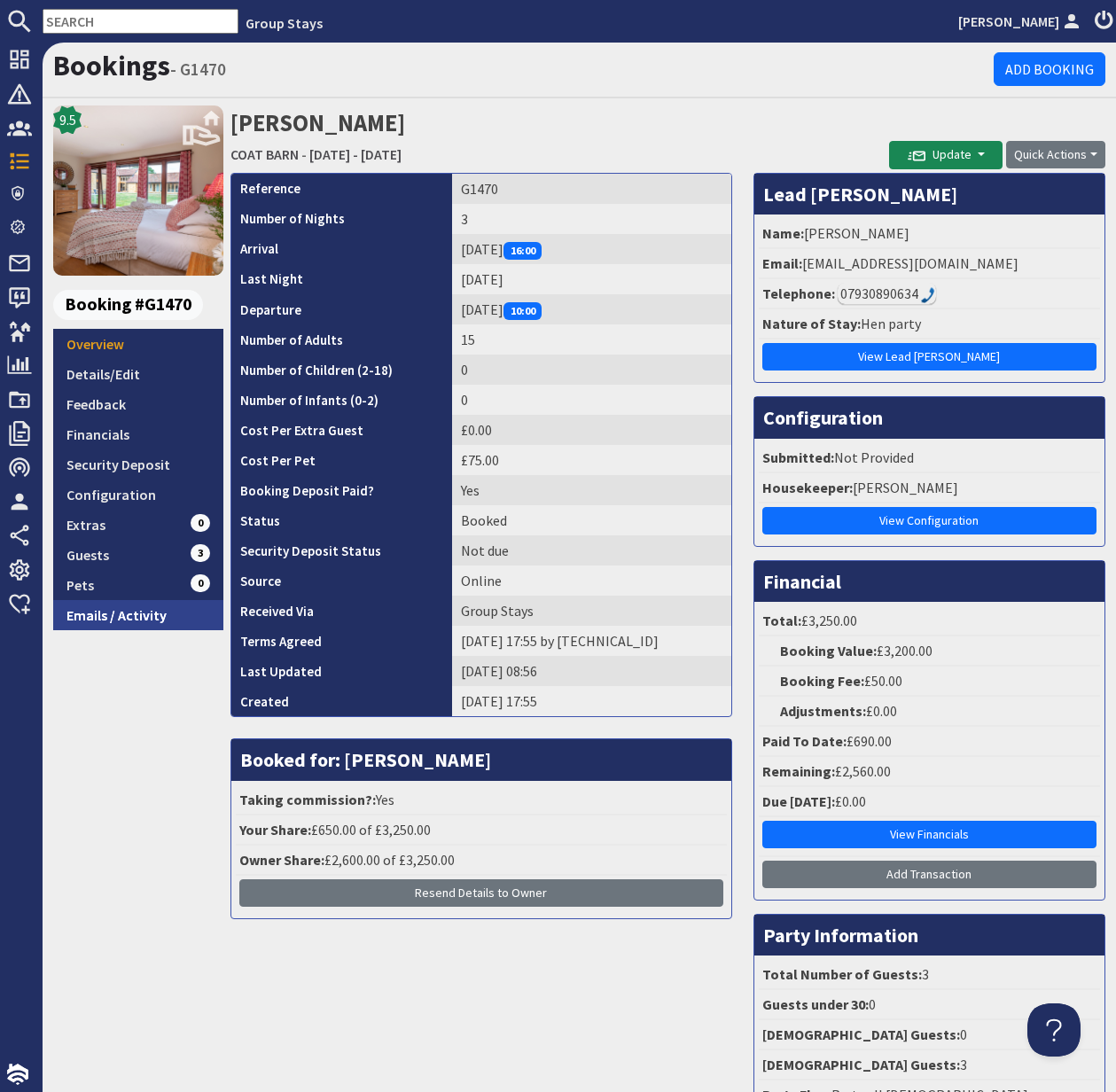
click at [131, 617] on link "Emails / Activity" at bounding box center [138, 614] width 170 height 30
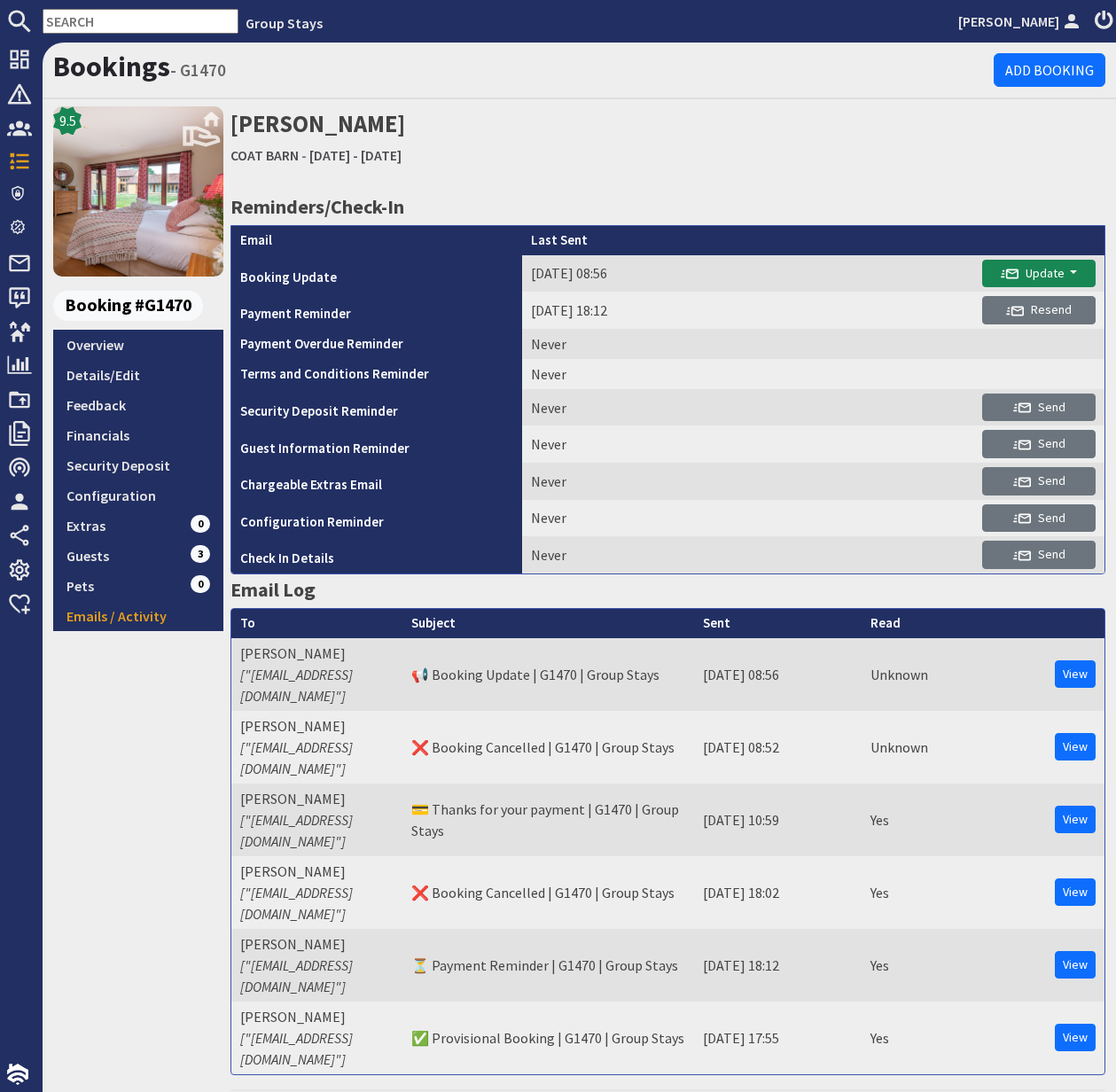
click at [131, 617] on link "Emails / Activity" at bounding box center [138, 615] width 170 height 30
click at [112, 340] on link "Overview" at bounding box center [138, 344] width 170 height 30
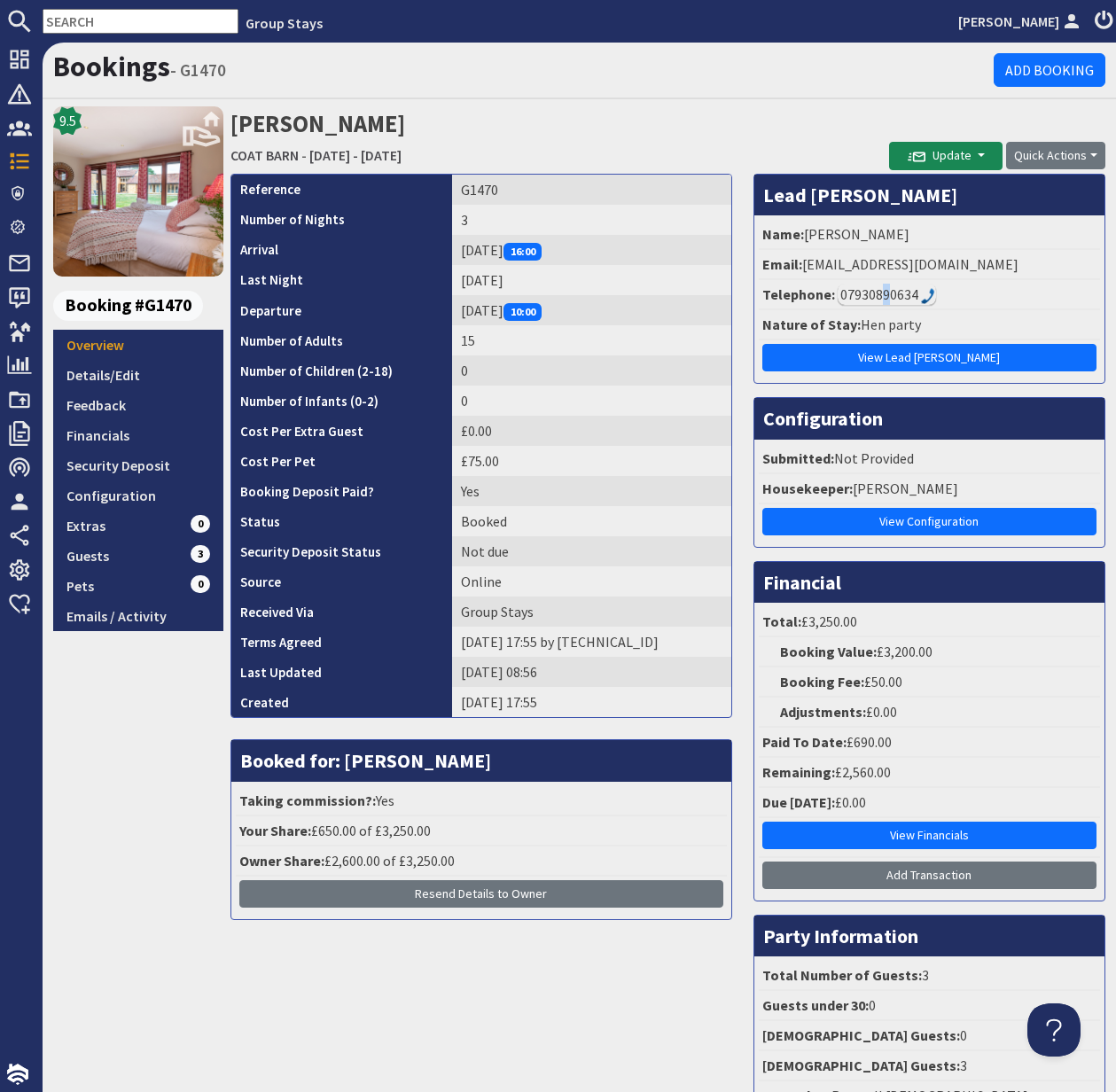
click at [914, 292] on div "07930890634" at bounding box center [887, 295] width 98 height 22
click at [854, 295] on div "07930890634" at bounding box center [887, 295] width 98 height 22
click at [857, 293] on div "07930890634" at bounding box center [887, 295] width 98 height 22
click at [878, 290] on div "07930890634" at bounding box center [887, 295] width 98 height 22
click at [926, 290] on img at bounding box center [928, 296] width 14 height 16
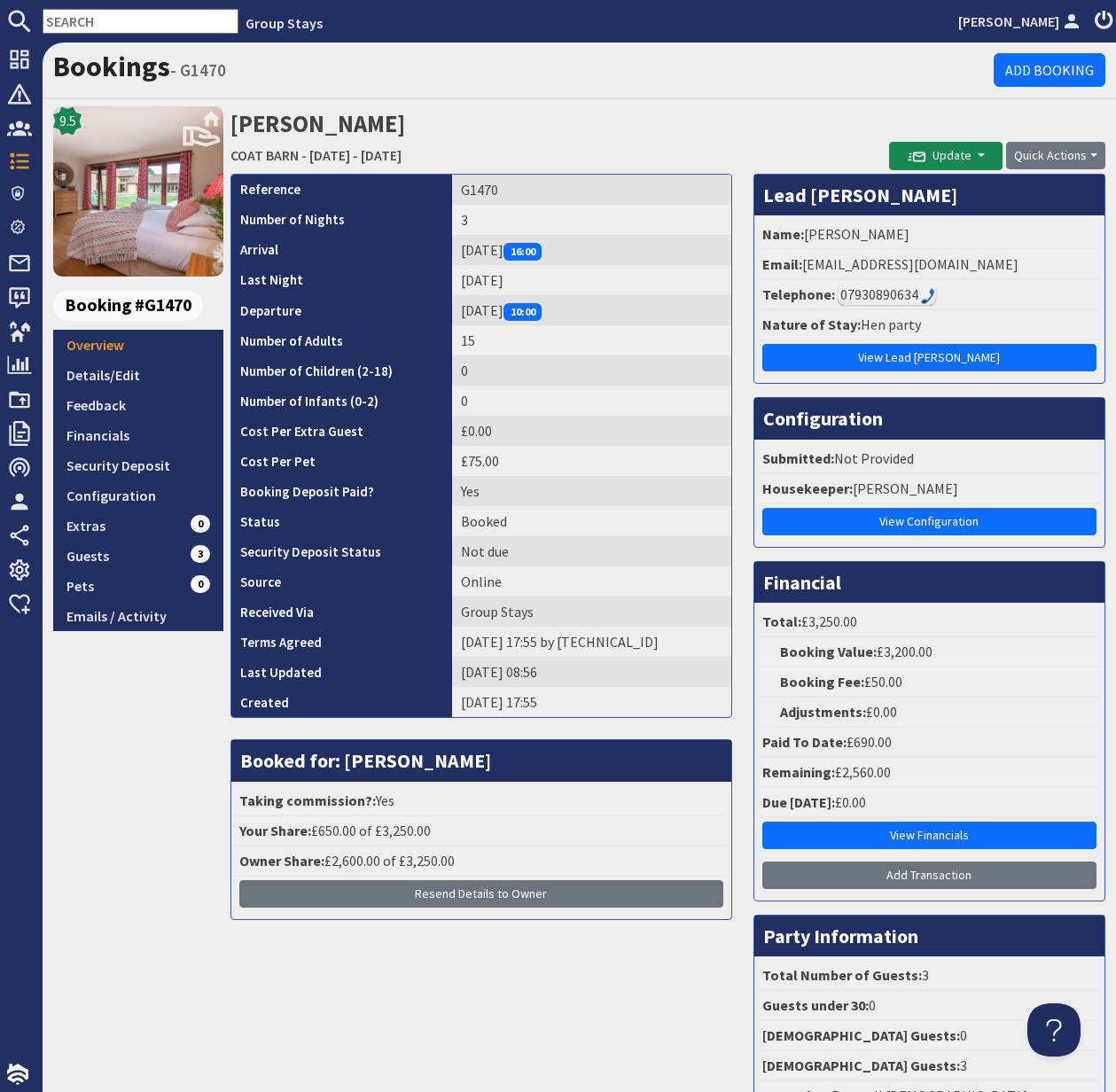
click at [846, 292] on div "07930890634" at bounding box center [887, 295] width 98 height 22
click at [93, 558] on link "Guests 3" at bounding box center [138, 555] width 170 height 30
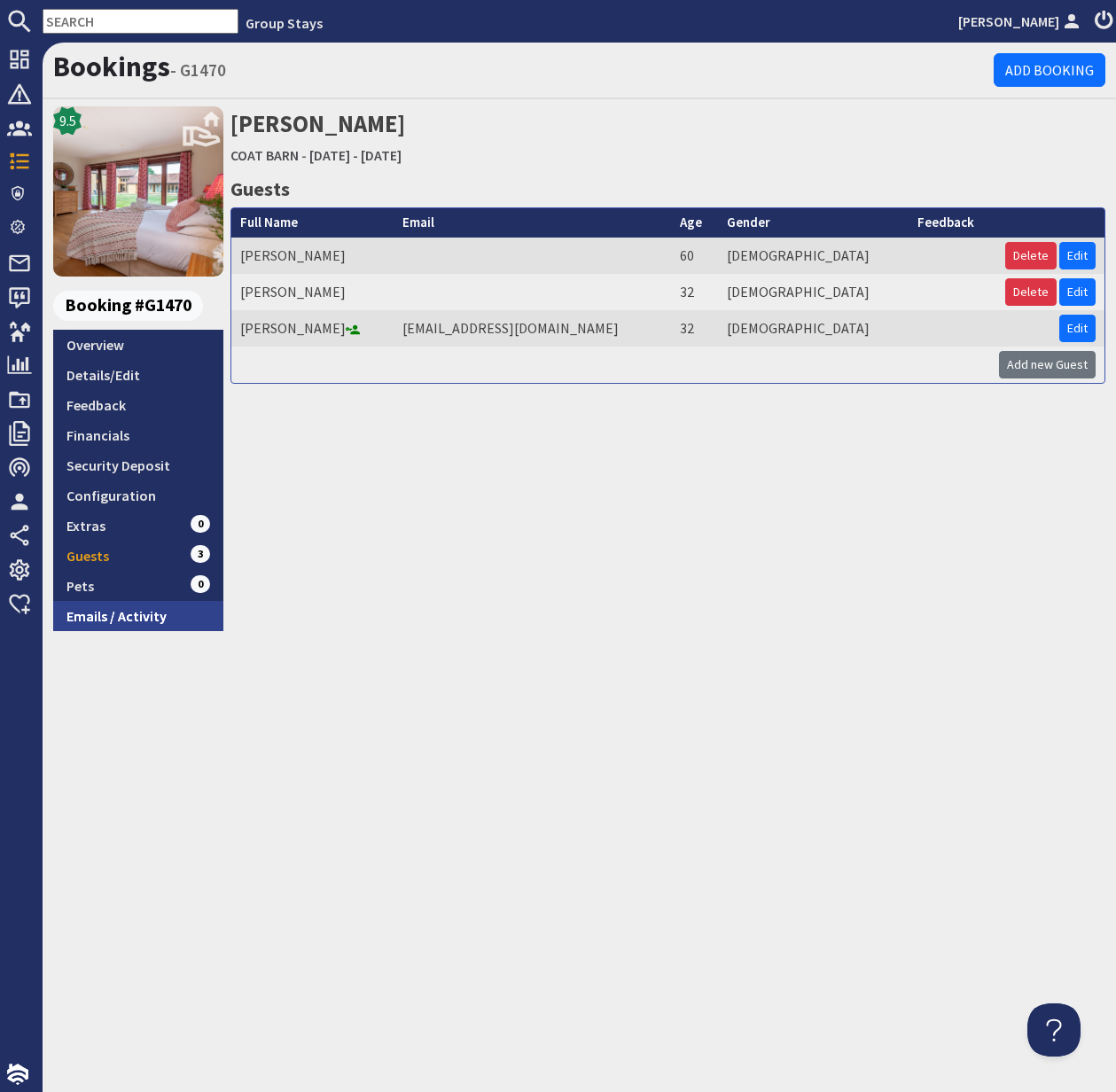
click at [140, 616] on link "Emails / Activity" at bounding box center [138, 615] width 170 height 30
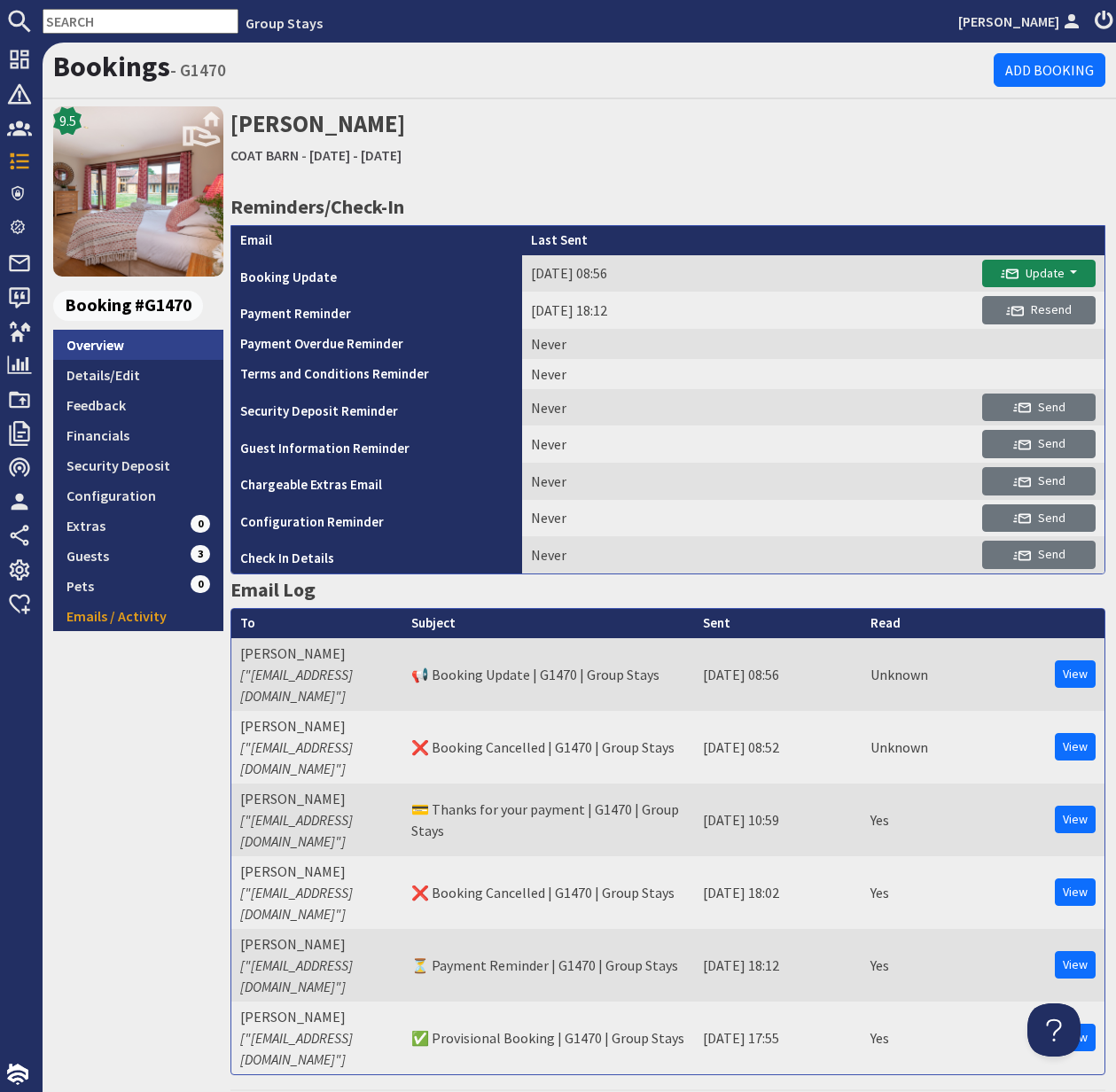
click at [118, 346] on link "Overview" at bounding box center [138, 344] width 170 height 30
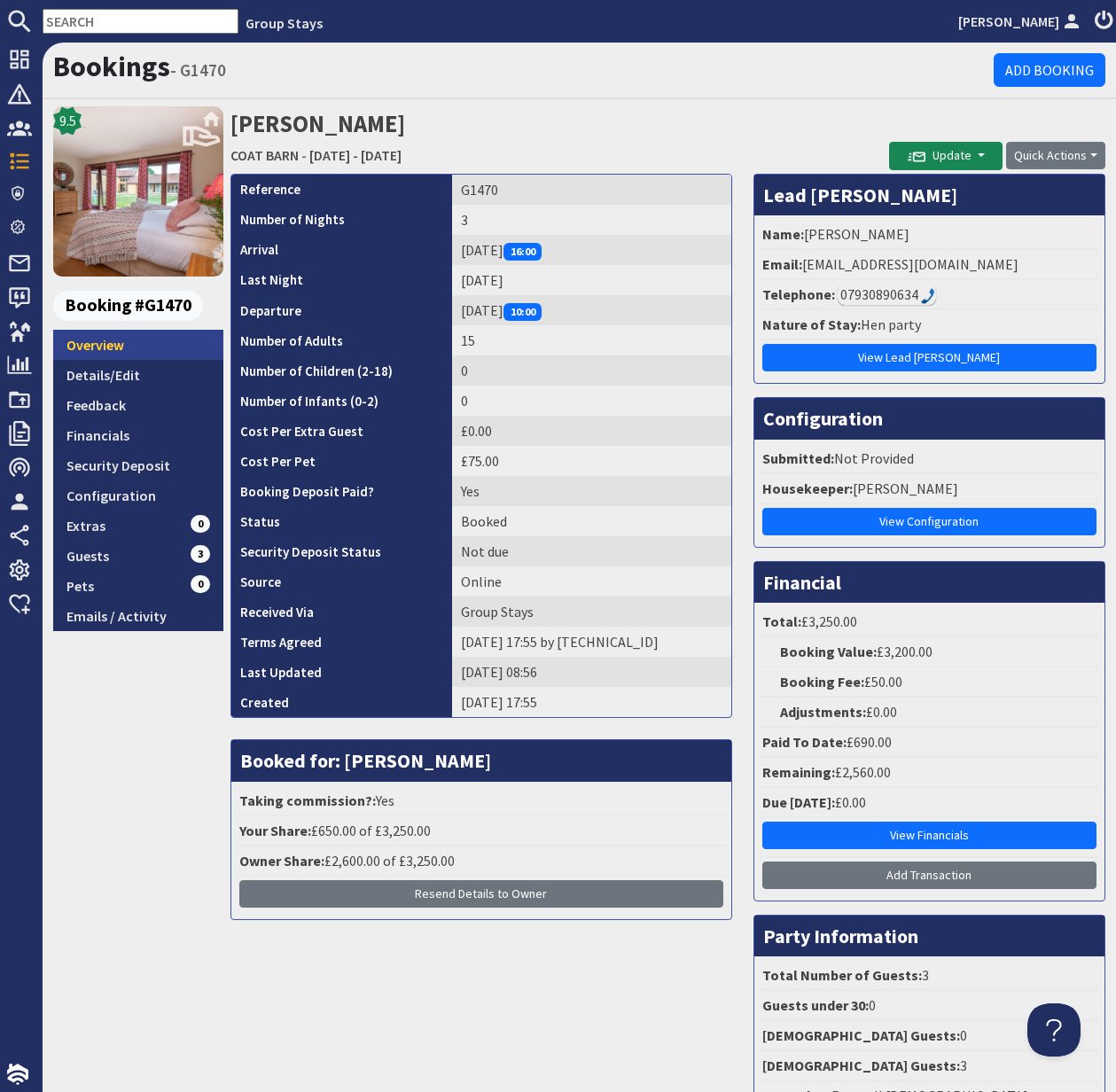
click at [108, 343] on link "Overview" at bounding box center [138, 344] width 170 height 30
click at [133, 618] on link "Emails / Activity" at bounding box center [138, 615] width 170 height 30
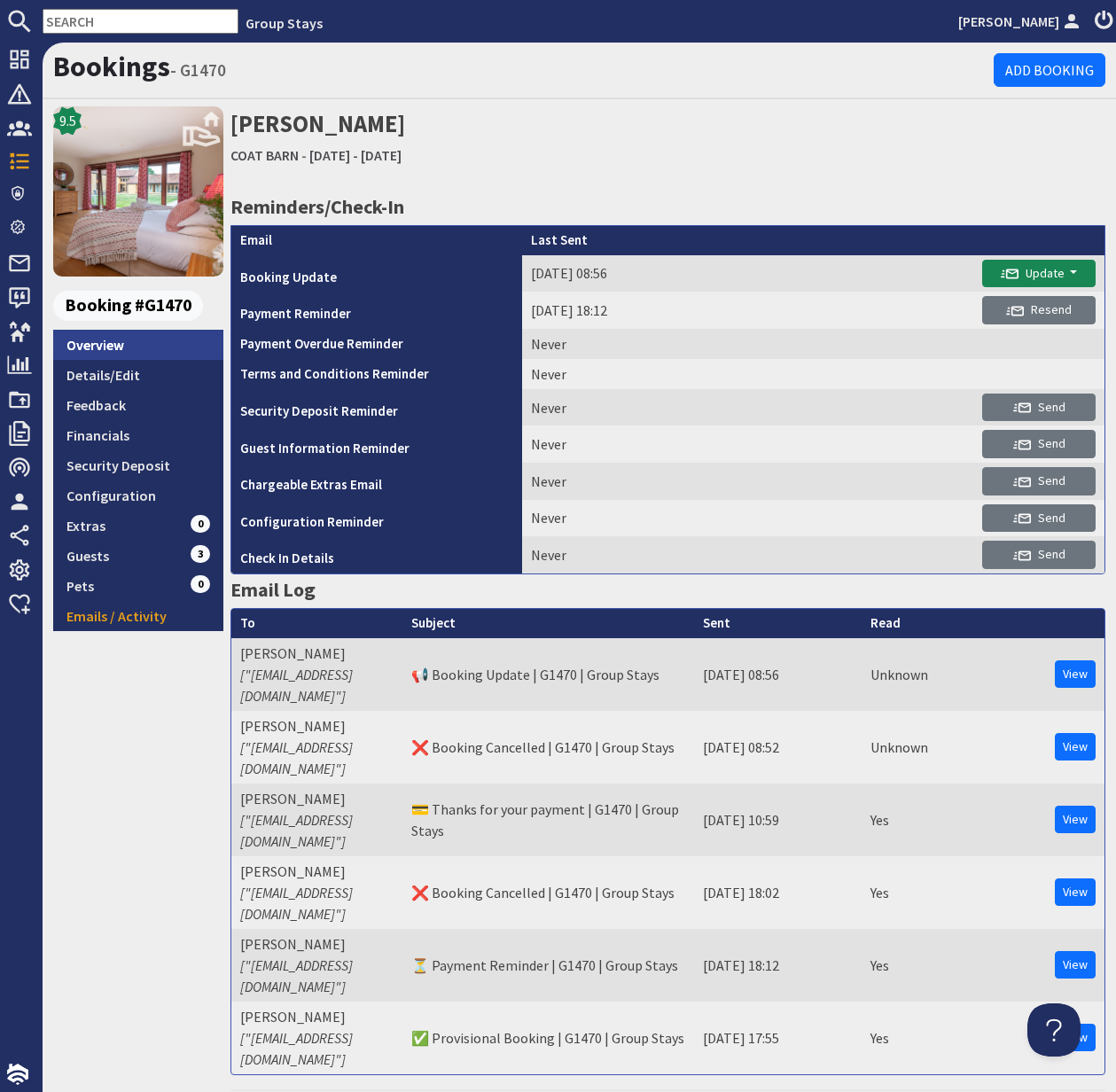
click at [105, 338] on link "Overview" at bounding box center [138, 344] width 170 height 30
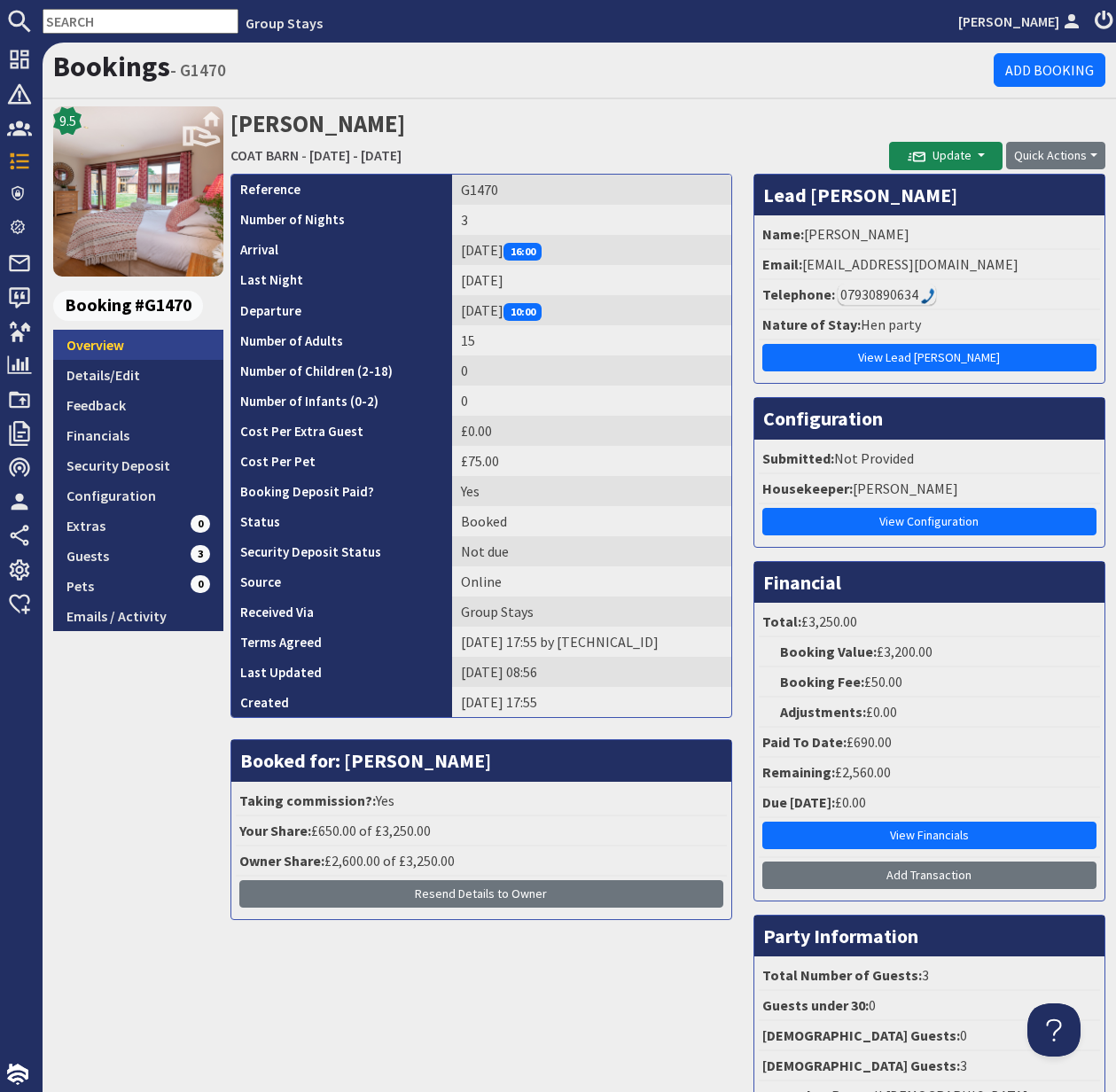
click at [103, 348] on link "Overview" at bounding box center [138, 344] width 170 height 30
